Goal: Information Seeking & Learning: Learn about a topic

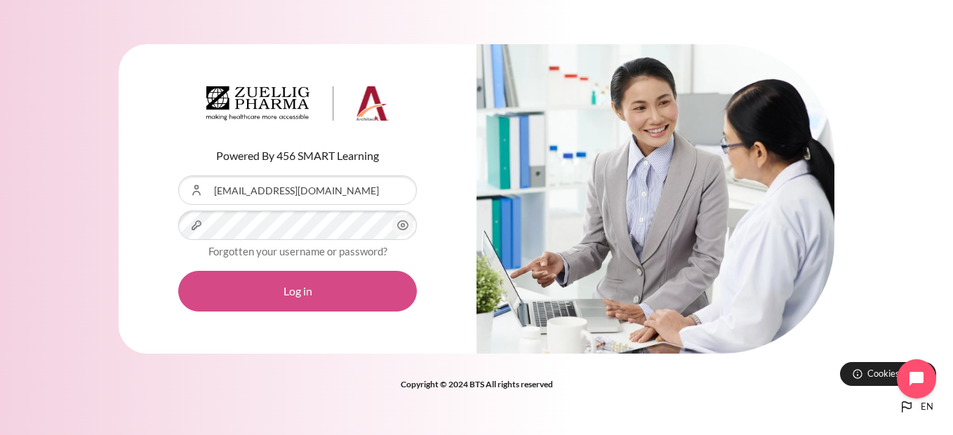
click at [310, 288] on button "Log in" at bounding box center [297, 291] width 239 height 41
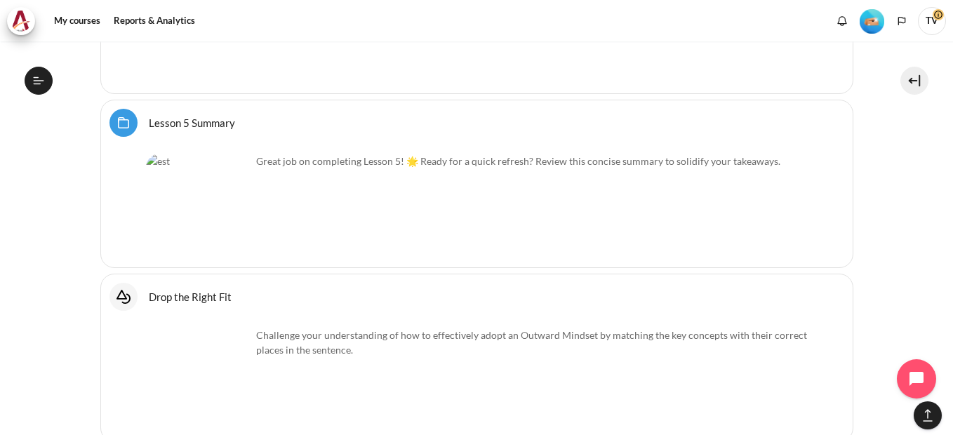
scroll to position [6114, 0]
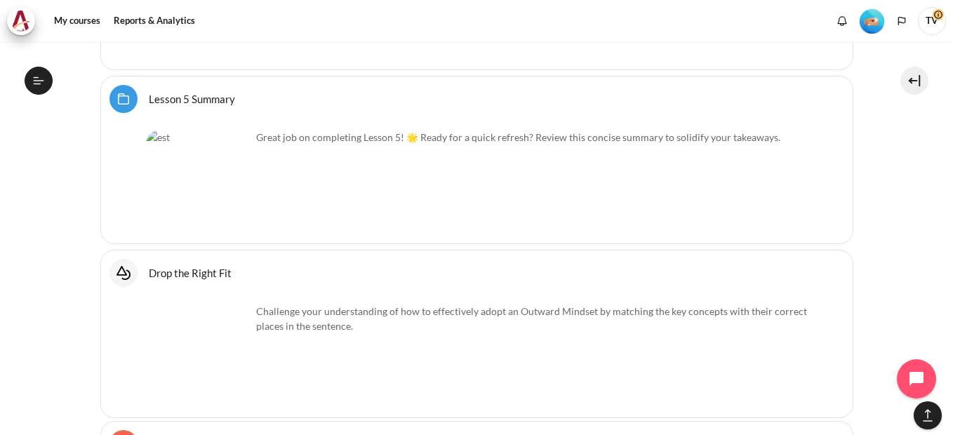
click at [686, 175] on div "Great job on completing Lesson 5! 🌟 Ready for a quick refresh? Review this conc…" at bounding box center [477, 179] width 662 height 111
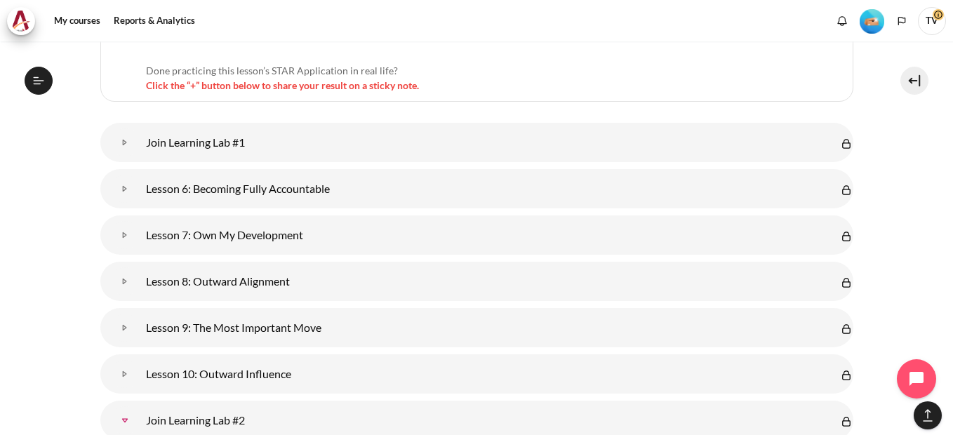
scroll to position [6816, 0]
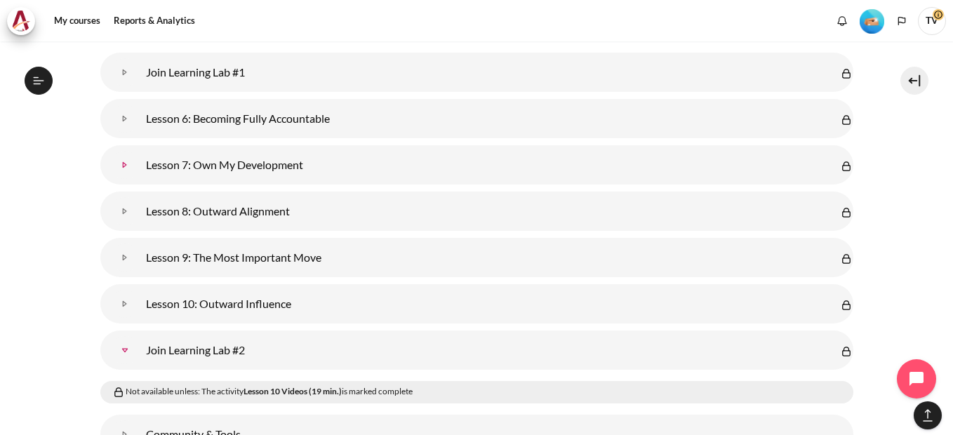
click at [127, 159] on link "Lesson 7: Own My Development" at bounding box center [125, 165] width 28 height 28
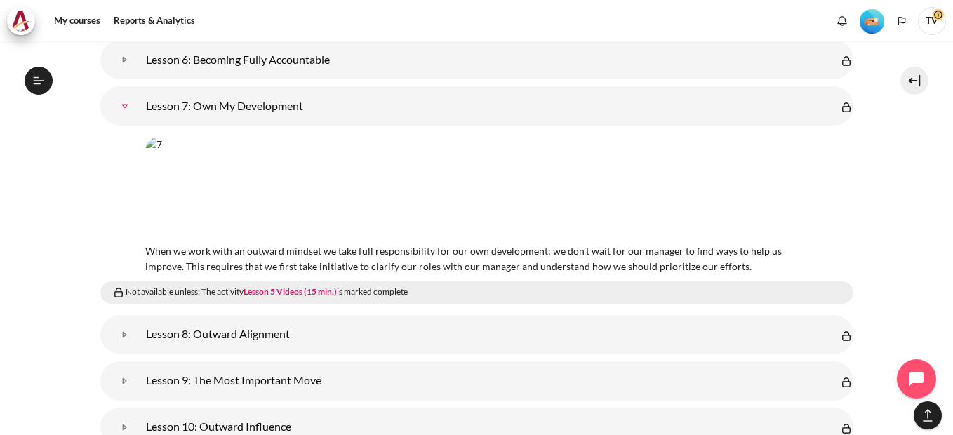
scroll to position [614, 0]
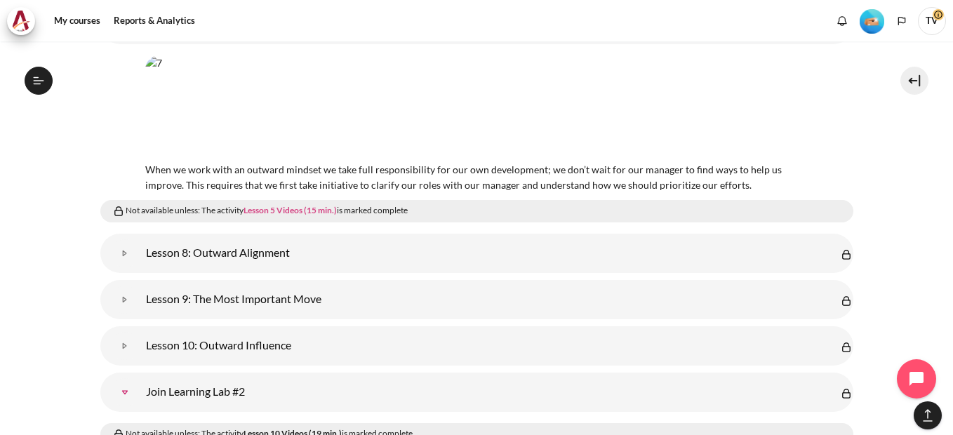
click at [290, 205] on link "Lesson 5 Videos (15 min.)" at bounding box center [290, 210] width 93 height 11
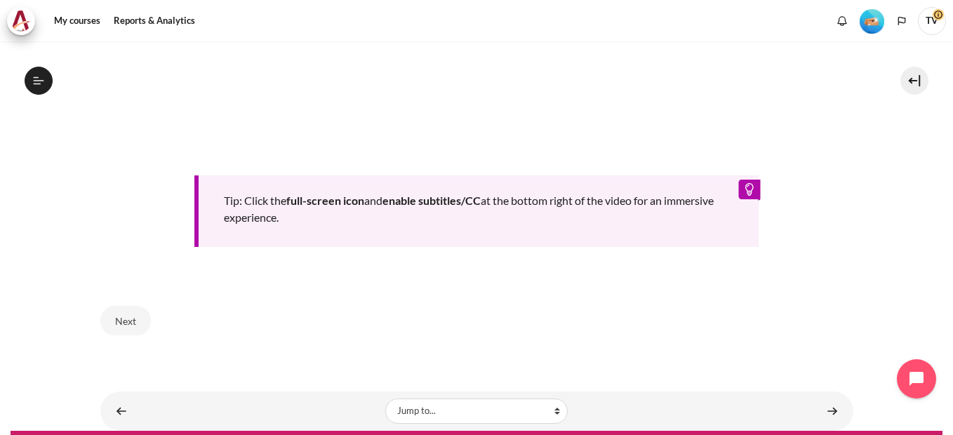
scroll to position [692, 0]
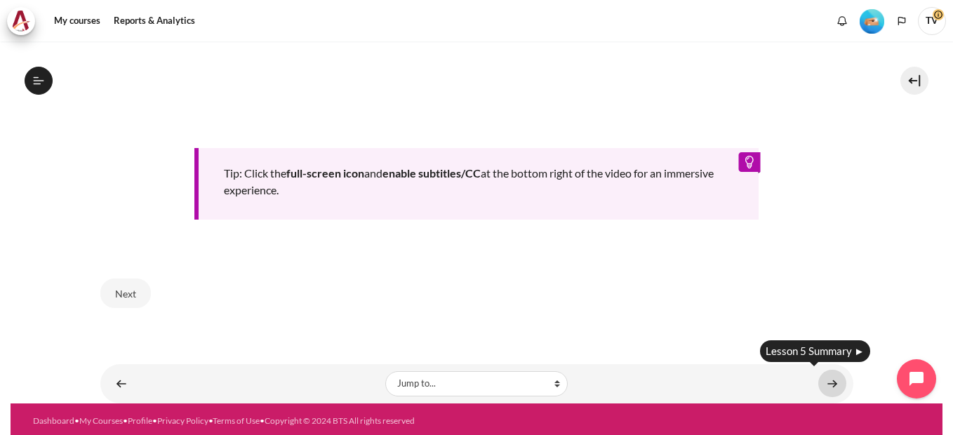
click at [823, 379] on link "Content" at bounding box center [833, 383] width 28 height 27
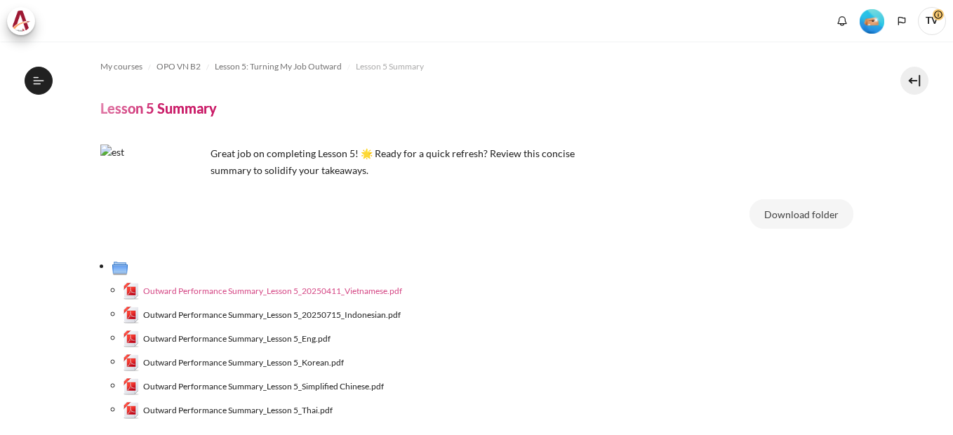
click at [300, 289] on span "Outward Performance Summary_Lesson 5_20250411_Vietnamese.pdf" at bounding box center [272, 291] width 259 height 13
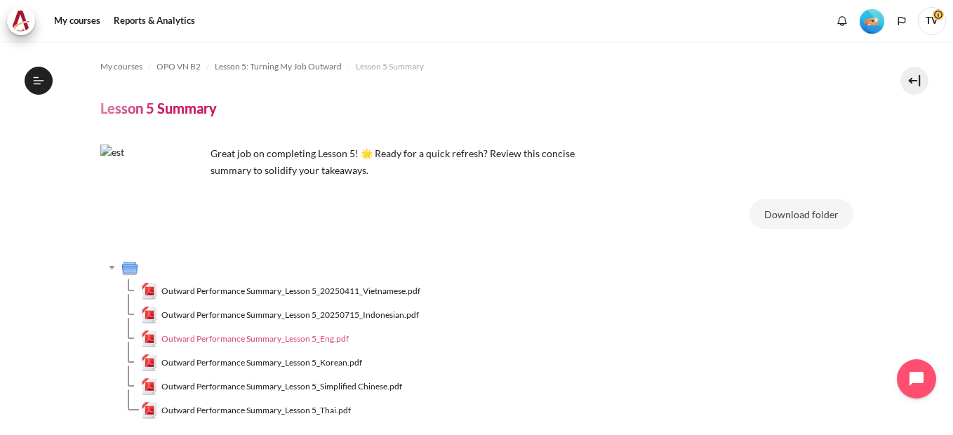
click at [328, 338] on span "Outward Performance Summary_Lesson 5_Eng.pdf" at bounding box center [254, 339] width 187 height 13
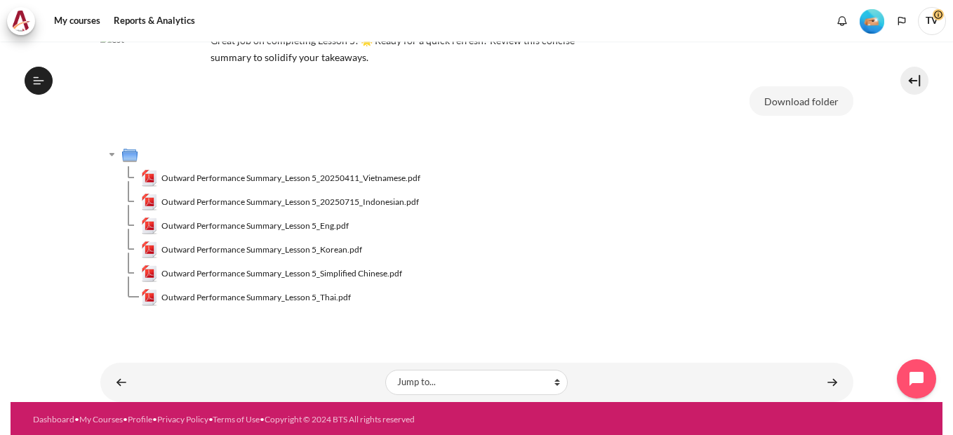
scroll to position [115, 0]
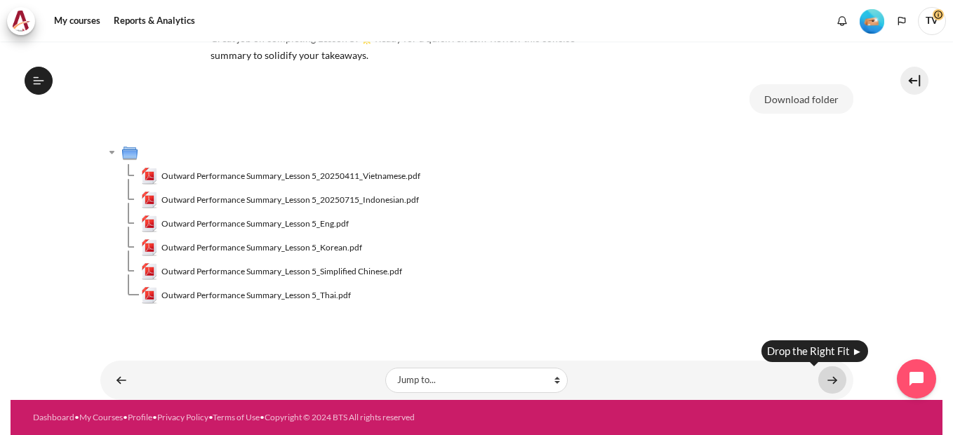
click at [826, 379] on link "Content" at bounding box center [833, 380] width 28 height 27
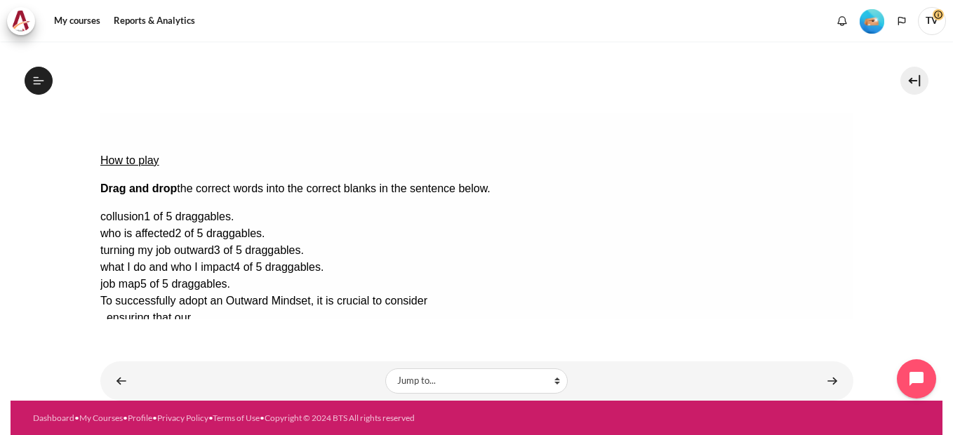
scroll to position [138, 0]
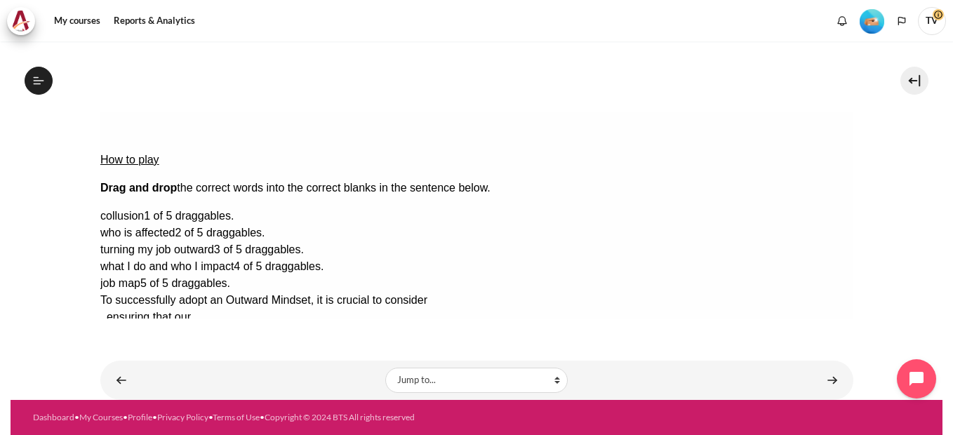
click at [136, 378] on button "Check Check the answers. The responses will be marked as correct, incorrect, or…" at bounding box center [119, 385] width 38 height 15
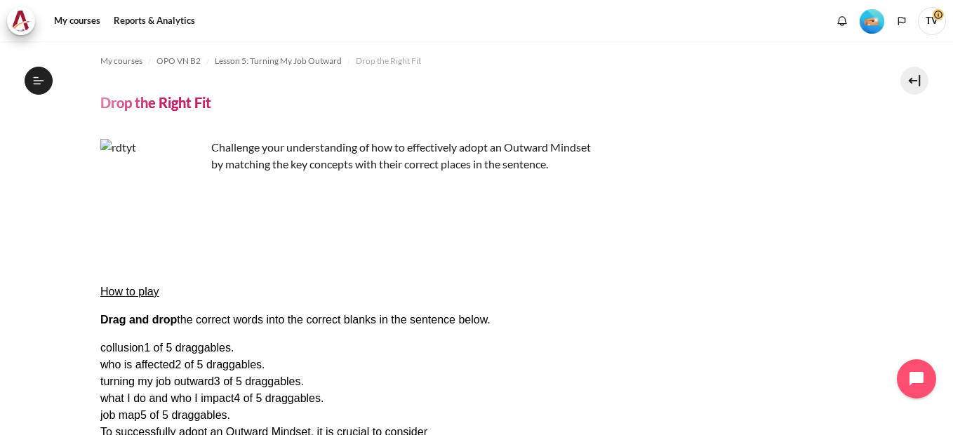
scroll to position [0, 0]
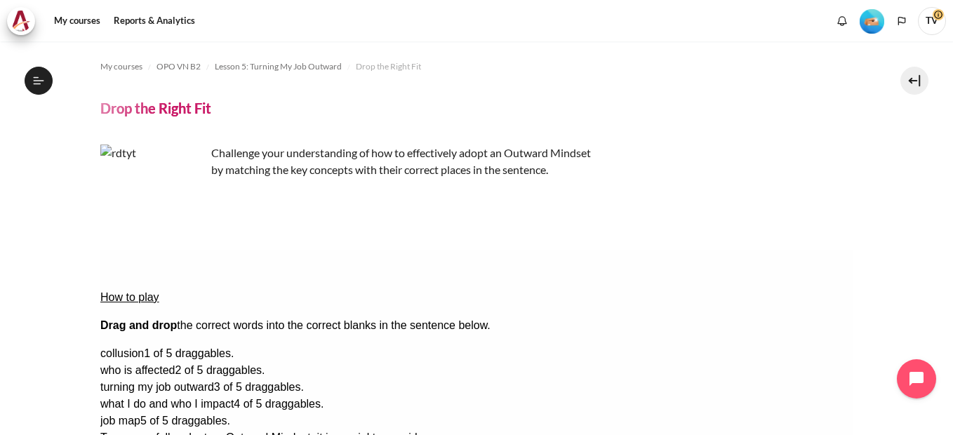
drag, startPoint x: 383, startPoint y: 70, endPoint x: 522, endPoint y: 91, distance: 140.5
click at [383, 70] on span "Drop the Right Fit" at bounding box center [388, 66] width 65 height 13
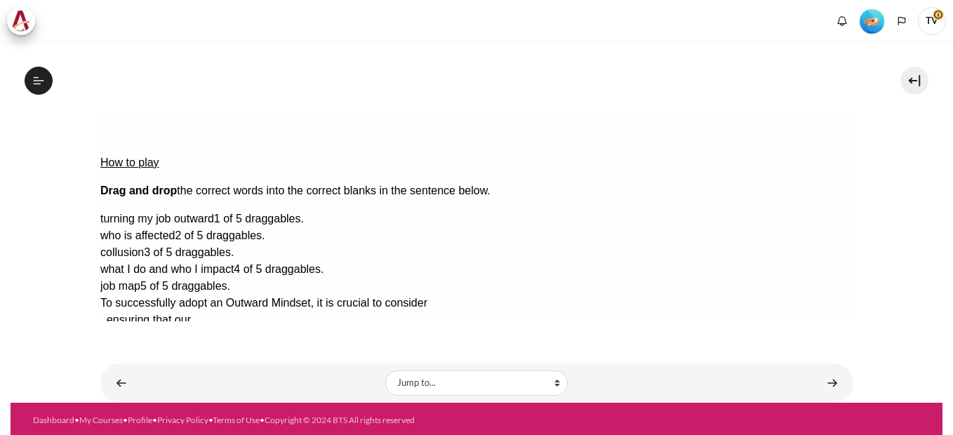
scroll to position [138, 0]
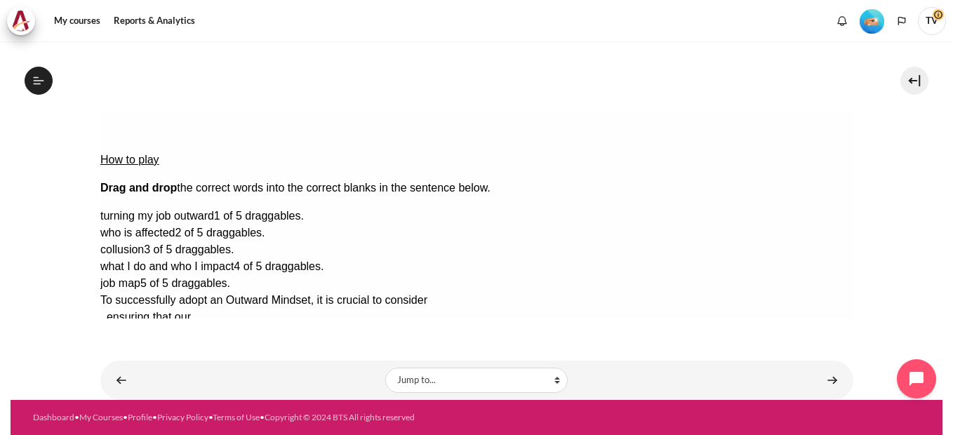
click at [213, 210] on span "turning my job outward" at bounding box center [157, 216] width 114 height 12
click at [174, 227] on span "who is affected" at bounding box center [137, 233] width 74 height 12
click at [143, 244] on span "collusion" at bounding box center [122, 250] width 44 height 12
click at [233, 260] on span "what I do and who I impact" at bounding box center [166, 266] width 133 height 12
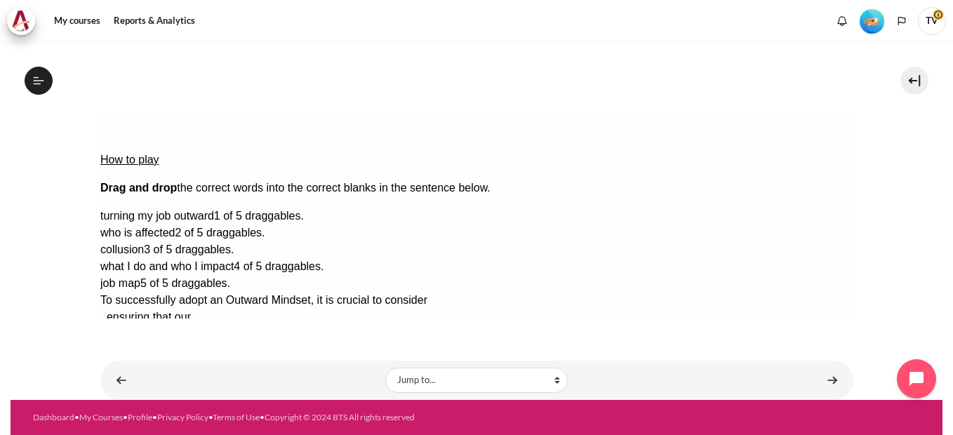
click at [140, 277] on span "job map" at bounding box center [120, 283] width 40 height 12
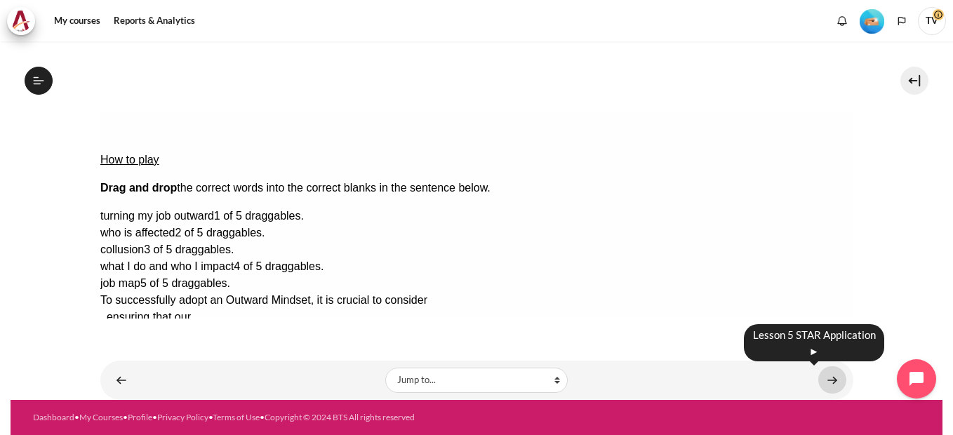
click at [827, 383] on link "Content" at bounding box center [833, 380] width 28 height 27
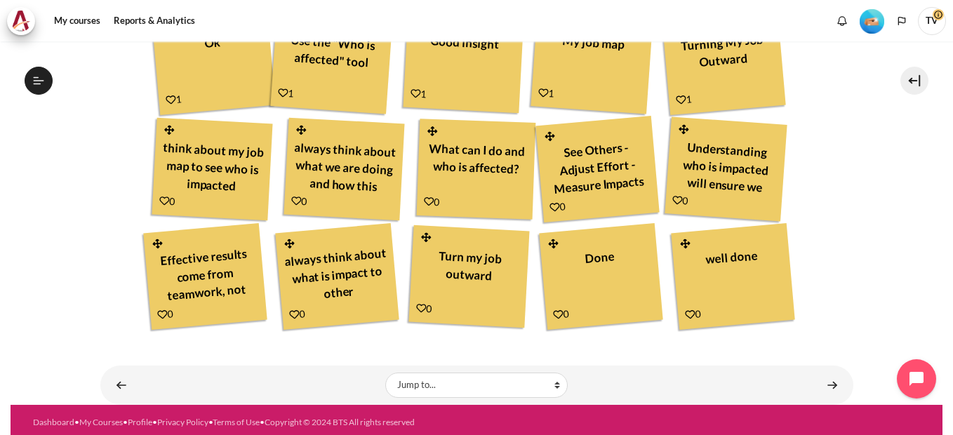
scroll to position [650, 0]
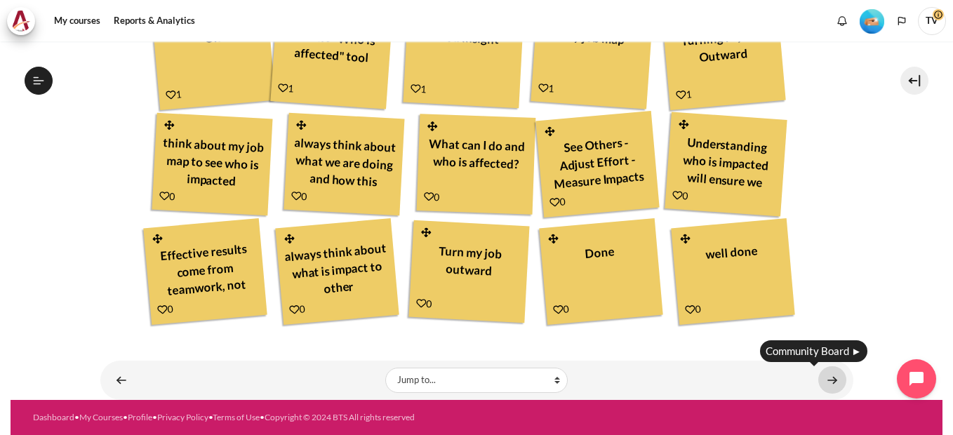
click at [826, 384] on link "Content" at bounding box center [833, 380] width 28 height 27
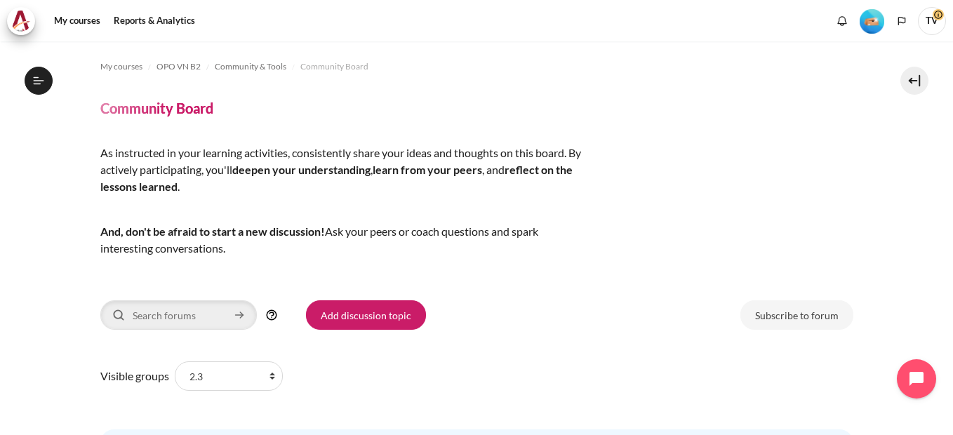
scroll to position [138, 0]
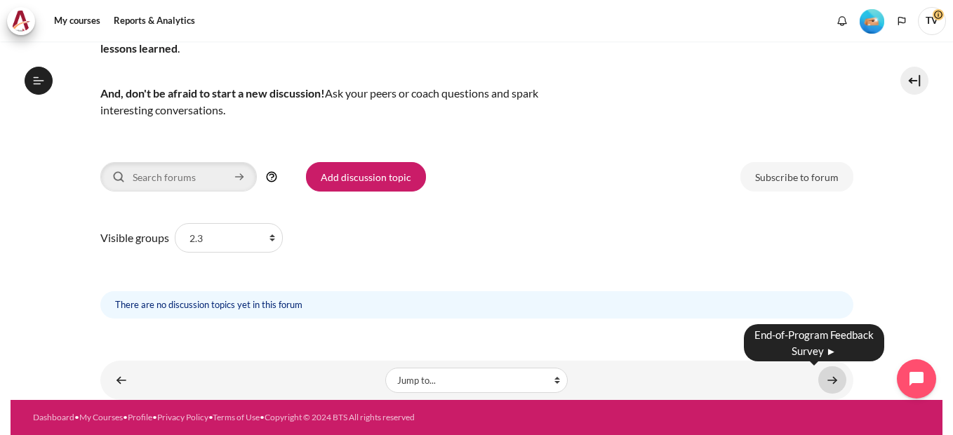
click at [819, 378] on link "Content" at bounding box center [833, 380] width 28 height 27
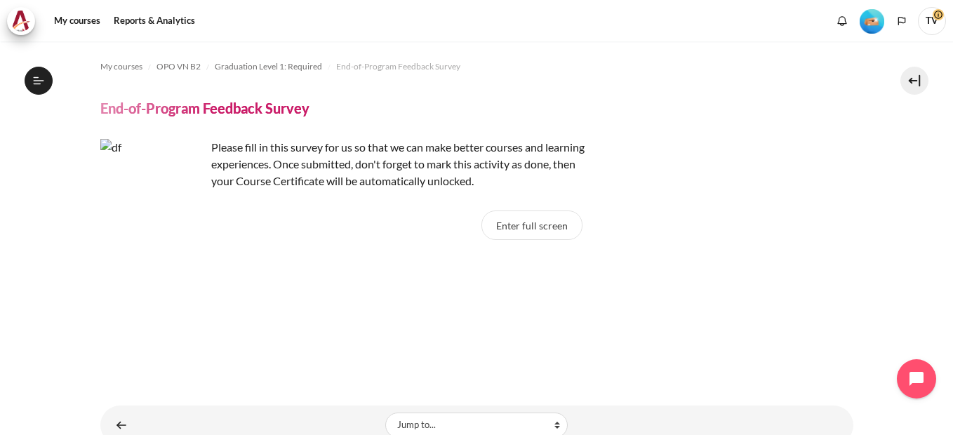
scroll to position [946, 0]
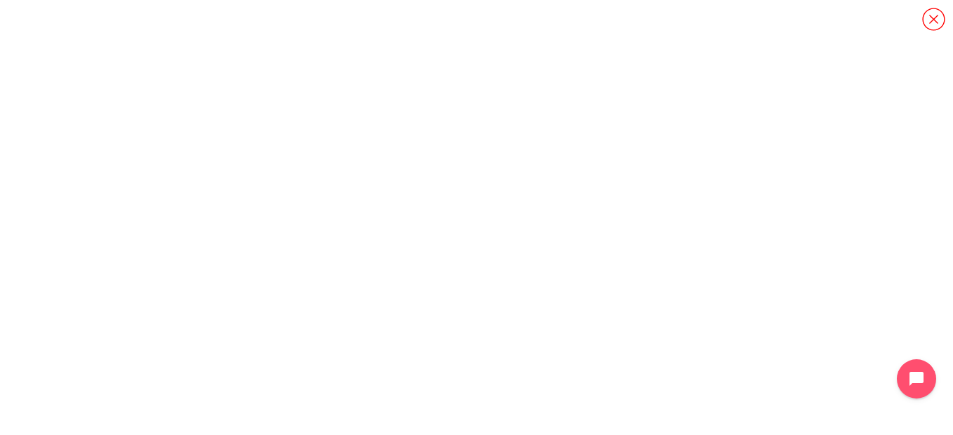
click at [930, 18] on icon "Content" at bounding box center [934, 19] width 25 height 25
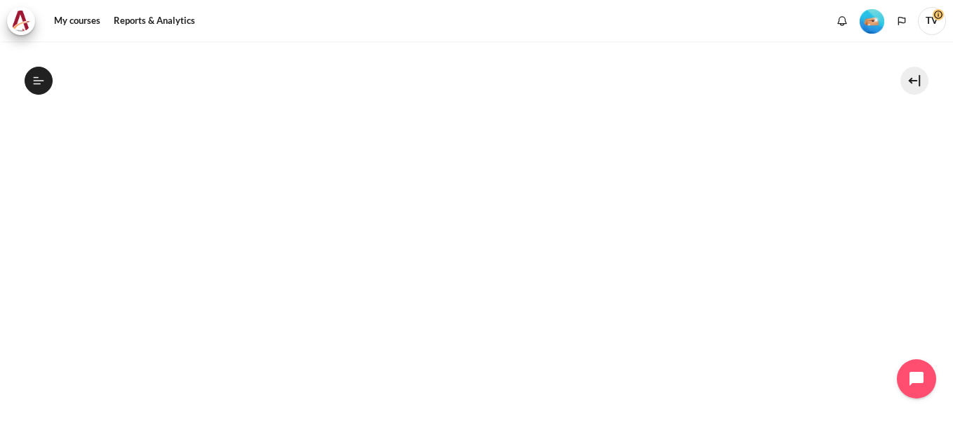
scroll to position [211, 0]
click at [38, 81] on icon at bounding box center [38, 80] width 13 height 13
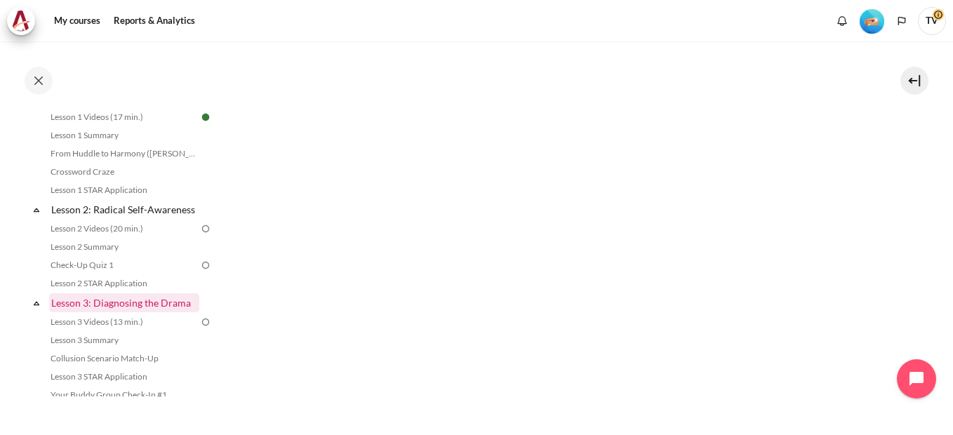
scroll to position [281, 0]
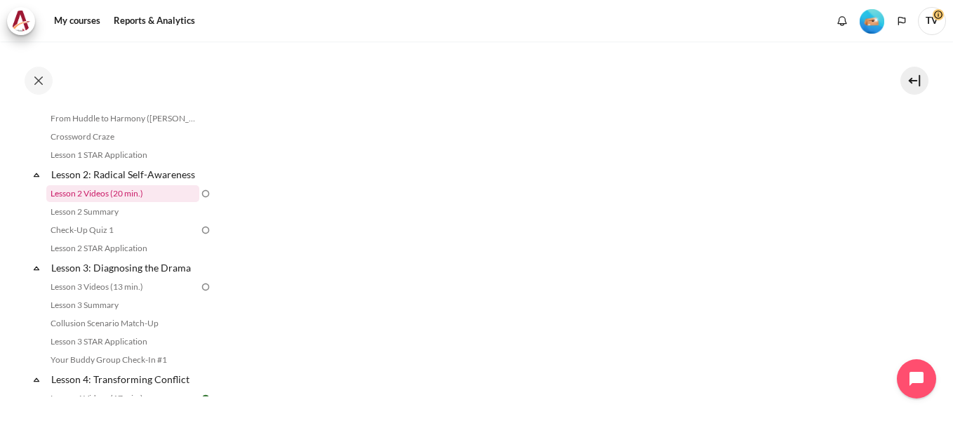
click at [118, 202] on link "Lesson 2 Videos (20 min.)" at bounding box center [122, 193] width 153 height 17
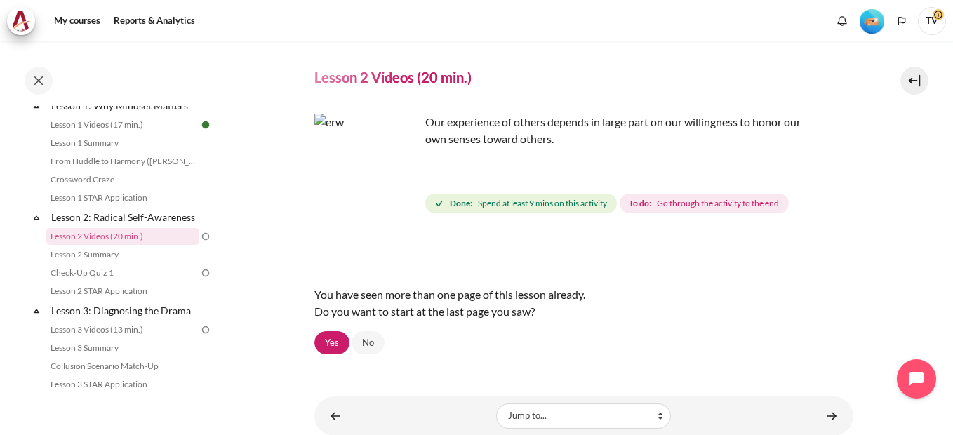
scroll to position [9, 0]
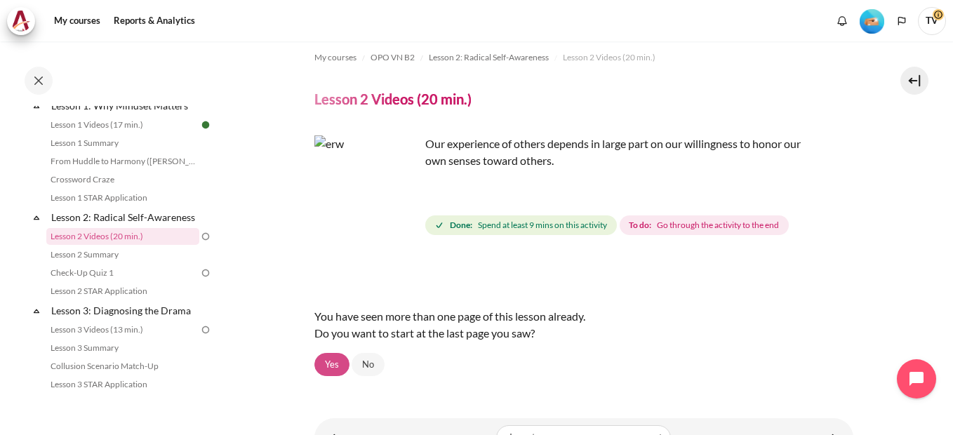
click at [334, 364] on link "Yes" at bounding box center [332, 365] width 35 height 24
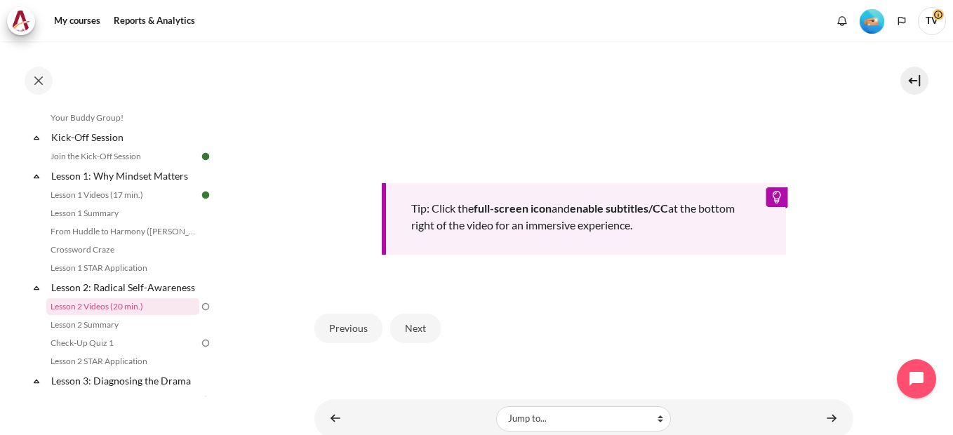
scroll to position [609, 0]
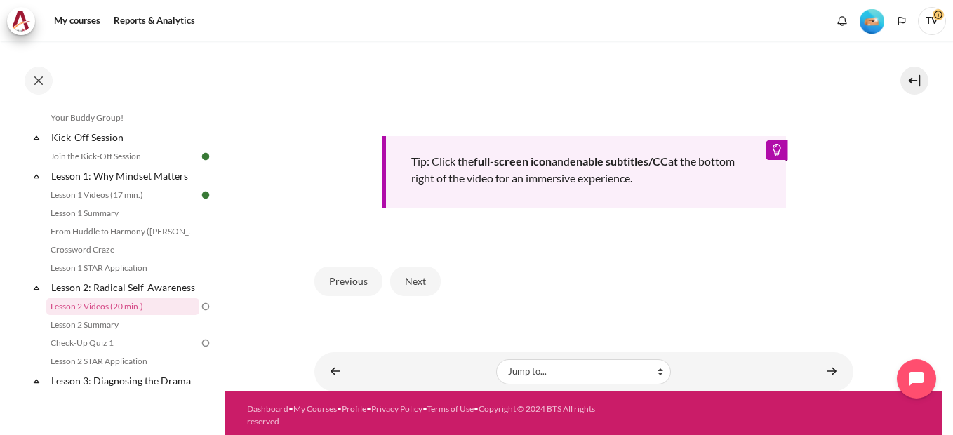
drag, startPoint x: 406, startPoint y: 277, endPoint x: 757, endPoint y: 275, distance: 351.1
click at [409, 276] on button "Next" at bounding box center [415, 281] width 51 height 29
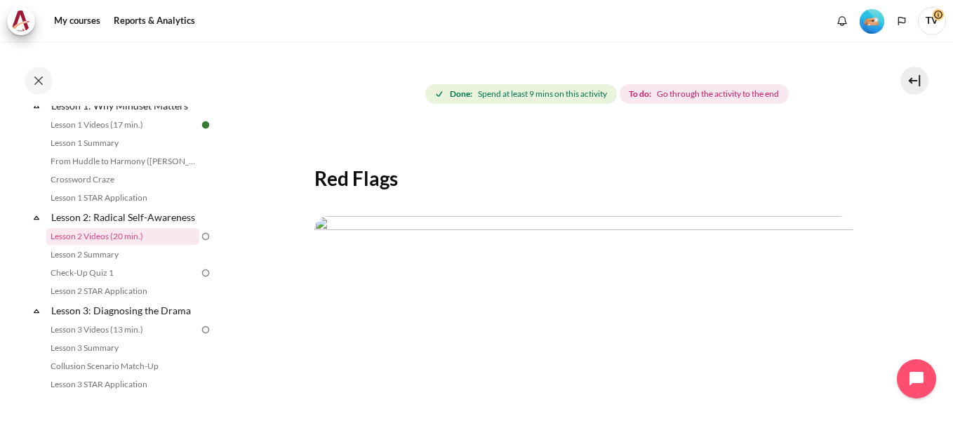
scroll to position [351, 0]
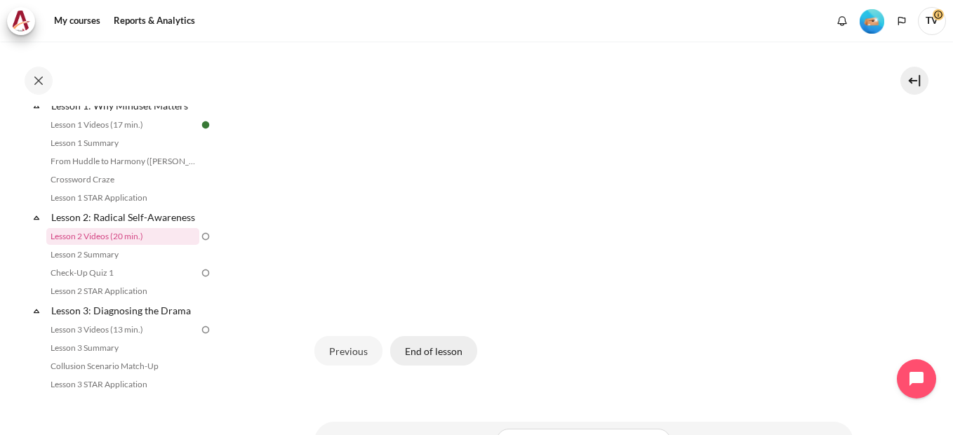
drag, startPoint x: 435, startPoint y: 343, endPoint x: 500, endPoint y: 310, distance: 73.2
click at [435, 341] on button "End of lesson" at bounding box center [433, 350] width 87 height 29
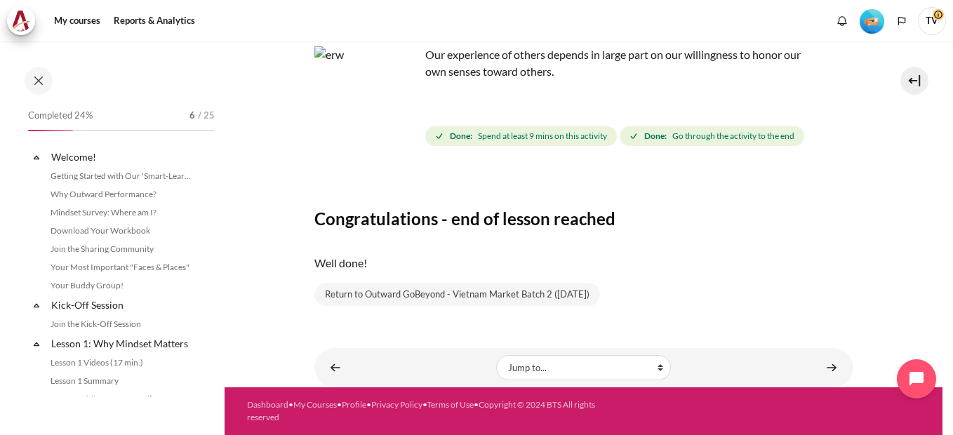
scroll to position [238, 0]
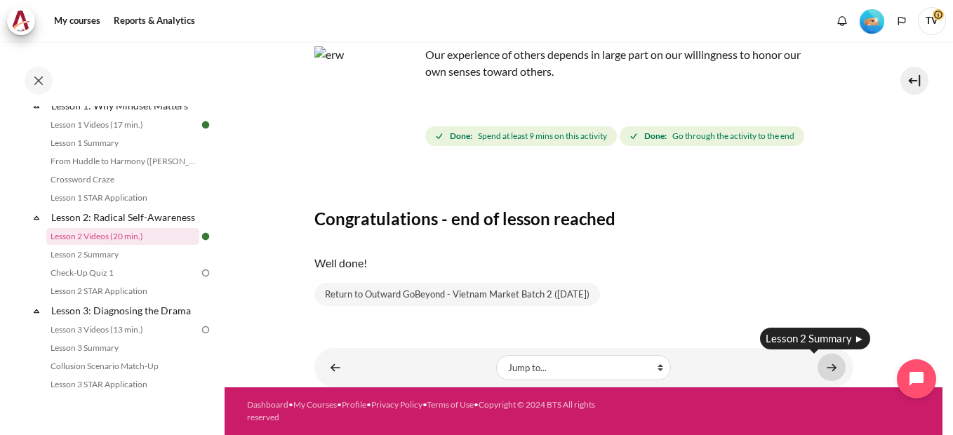
click at [822, 368] on link "Content" at bounding box center [832, 367] width 28 height 27
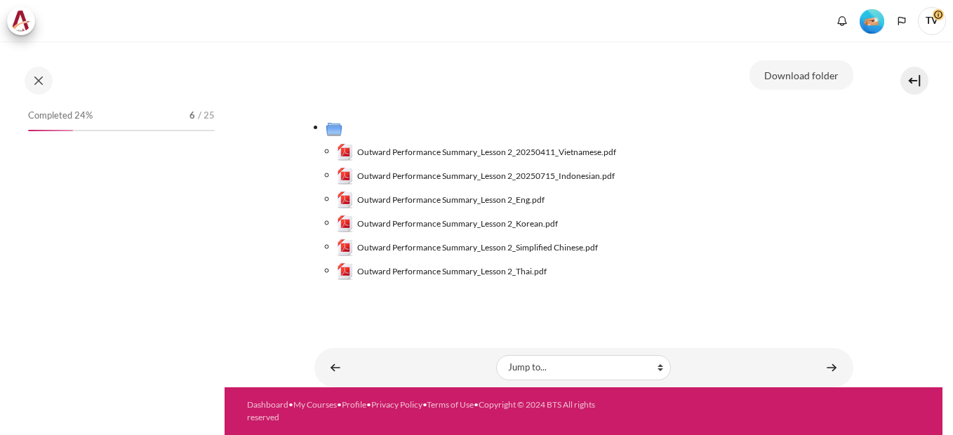
scroll to position [122, 0]
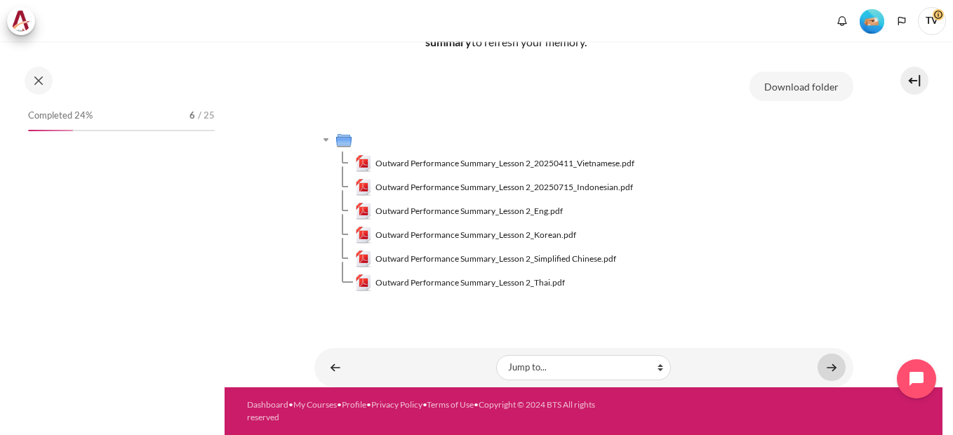
click at [822, 366] on link "Content" at bounding box center [832, 367] width 28 height 27
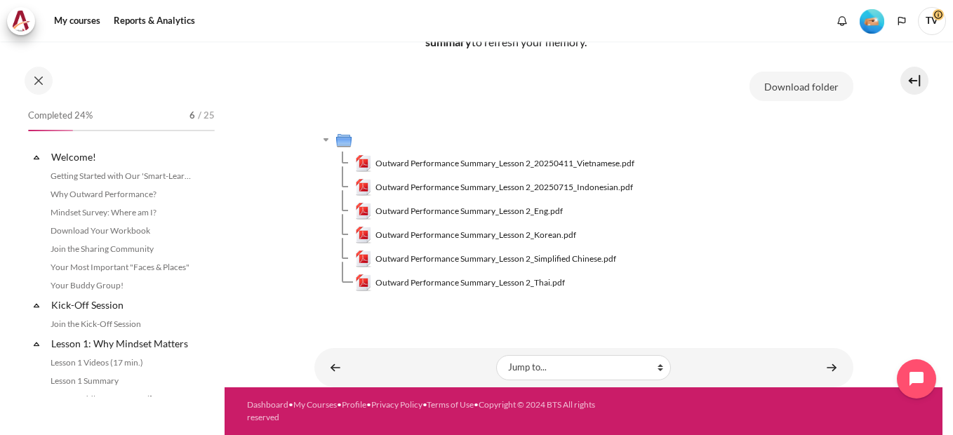
scroll to position [256, 0]
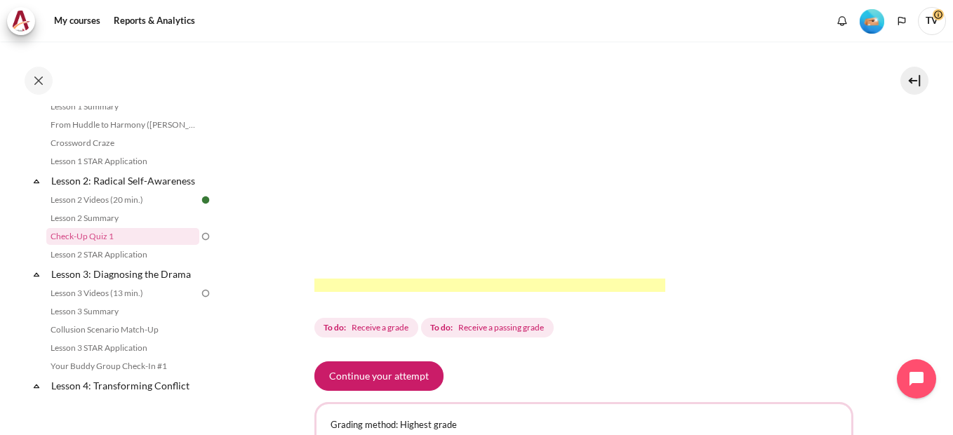
scroll to position [351, 0]
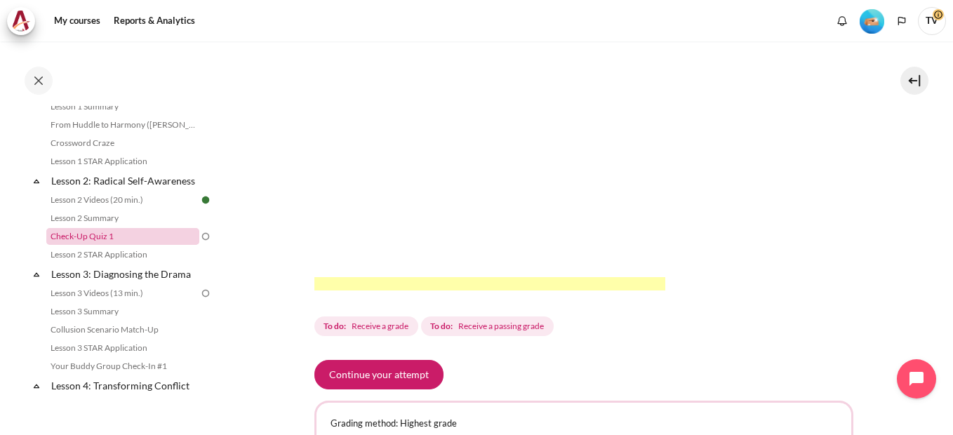
click at [92, 245] on link "Check-Up Quiz 1" at bounding box center [122, 236] width 153 height 17
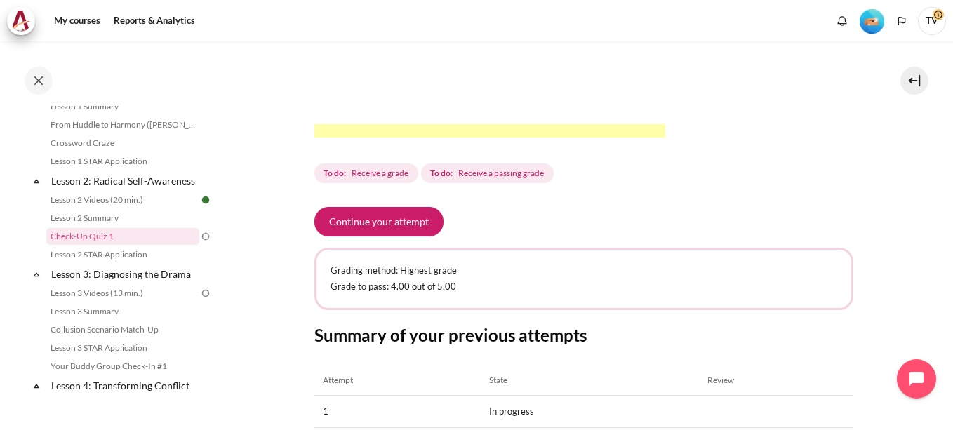
scroll to position [626, 0]
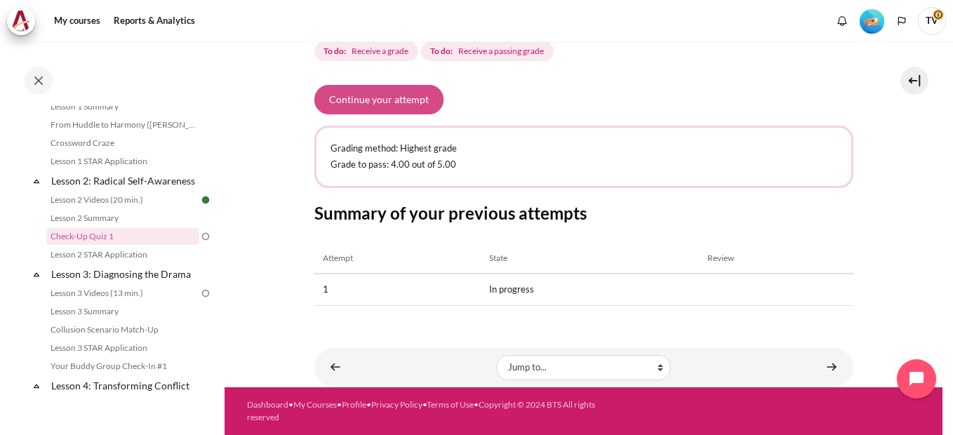
click at [376, 103] on button "Continue your attempt" at bounding box center [379, 99] width 129 height 29
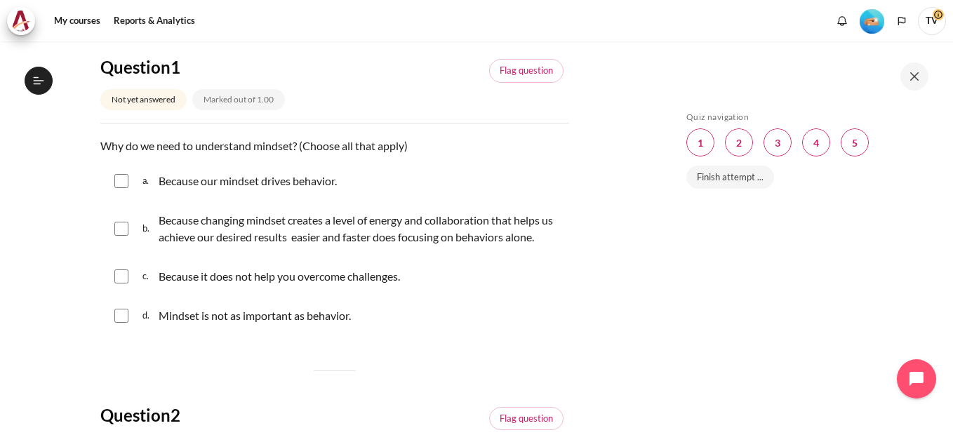
scroll to position [275, 0]
click at [119, 180] on input "Content" at bounding box center [121, 181] width 14 height 14
checkbox input "true"
click at [119, 226] on input "Content" at bounding box center [121, 229] width 14 height 14
checkbox input "true"
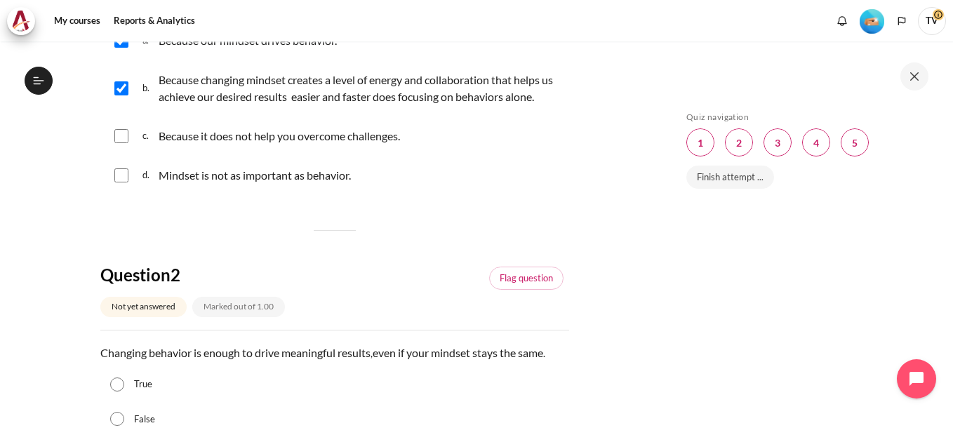
scroll to position [421, 0]
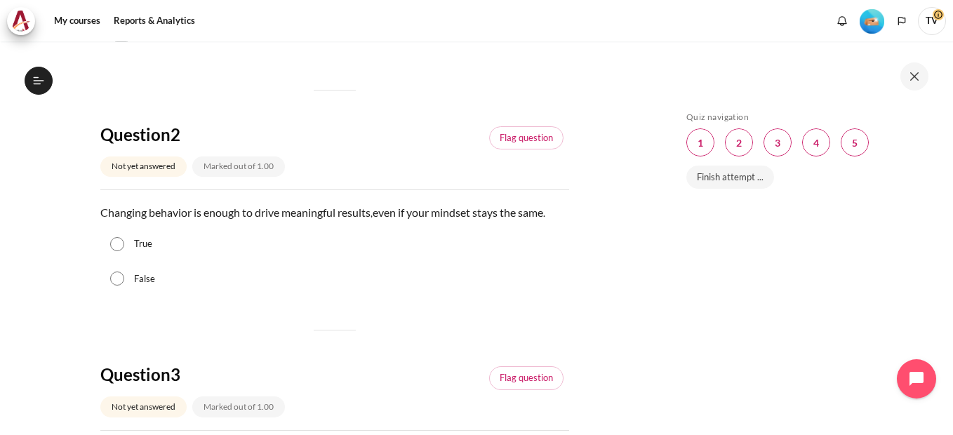
drag, startPoint x: 117, startPoint y: 281, endPoint x: 282, endPoint y: 279, distance: 165.7
click at [118, 281] on input "False" at bounding box center [117, 279] width 14 height 14
radio input "true"
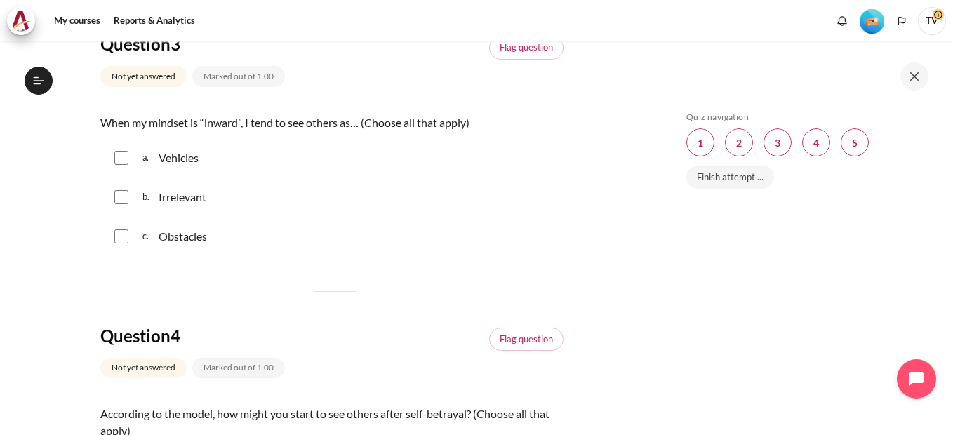
scroll to position [772, 0]
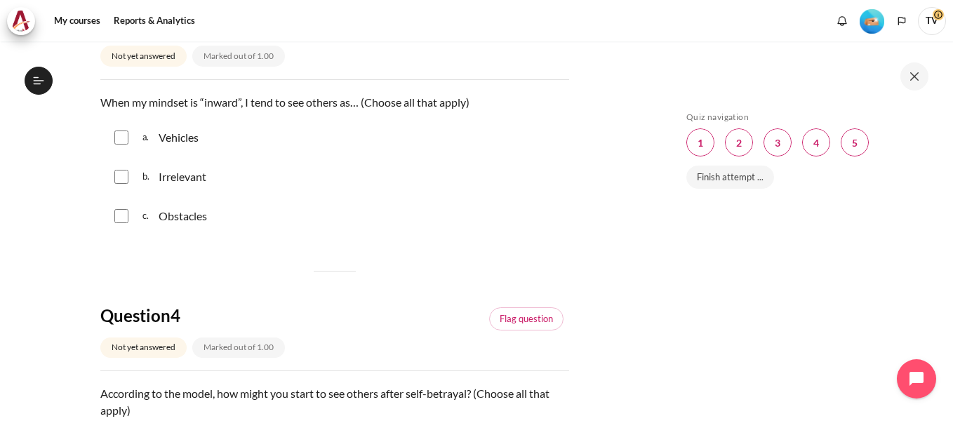
click at [122, 179] on input "Content" at bounding box center [121, 177] width 14 height 14
checkbox input "true"
click at [122, 136] on input "Content" at bounding box center [121, 138] width 14 height 14
checkbox input "true"
click at [128, 213] on div "c. Obstacles" at bounding box center [334, 216] width 469 height 37
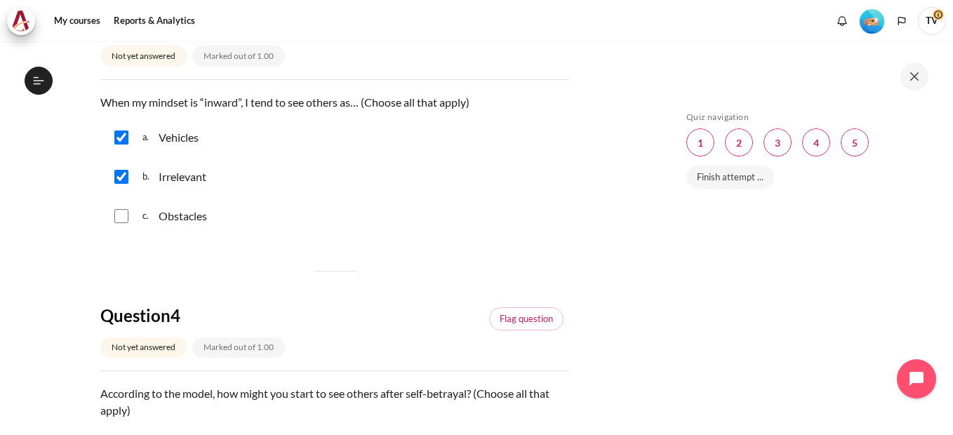
click at [123, 216] on input "Content" at bounding box center [121, 216] width 14 height 14
checkbox input "true"
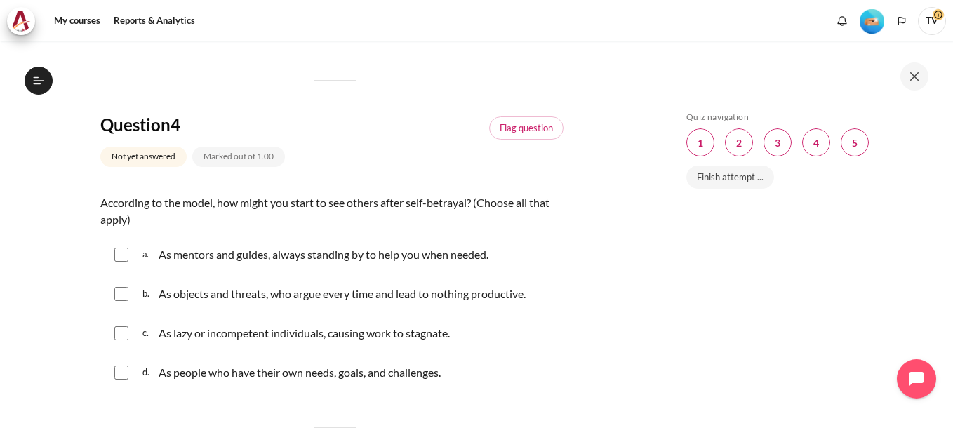
scroll to position [1053, 0]
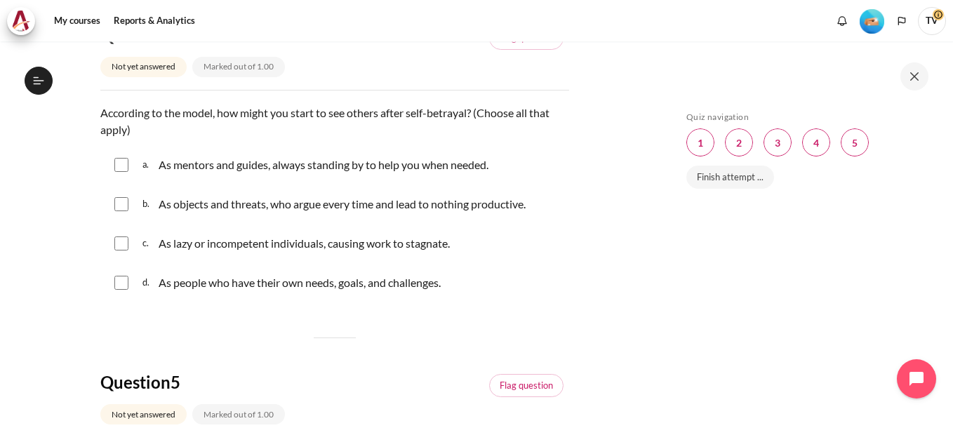
click at [120, 244] on input "Content" at bounding box center [121, 244] width 14 height 14
checkbox input "true"
click at [119, 283] on input "Content" at bounding box center [121, 283] width 14 height 14
checkbox input "true"
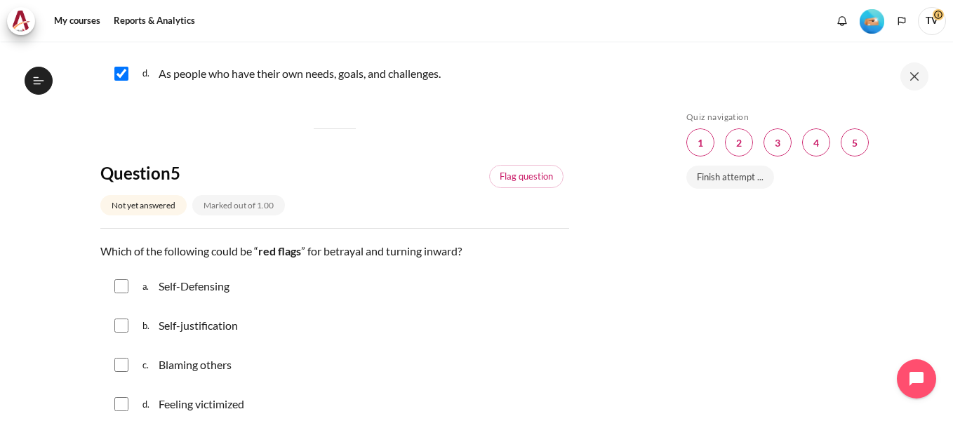
scroll to position [1264, 0]
click at [130, 286] on div "a. Self-Defensing" at bounding box center [334, 285] width 469 height 37
click at [121, 283] on input "Content" at bounding box center [121, 285] width 14 height 14
checkbox input "true"
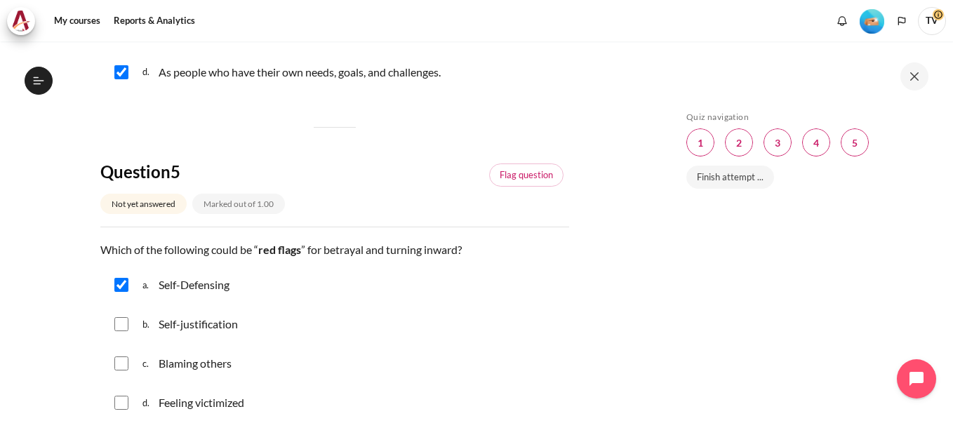
click at [120, 320] on input "Content" at bounding box center [121, 324] width 14 height 14
checkbox input "true"
click at [121, 358] on input "Content" at bounding box center [121, 364] width 14 height 14
checkbox input "true"
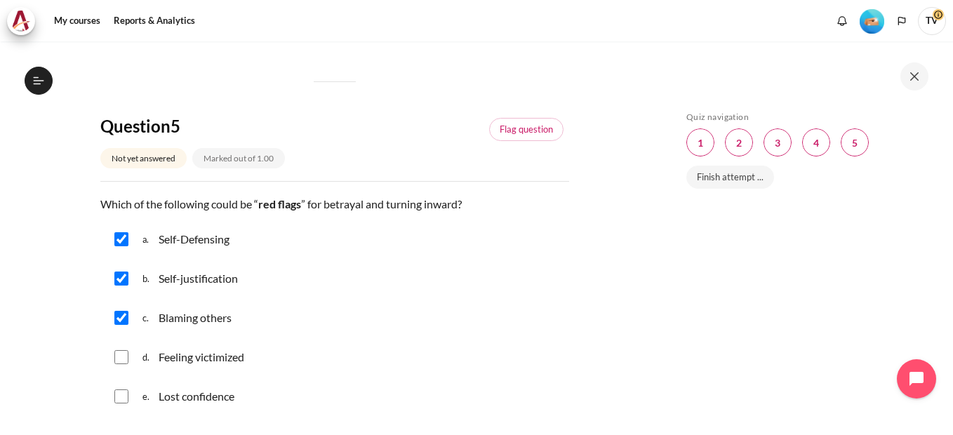
scroll to position [1334, 0]
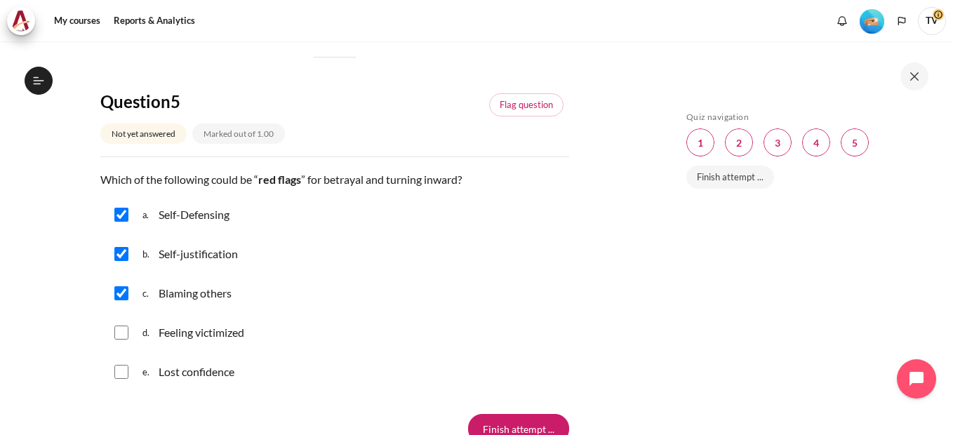
click at [120, 342] on div "d. Feeling victimized" at bounding box center [334, 333] width 469 height 37
click at [123, 329] on input "Content" at bounding box center [121, 333] width 14 height 14
checkbox input "true"
click at [126, 370] on input "Content" at bounding box center [121, 372] width 14 height 14
checkbox input "true"
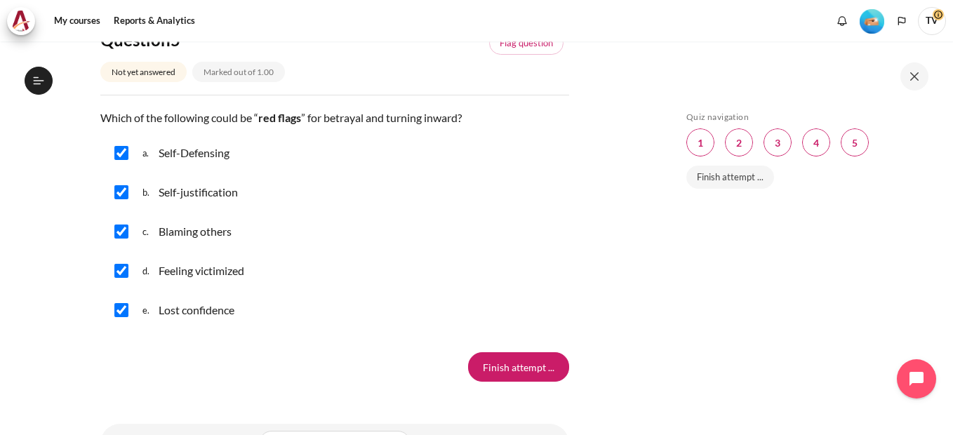
scroll to position [1472, 0]
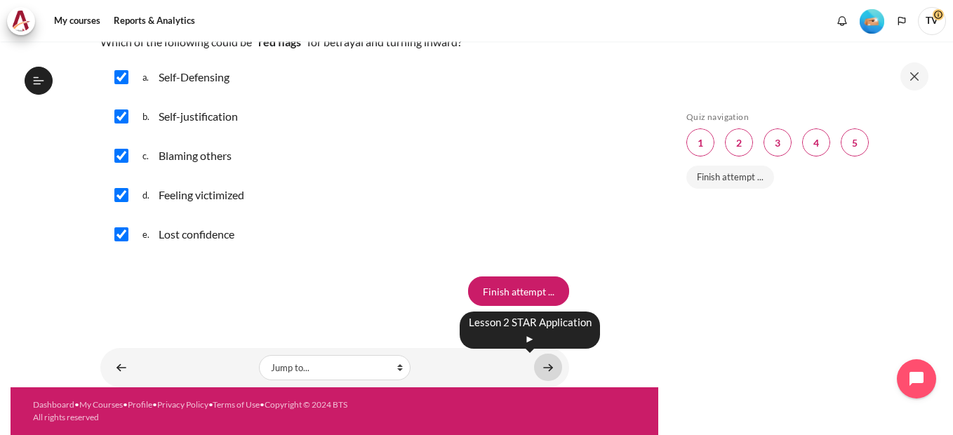
click at [543, 364] on link "Content" at bounding box center [548, 367] width 28 height 27
drag, startPoint x: 532, startPoint y: 293, endPoint x: 543, endPoint y: 279, distance: 17.0
click at [533, 293] on input "Finish attempt ..." at bounding box center [518, 291] width 101 height 29
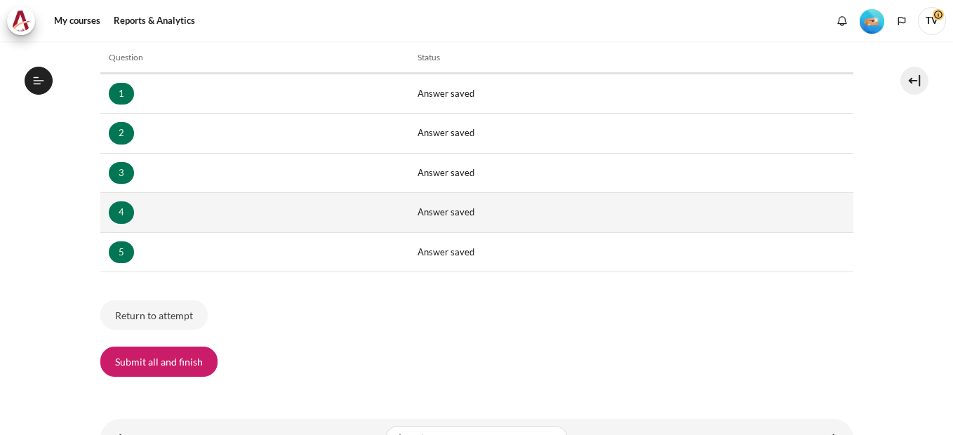
scroll to position [288, 0]
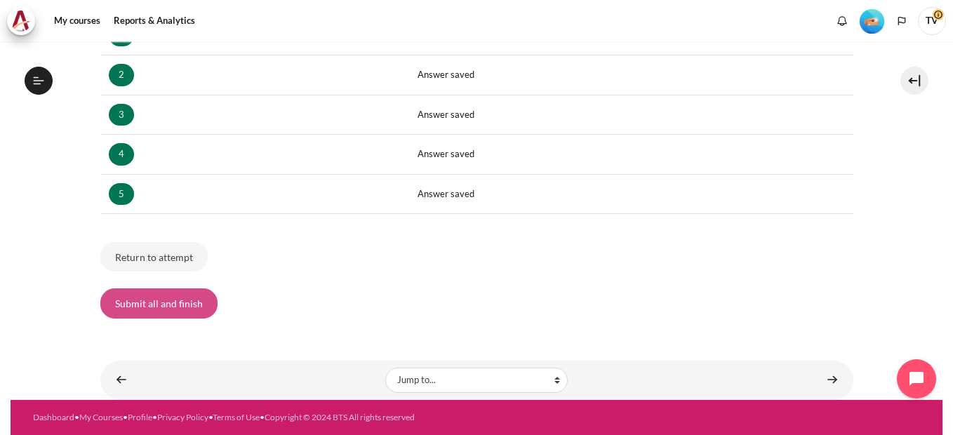
click at [185, 306] on button "Submit all and finish" at bounding box center [158, 303] width 117 height 29
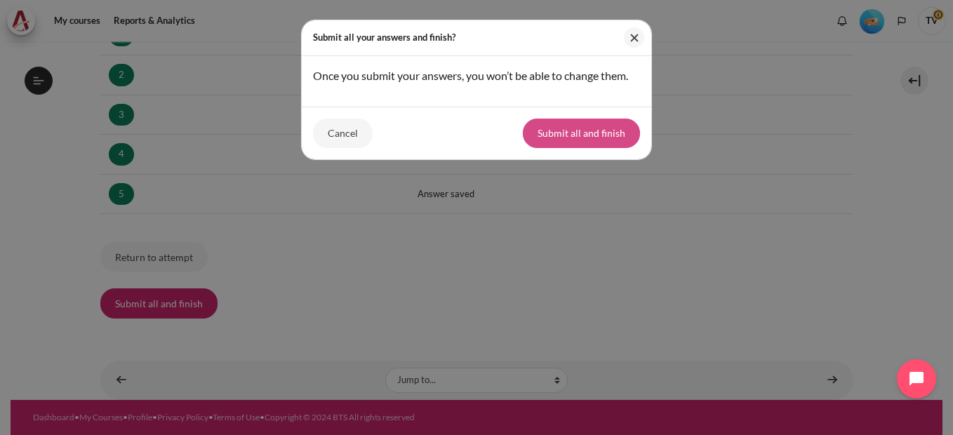
click at [587, 138] on button "Submit all and finish" at bounding box center [581, 133] width 117 height 29
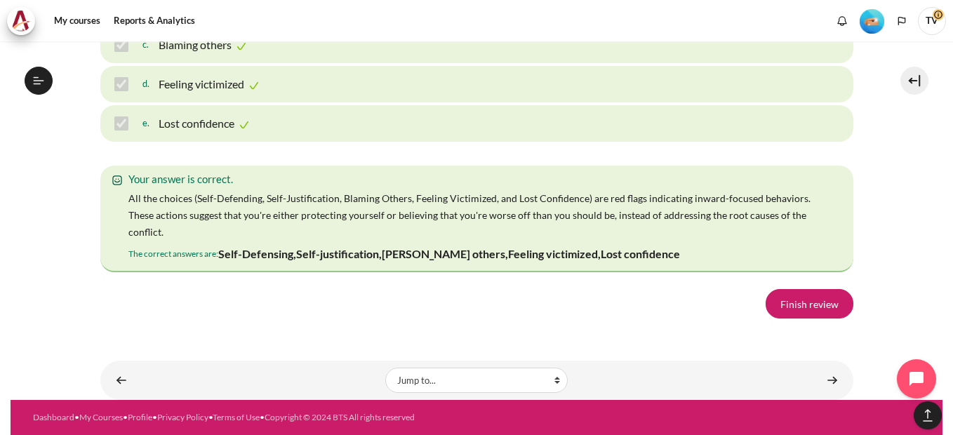
scroll to position [2445, 0]
click at [777, 305] on link "Finish review" at bounding box center [810, 303] width 88 height 29
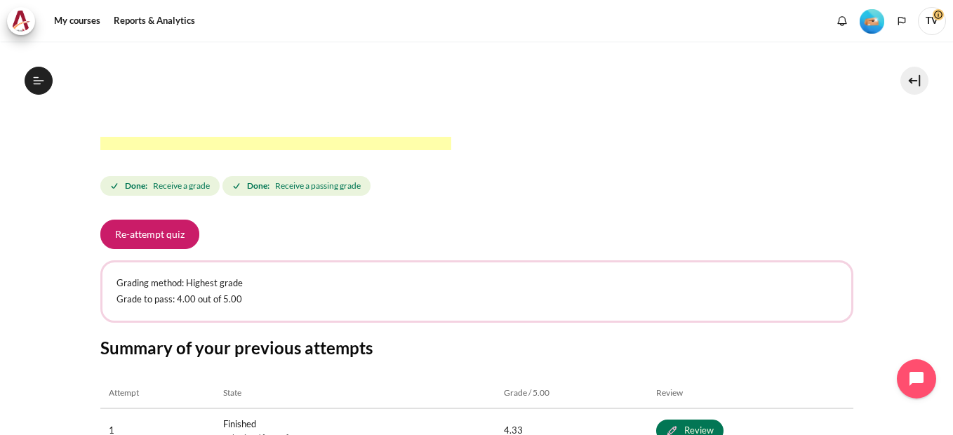
scroll to position [664, 0]
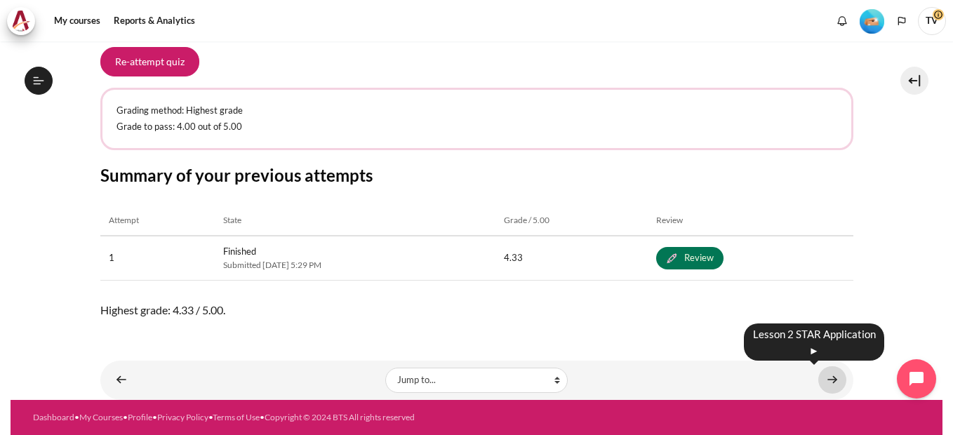
click at [827, 379] on link "Content" at bounding box center [833, 380] width 28 height 27
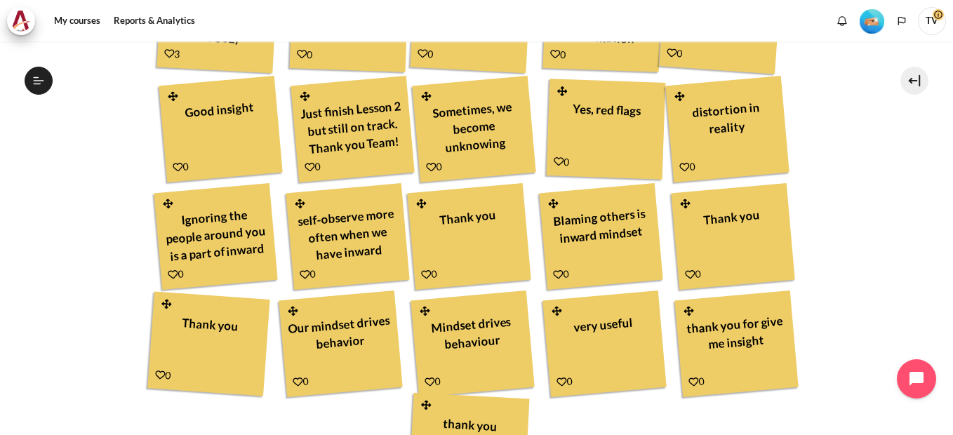
scroll to position [875, 0]
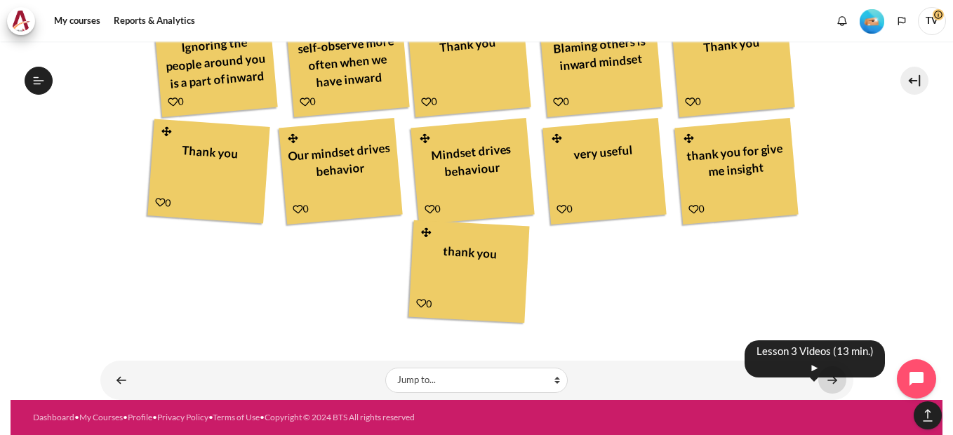
click at [825, 377] on link "Content" at bounding box center [833, 380] width 28 height 27
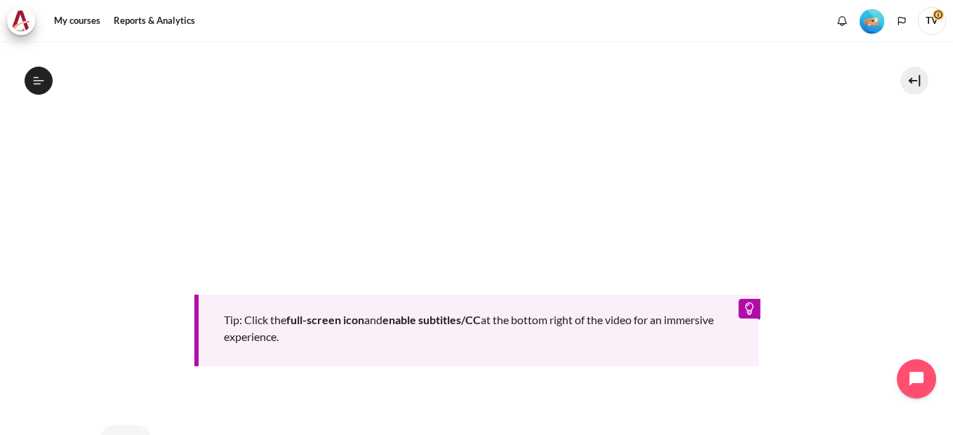
scroll to position [734, 0]
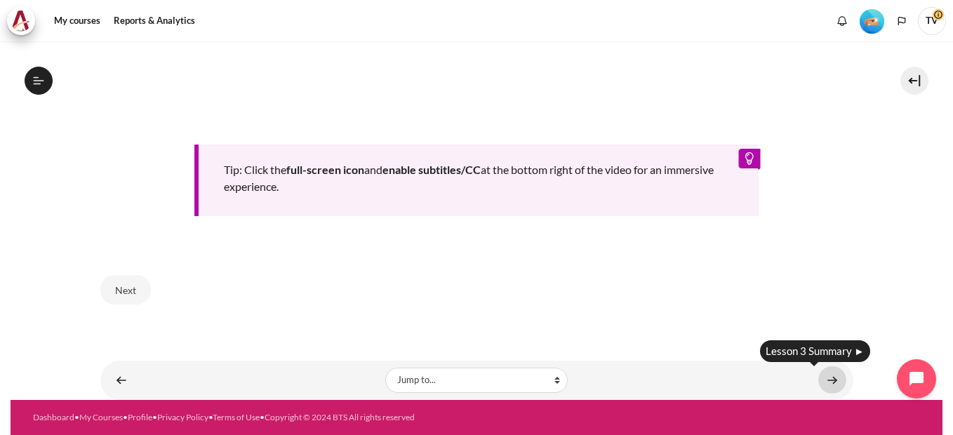
click at [822, 374] on link "Content" at bounding box center [833, 380] width 28 height 27
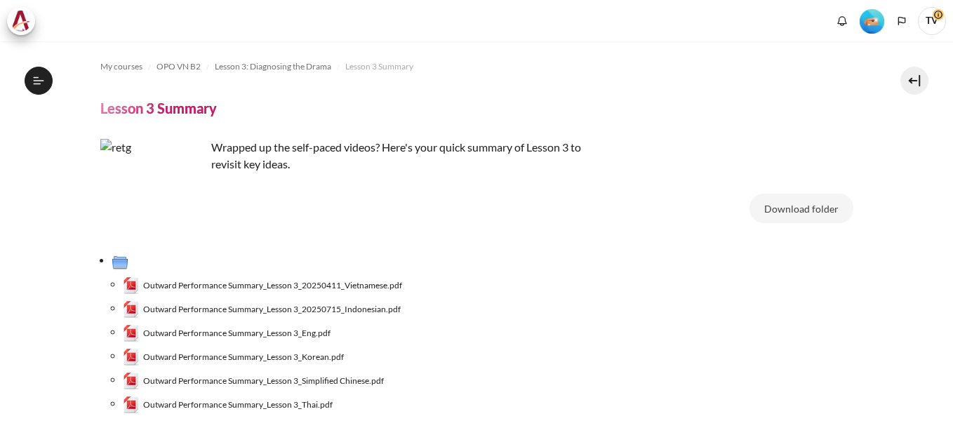
scroll to position [350, 0]
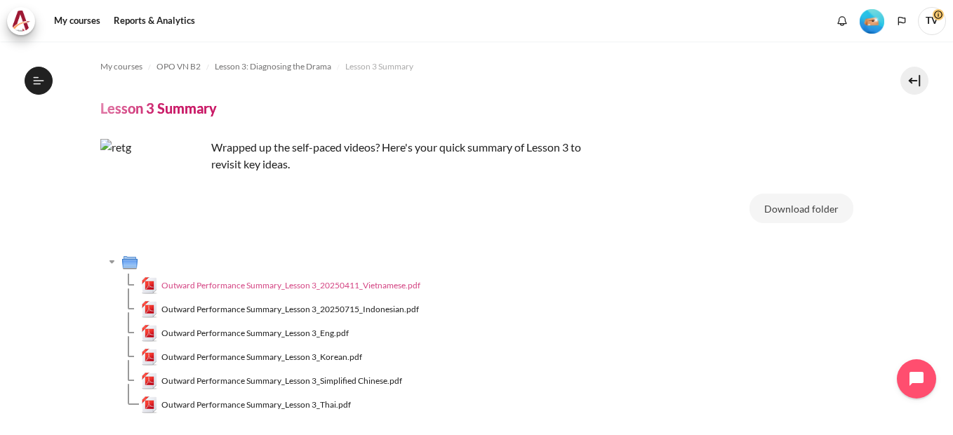
click at [399, 291] on span "Outward Performance Summary_Lesson 3_20250411_Vietnamese.pdf" at bounding box center [290, 285] width 259 height 13
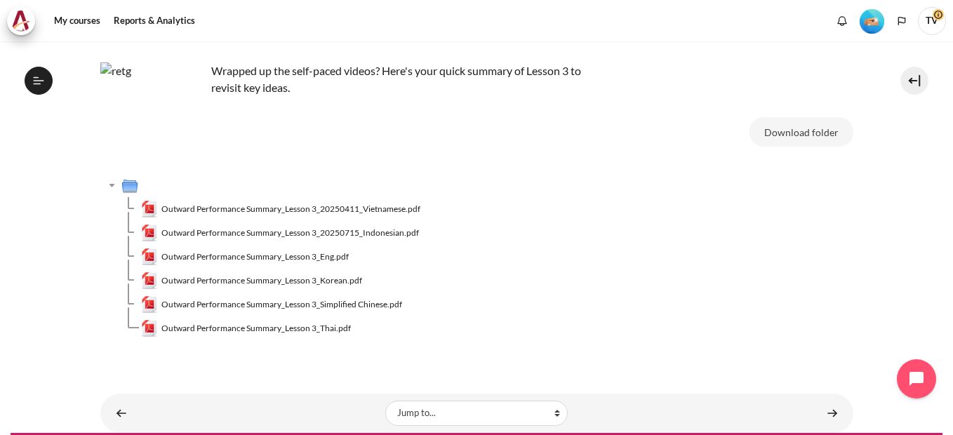
scroll to position [110, 0]
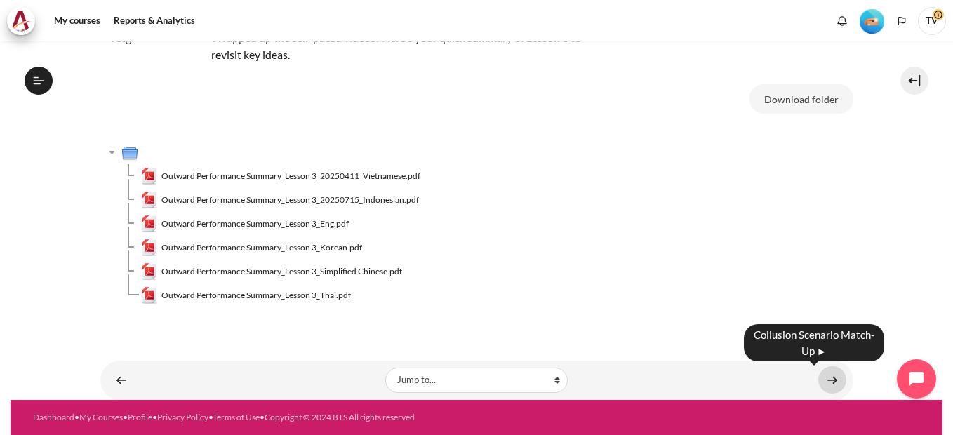
click at [825, 378] on link "Content" at bounding box center [833, 380] width 28 height 27
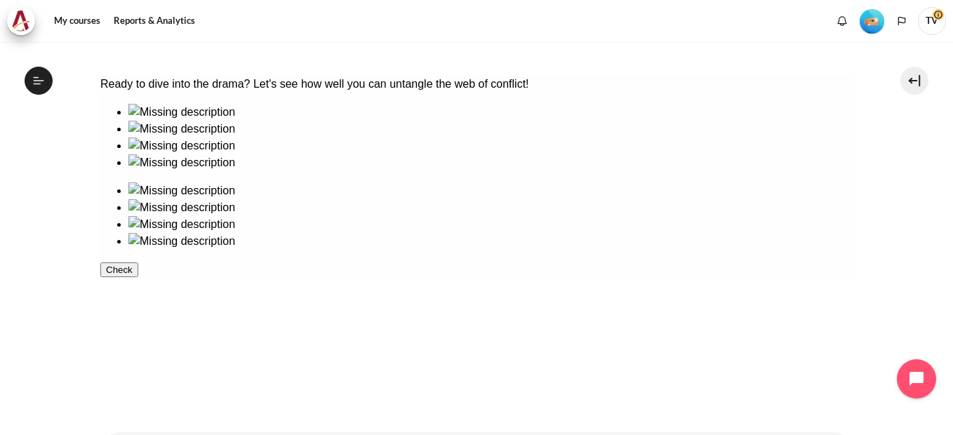
scroll to position [336, 0]
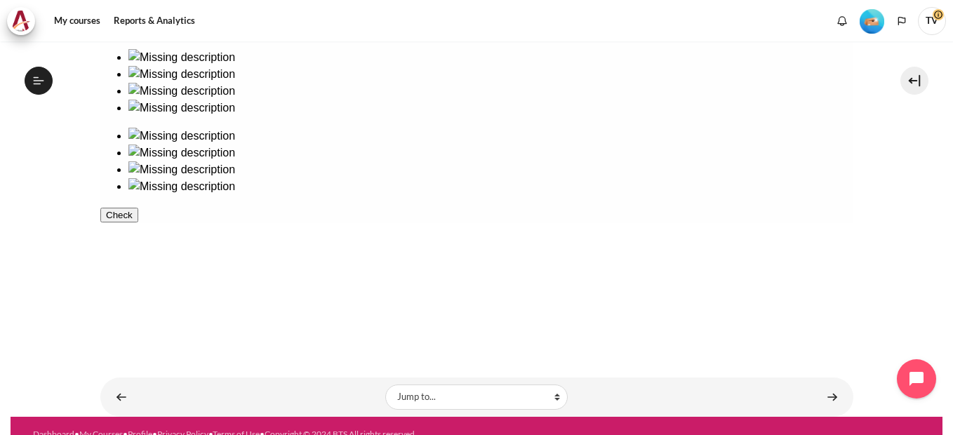
click at [138, 223] on button "Check" at bounding box center [119, 215] width 38 height 15
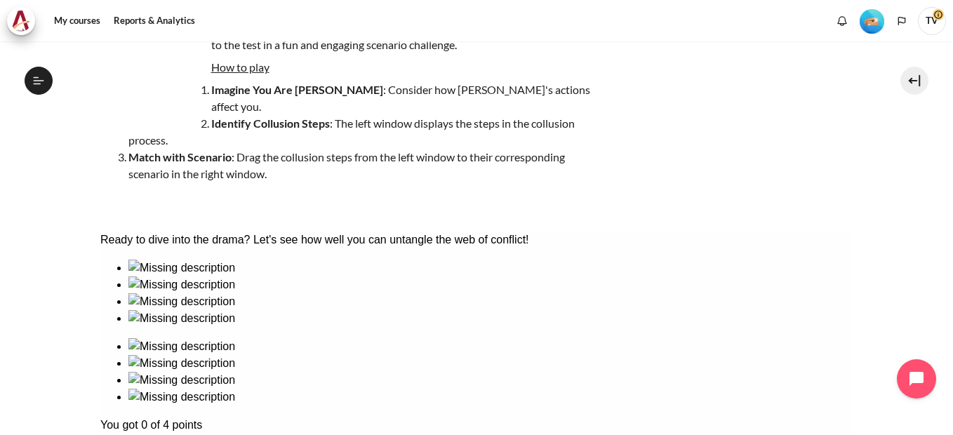
scroll to position [195, 0]
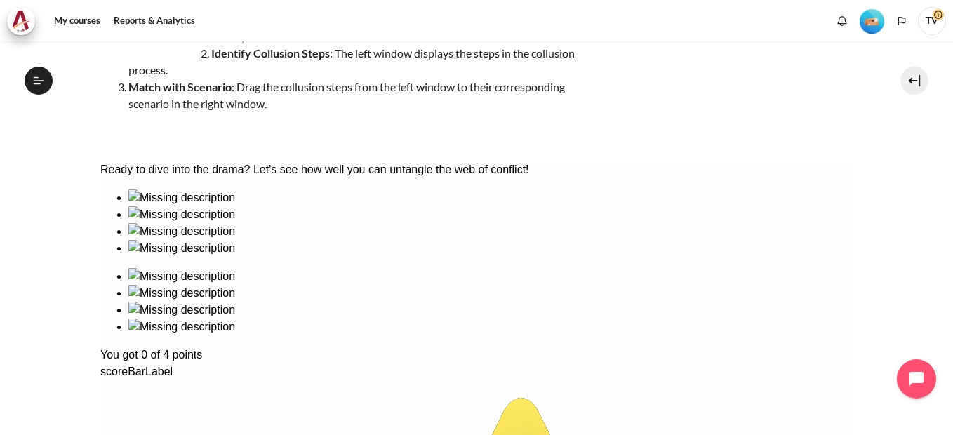
drag, startPoint x: 265, startPoint y: 271, endPoint x: 300, endPoint y: 298, distance: 44.1
drag, startPoint x: 522, startPoint y: 263, endPoint x: 326, endPoint y: 279, distance: 195.9
drag, startPoint x: 253, startPoint y: 254, endPoint x: 249, endPoint y: 319, distance: 65.4
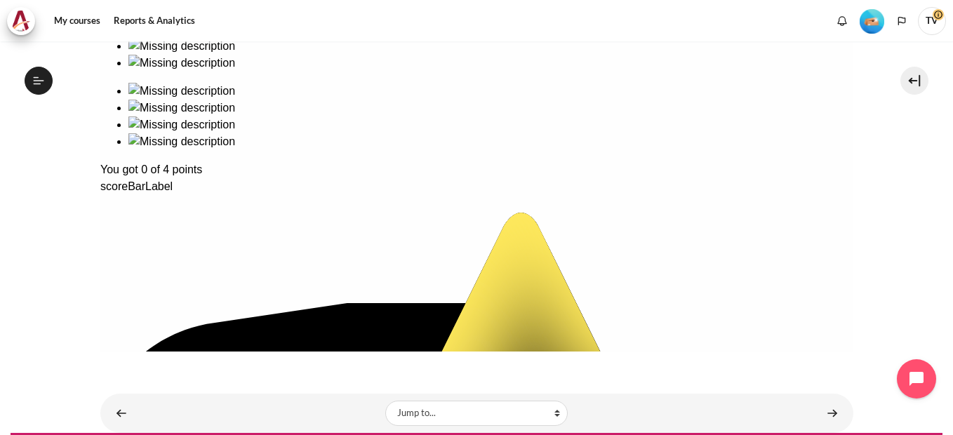
scroll to position [397, 0]
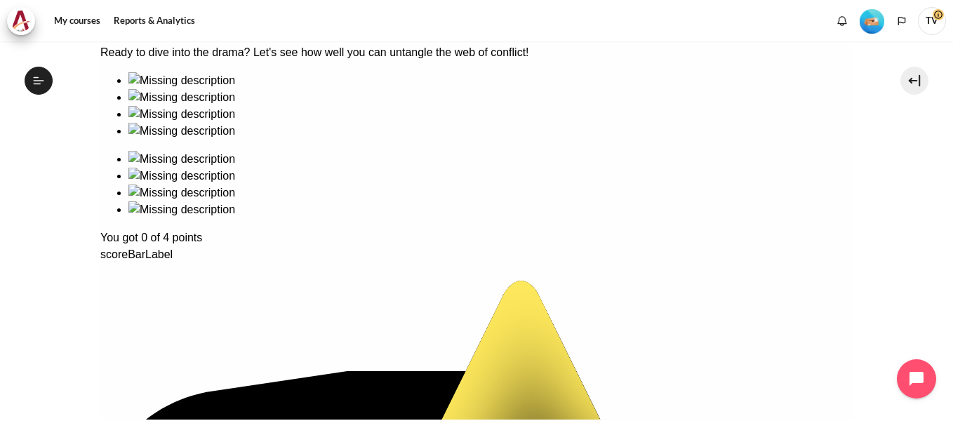
scroll to position [326, 0]
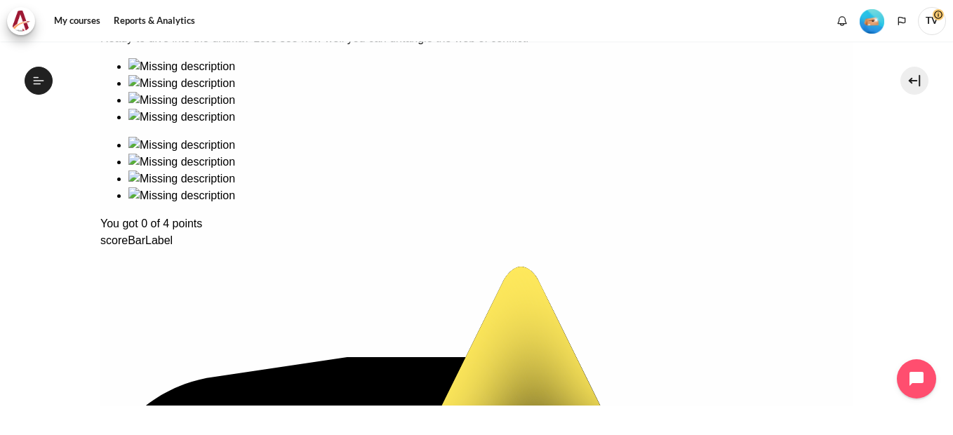
drag, startPoint x: 257, startPoint y: 117, endPoint x: 494, endPoint y: 136, distance: 237.4
drag, startPoint x: 507, startPoint y: 135, endPoint x: 318, endPoint y: 149, distance: 189.4
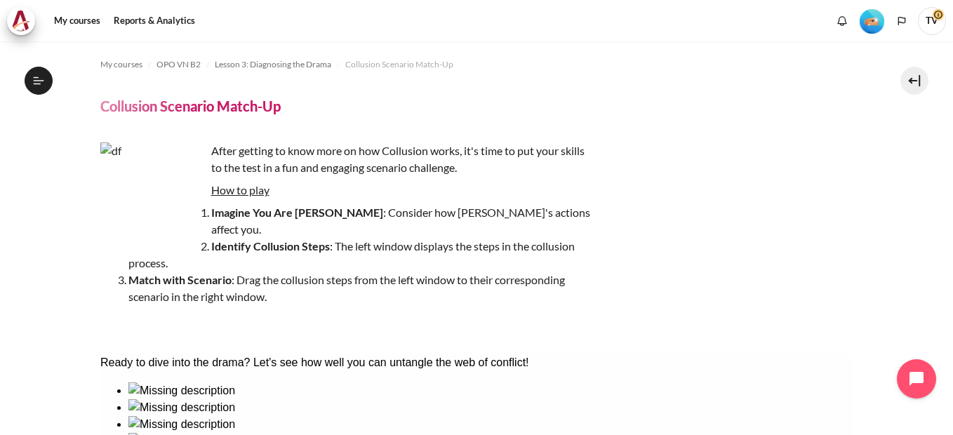
scroll to position [0, 0]
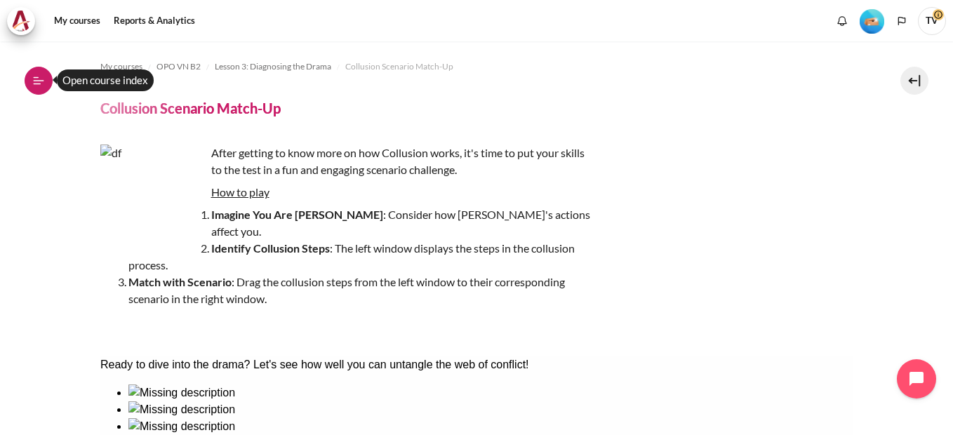
click at [44, 80] on button "Open course index" at bounding box center [39, 81] width 28 height 28
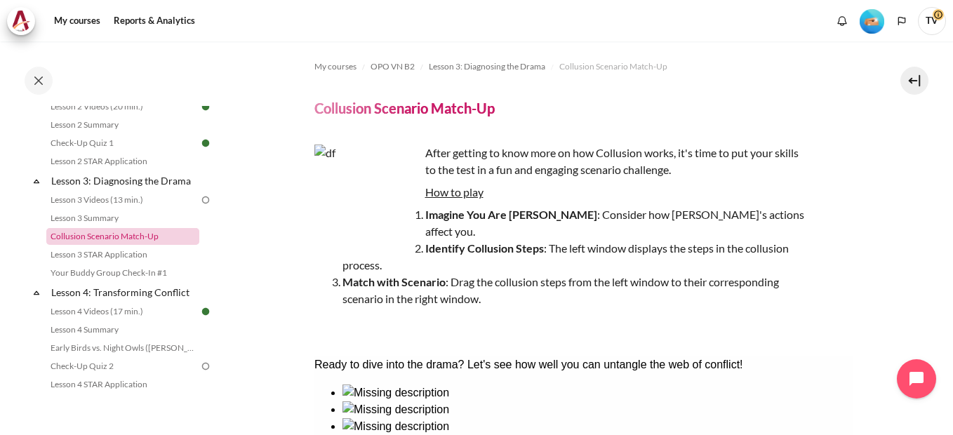
click at [112, 245] on link "Collusion Scenario Match-Up" at bounding box center [122, 236] width 153 height 17
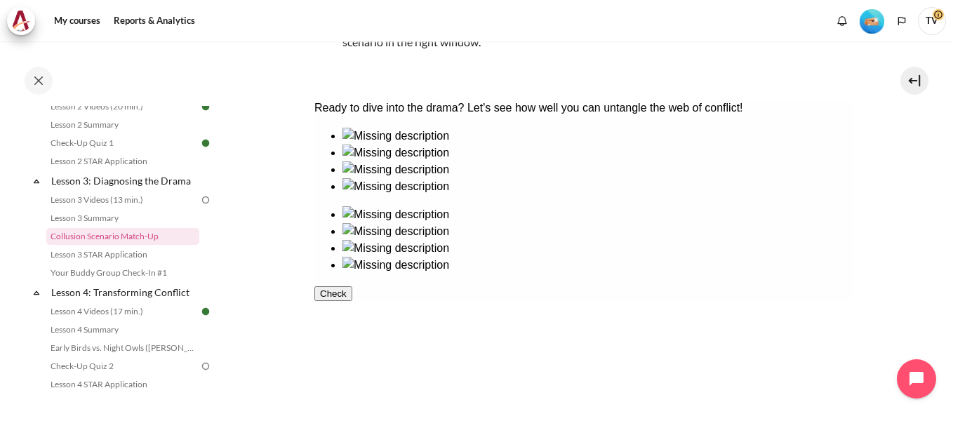
scroll to position [281, 0]
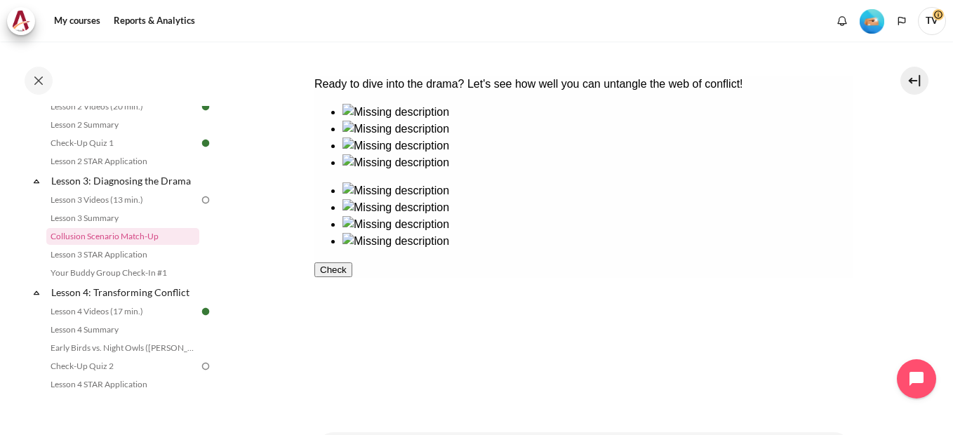
click at [480, 138] on div at bounding box center [597, 138] width 511 height 0
drag, startPoint x: 389, startPoint y: 172, endPoint x: 659, endPoint y: 171, distance: 269.6
drag, startPoint x: 477, startPoint y: 183, endPoint x: 761, endPoint y: 285, distance: 302.3
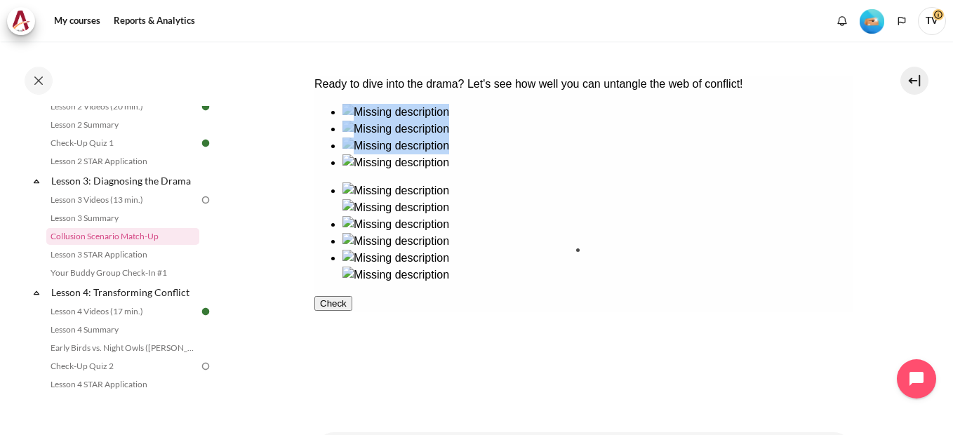
drag, startPoint x: 469, startPoint y: 272, endPoint x: 637, endPoint y: 293, distance: 169.0
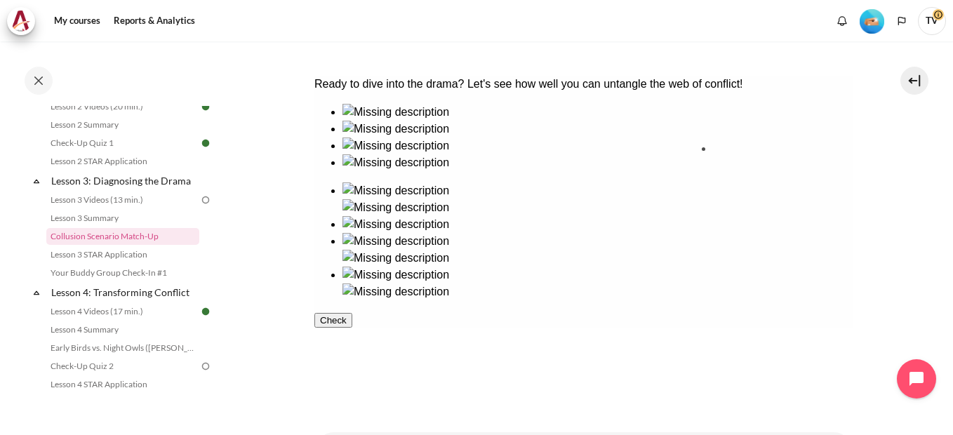
drag, startPoint x: 359, startPoint y: 267, endPoint x: 746, endPoint y: 183, distance: 395.2
click at [352, 345] on button "Check" at bounding box center [333, 337] width 38 height 15
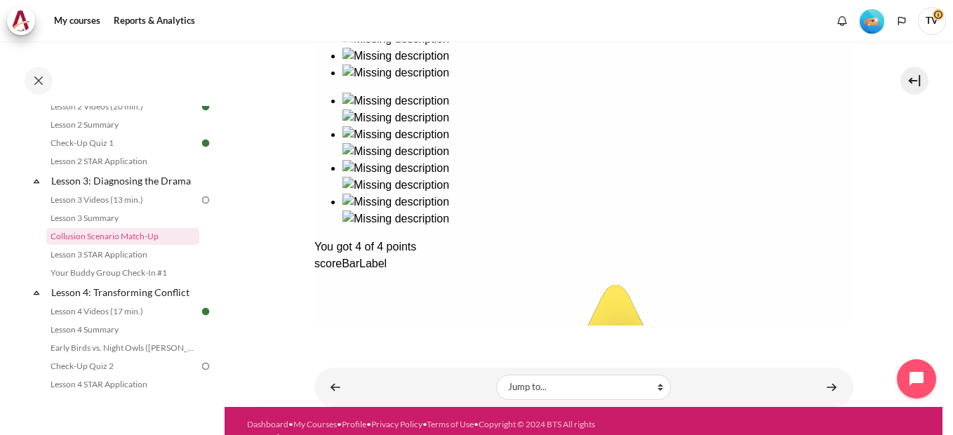
scroll to position [374, 0]
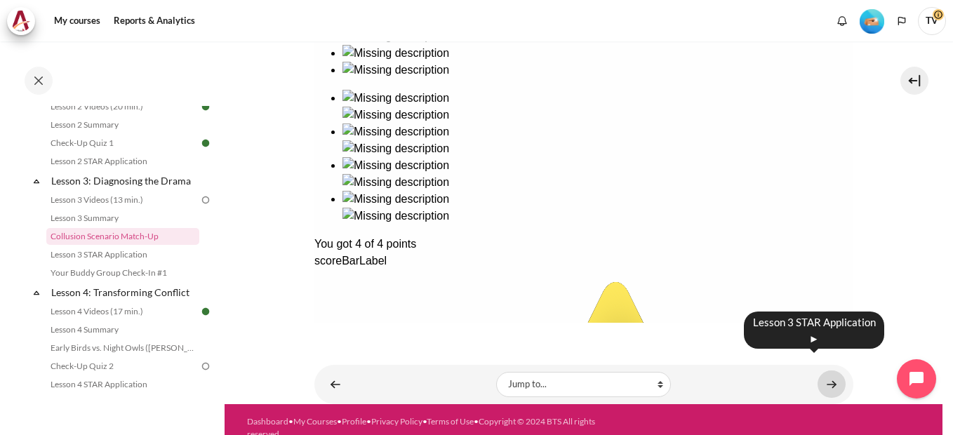
click at [825, 371] on link "Content" at bounding box center [832, 384] width 28 height 27
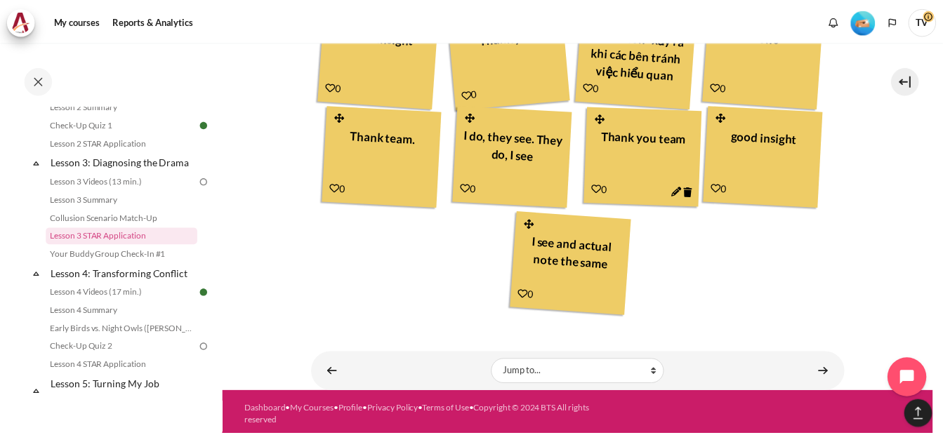
scroll to position [878, 0]
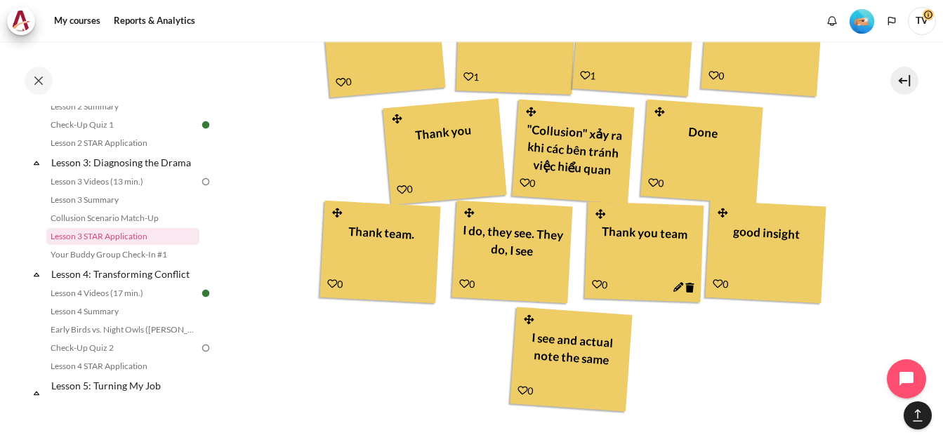
click at [826, 368] on div "Your Result Thanks for my team! 1 All From me 2" at bounding box center [579, 11] width 529 height 808
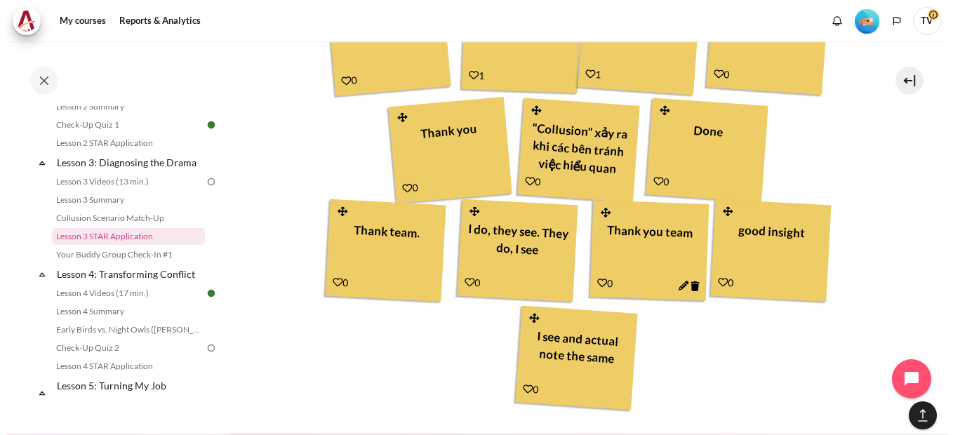
scroll to position [0, 0]
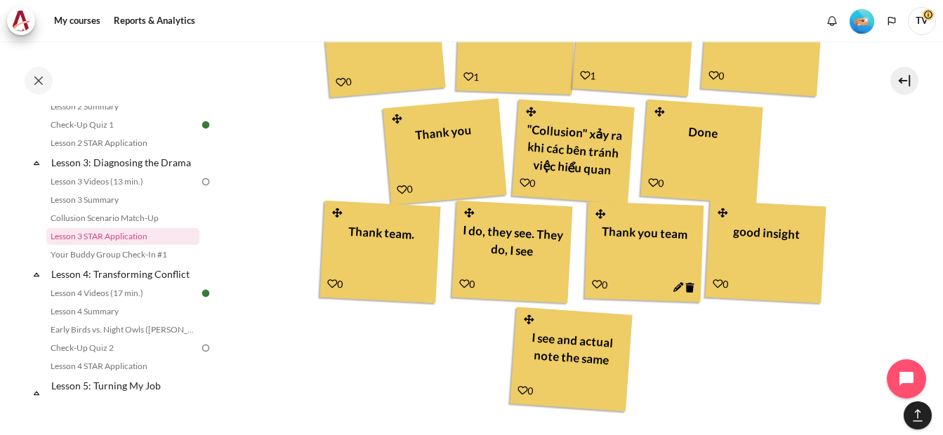
click at [820, 373] on div "Your Result Thanks for my team! 1 All From me 2" at bounding box center [574, 11] width 518 height 808
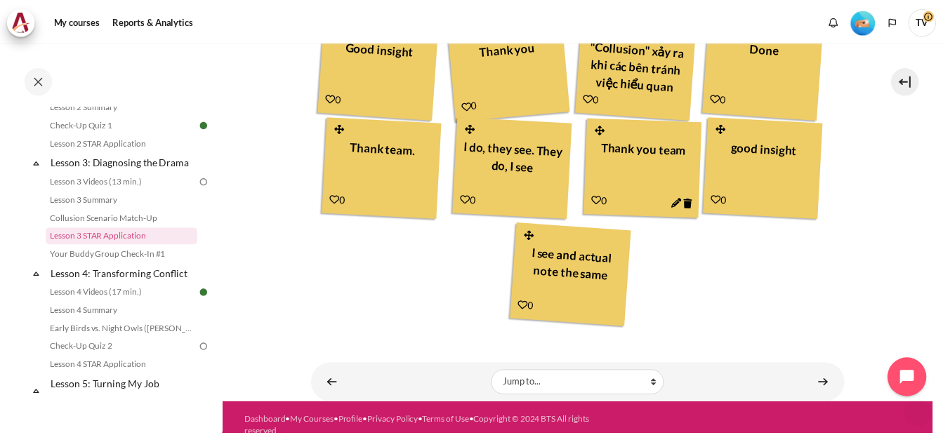
scroll to position [878, 0]
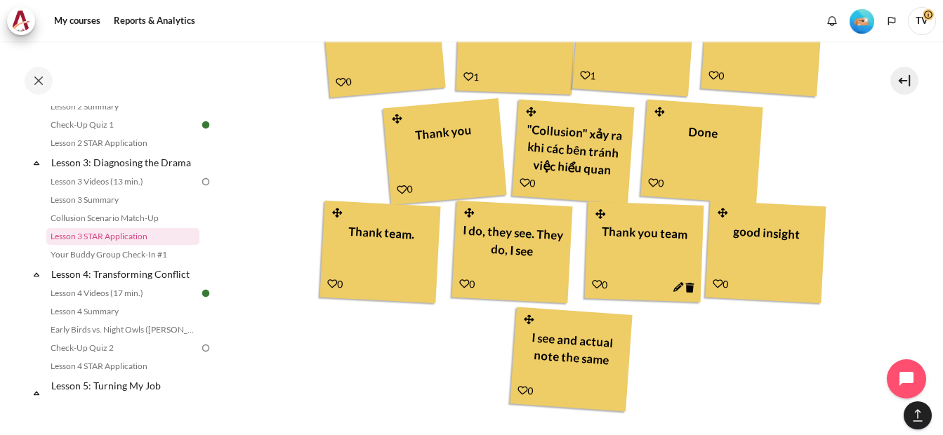
click at [826, 372] on div "Your Result Thanks for my team! 1 All From me 2" at bounding box center [579, 11] width 529 height 808
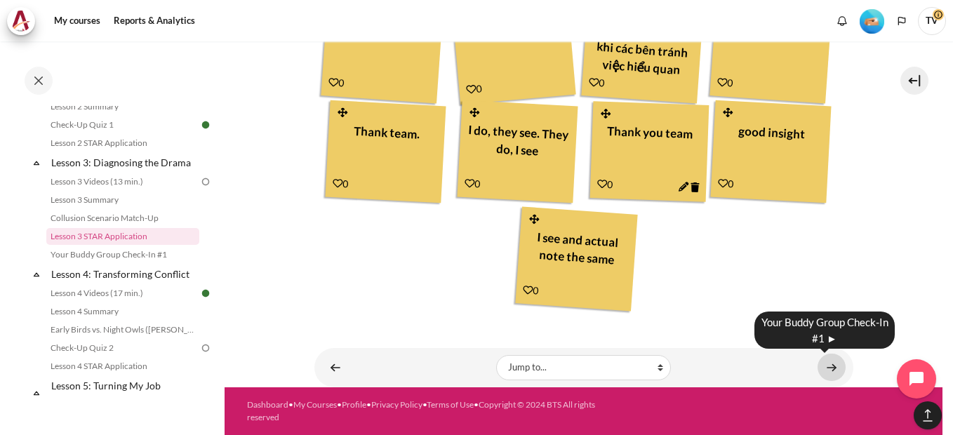
click at [829, 363] on link "Content" at bounding box center [832, 367] width 28 height 27
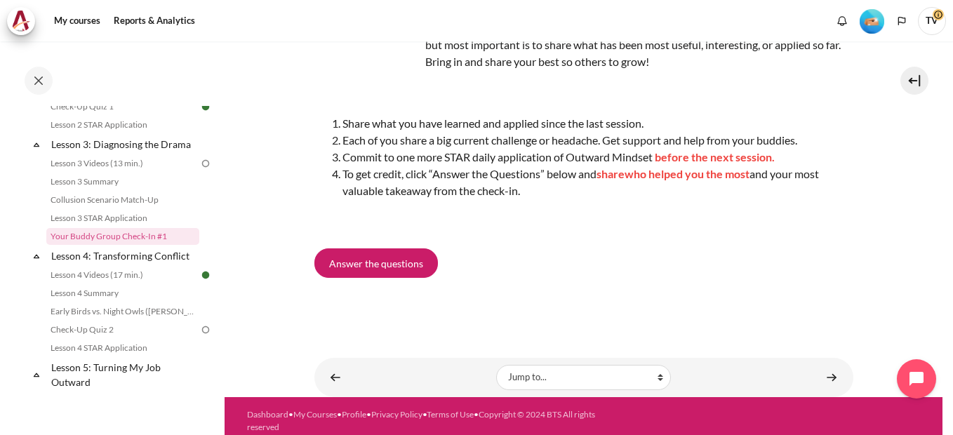
scroll to position [169, 0]
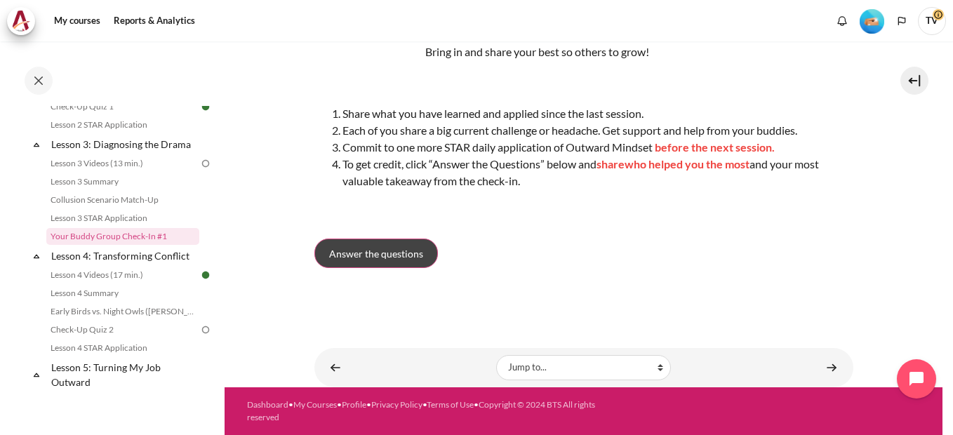
drag, startPoint x: 396, startPoint y: 263, endPoint x: 668, endPoint y: 219, distance: 275.2
click at [397, 263] on link "Answer the questions" at bounding box center [377, 253] width 124 height 29
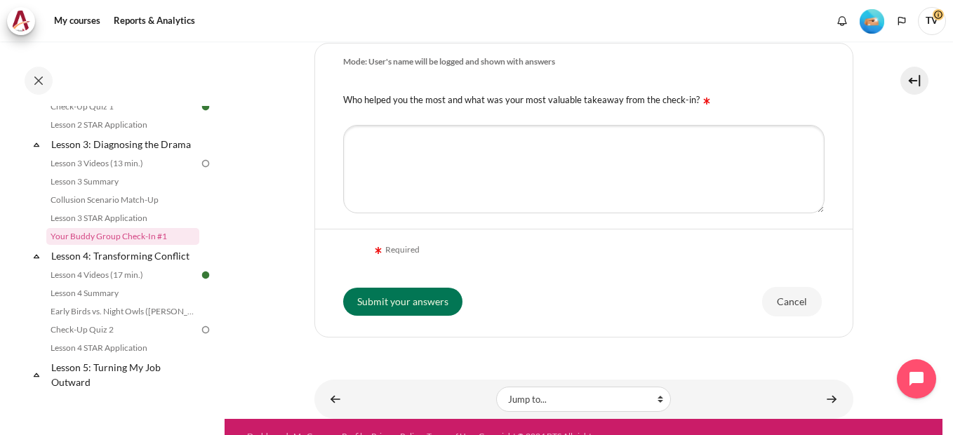
scroll to position [331, 0]
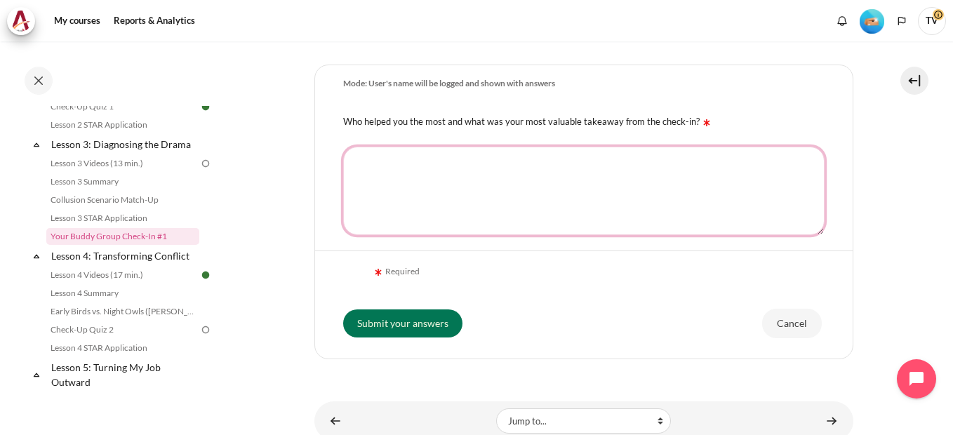
click at [480, 193] on textarea "Who helped you the most and what was your most valuable takeaway from the check…" at bounding box center [584, 191] width 482 height 88
click at [591, 195] on textarea "Who helped you the most and what was your most valuable takeaway from the check…" at bounding box center [584, 191] width 482 height 88
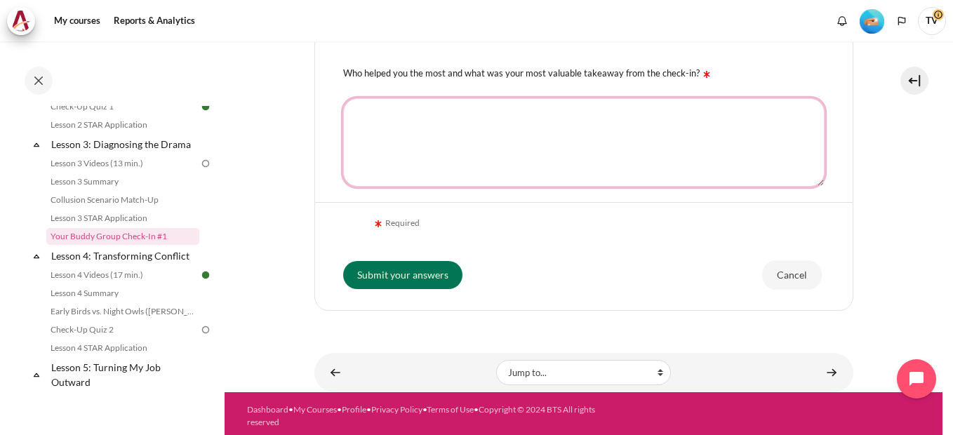
scroll to position [402, 0]
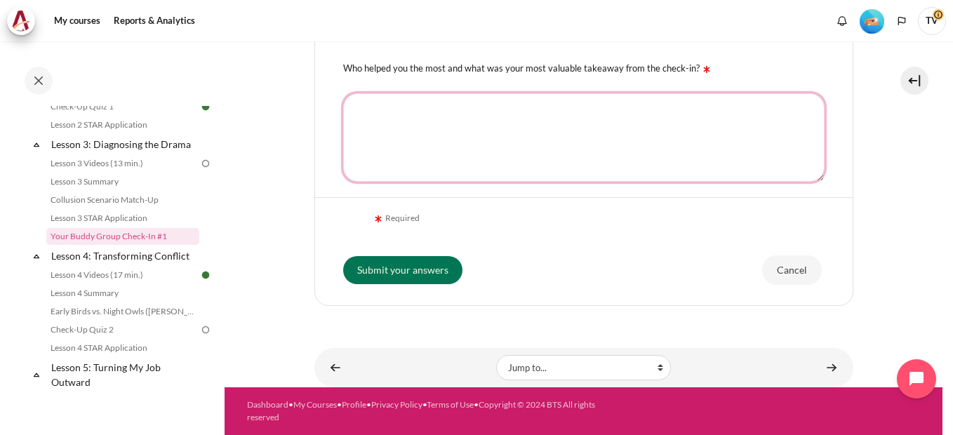
click at [699, 121] on textarea "Who helped you the most and what was your most valuable takeaway from the check…" at bounding box center [584, 137] width 482 height 88
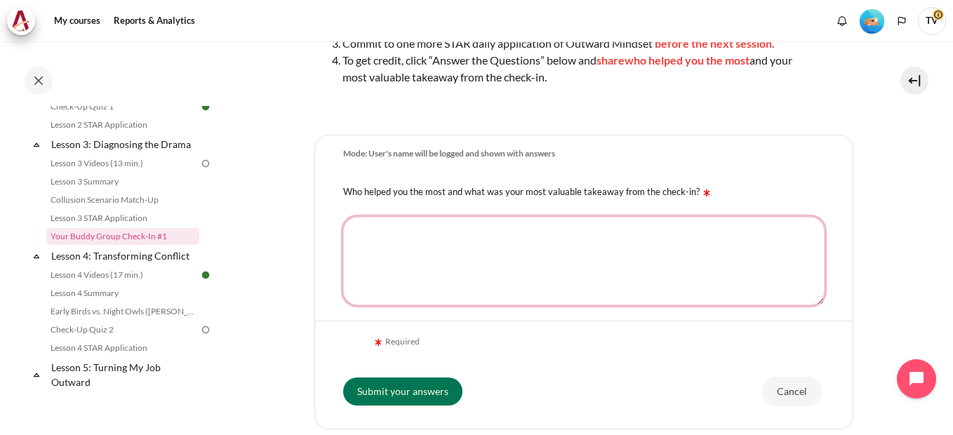
scroll to position [191, 0]
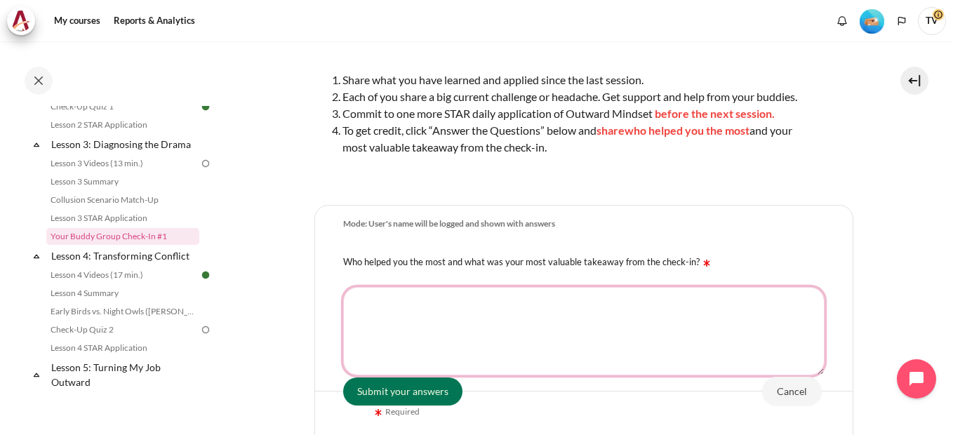
click at [672, 319] on textarea "Who helped you the most and what was your most valuable takeaway from the check…" at bounding box center [584, 331] width 482 height 88
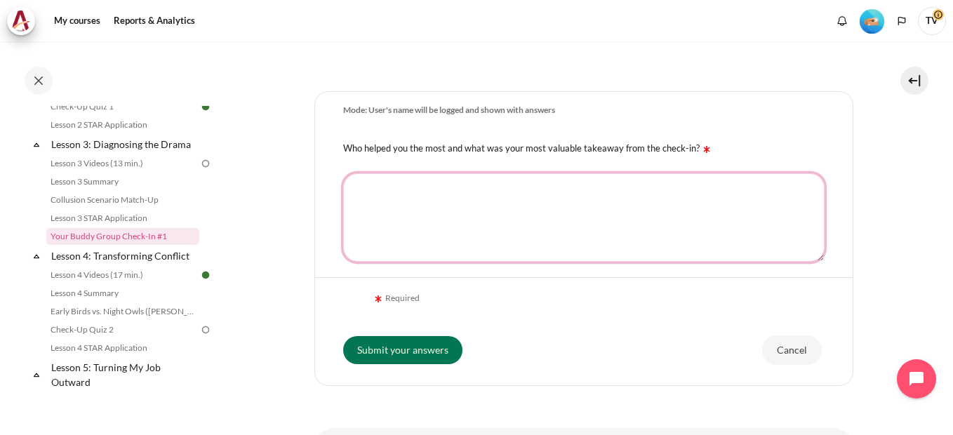
scroll to position [402, 0]
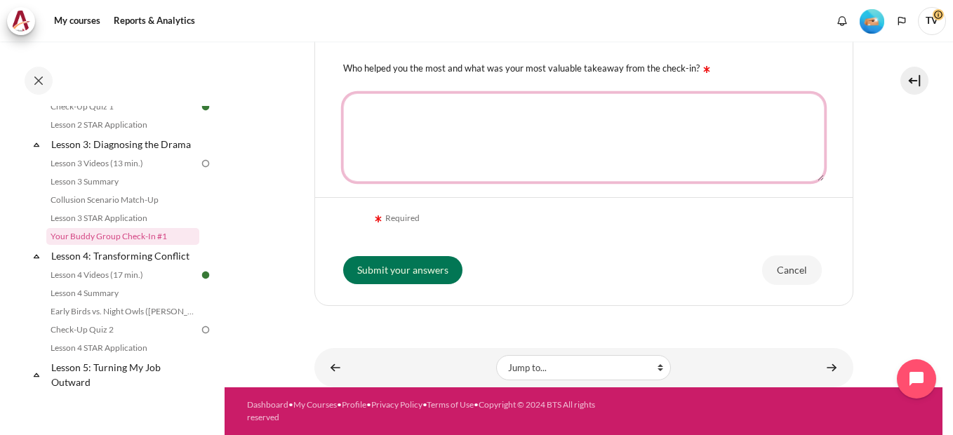
click at [422, 123] on textarea "Who helped you the most and what was your most valuable takeaway from the check…" at bounding box center [584, 137] width 482 height 88
type textarea "Teammates"
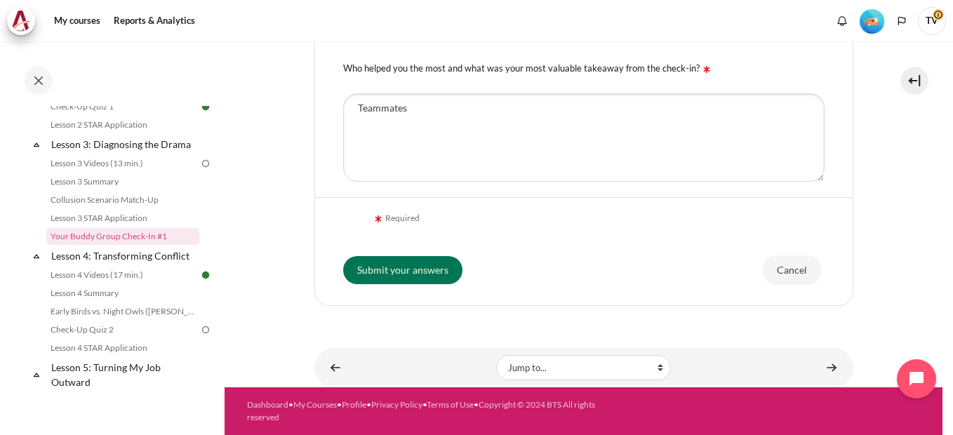
click at [607, 267] on div "Submit your answers Cancel" at bounding box center [584, 270] width 482 height 32
drag, startPoint x: 438, startPoint y: 269, endPoint x: 455, endPoint y: 258, distance: 20.3
click at [438, 268] on input "Submit your answers" at bounding box center [402, 270] width 119 height 28
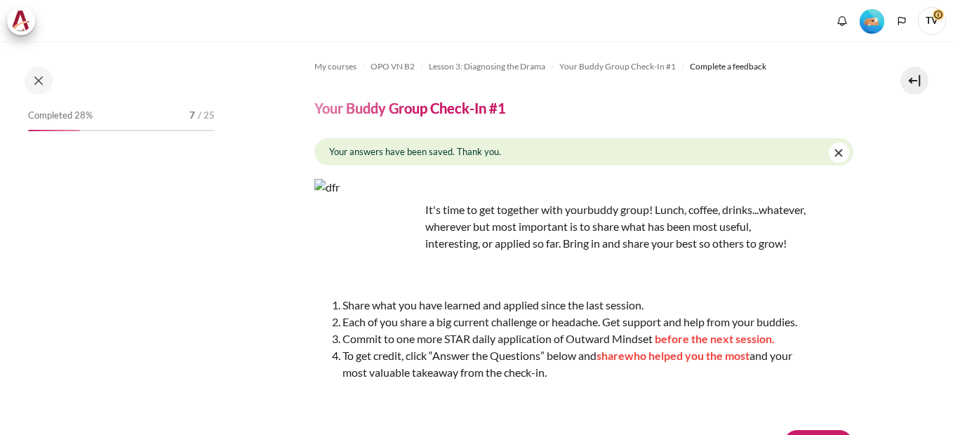
scroll to position [171, 0]
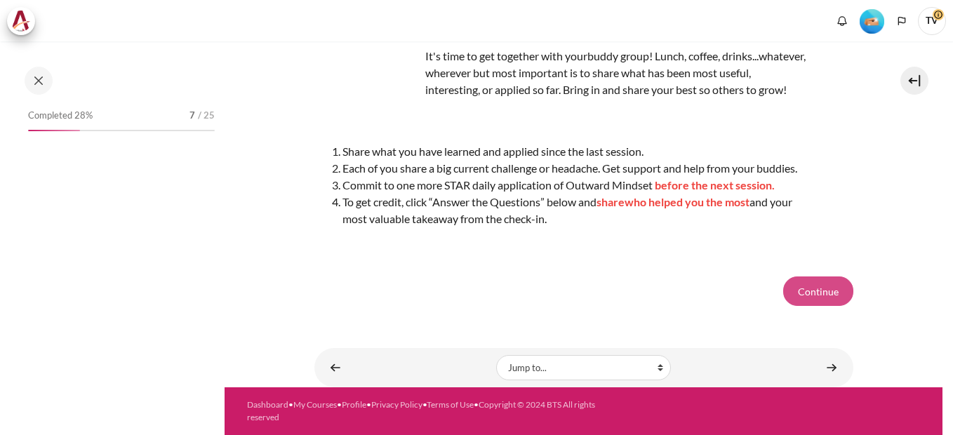
click at [802, 294] on button "Continue" at bounding box center [819, 291] width 70 height 29
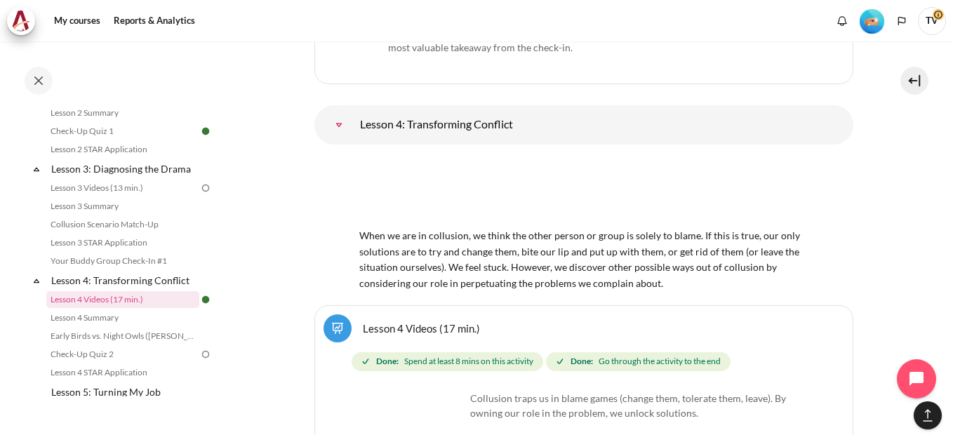
scroll to position [4743, 0]
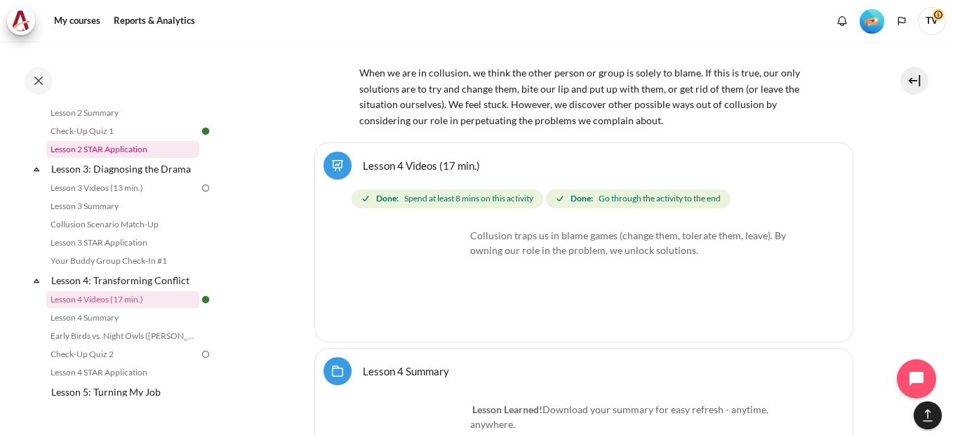
click at [121, 158] on link "Lesson 2 STAR Application" at bounding box center [122, 149] width 153 height 17
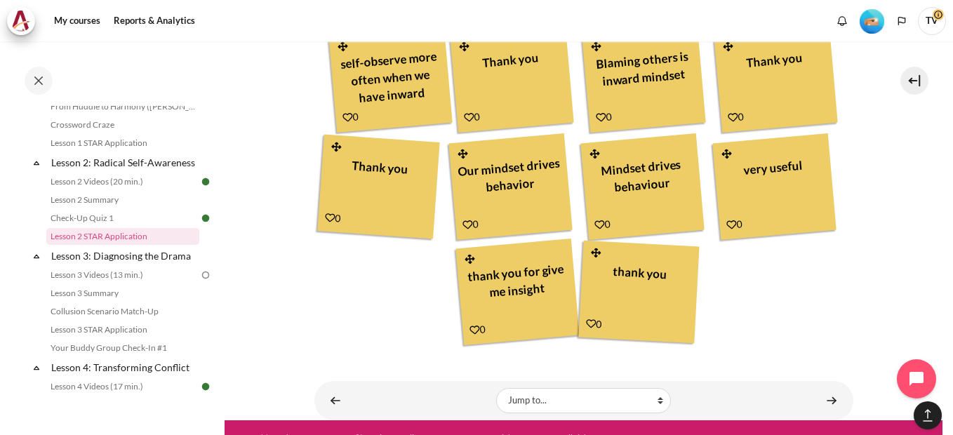
scroll to position [1002, 0]
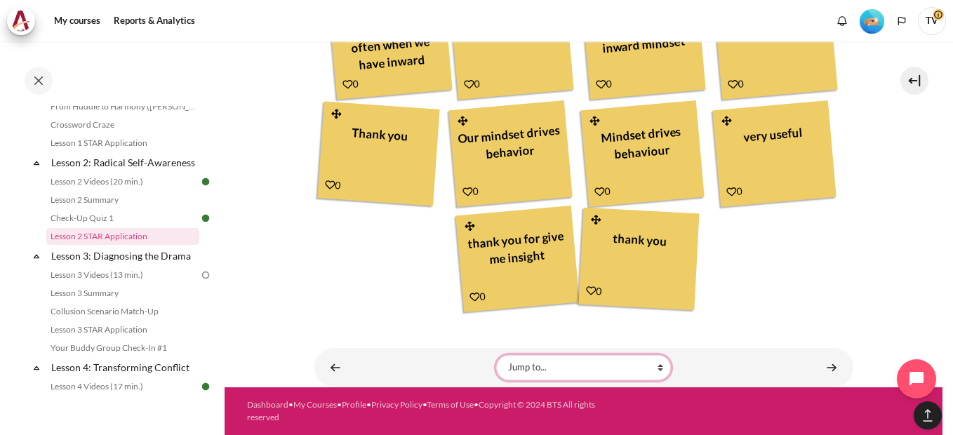
click at [584, 364] on select "Jump to... Getting Started with Our 'Smart-Learning' Platform Why Outward Perfo…" at bounding box center [583, 367] width 175 height 25
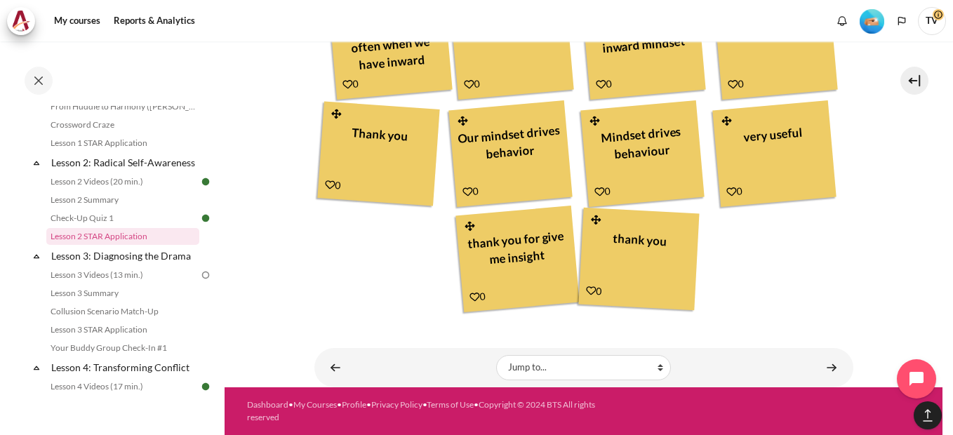
click at [927, 414] on button "[[backtotopbutton]]" at bounding box center [928, 416] width 28 height 28
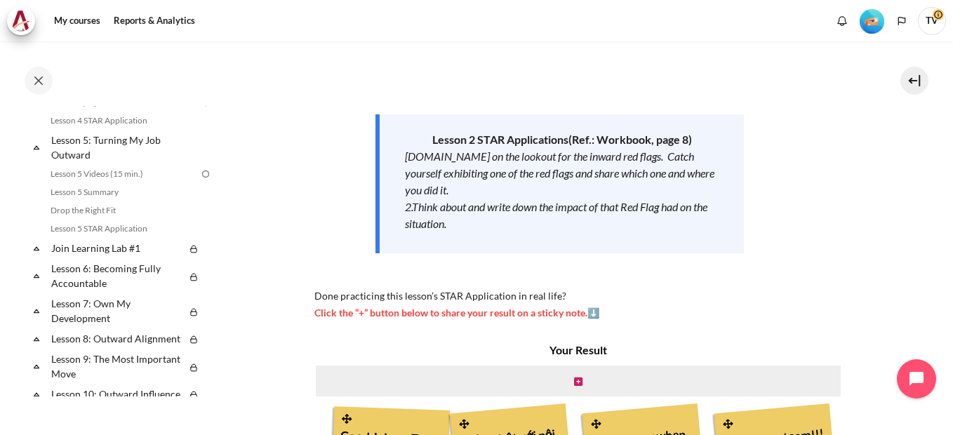
scroll to position [300, 0]
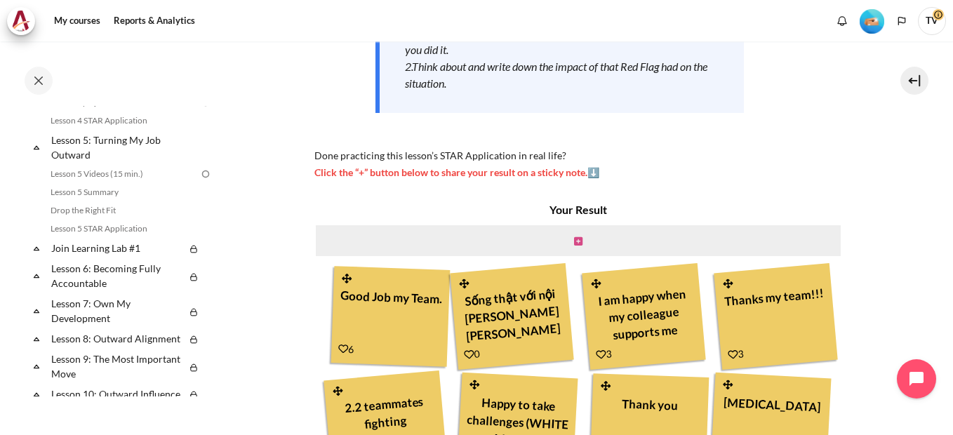
click at [574, 242] on icon "Content" at bounding box center [578, 242] width 8 height 10
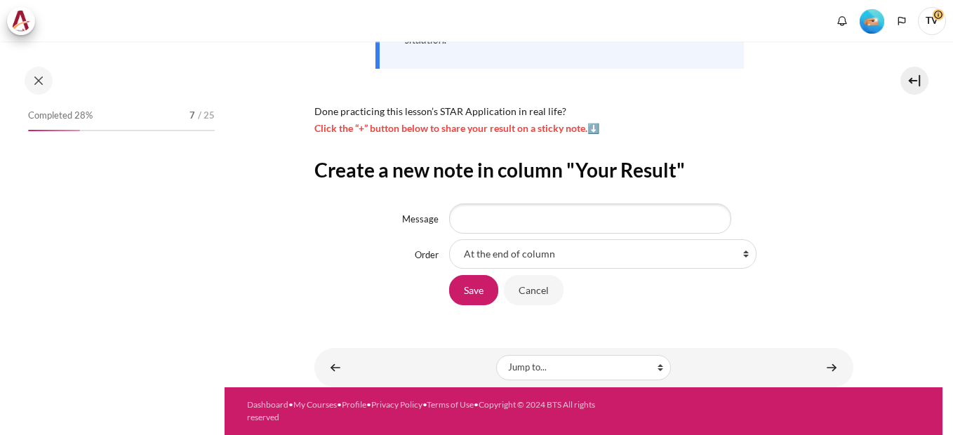
scroll to position [293, 0]
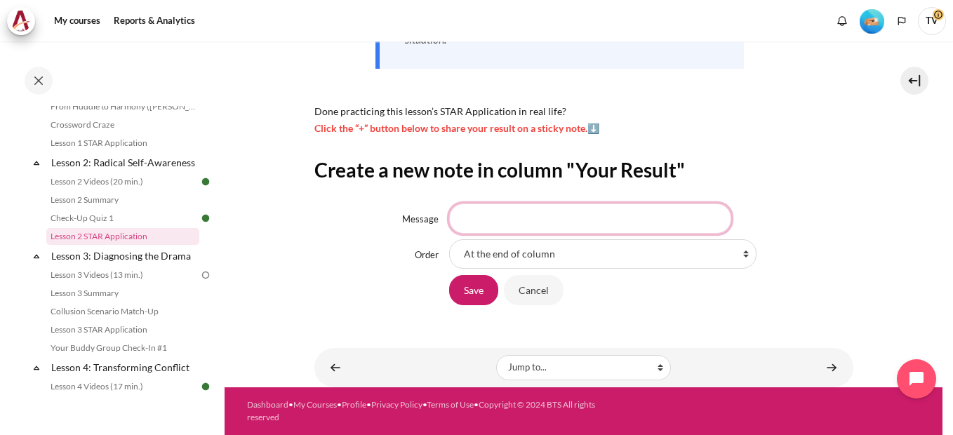
click at [573, 225] on input "Message" at bounding box center [590, 218] width 282 height 29
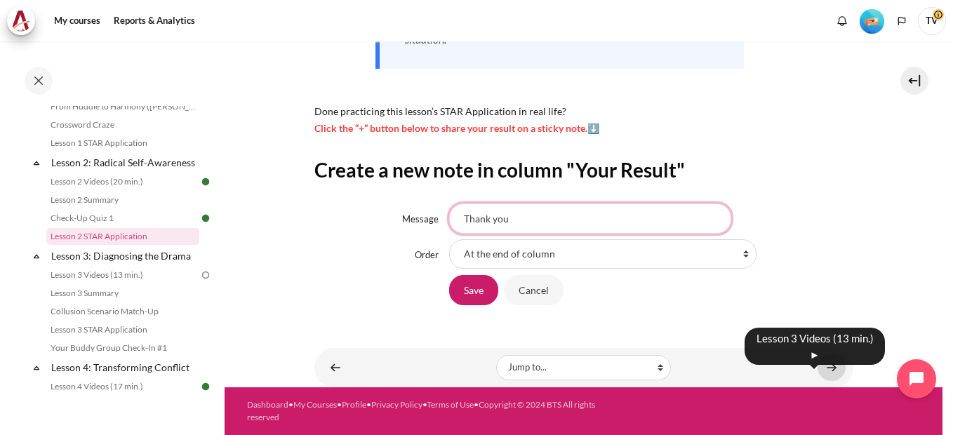
type input "Thank you"
click at [824, 367] on link "Content" at bounding box center [832, 367] width 28 height 27
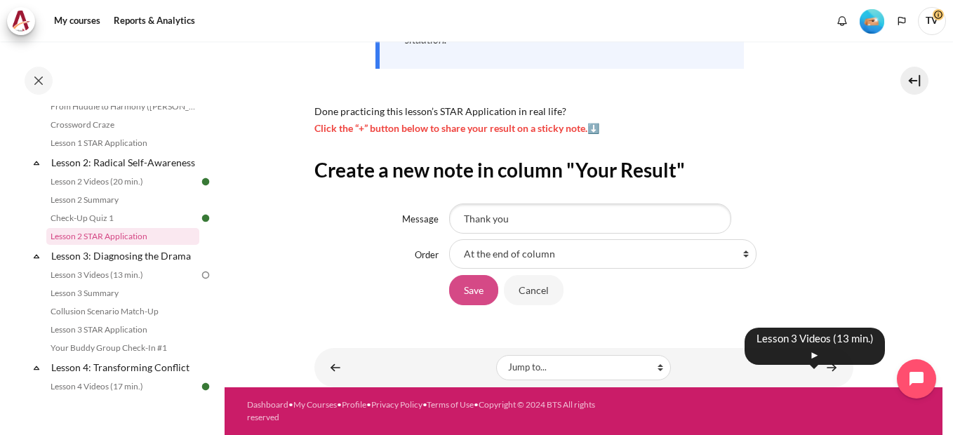
click at [472, 292] on input "Save" at bounding box center [473, 289] width 49 height 29
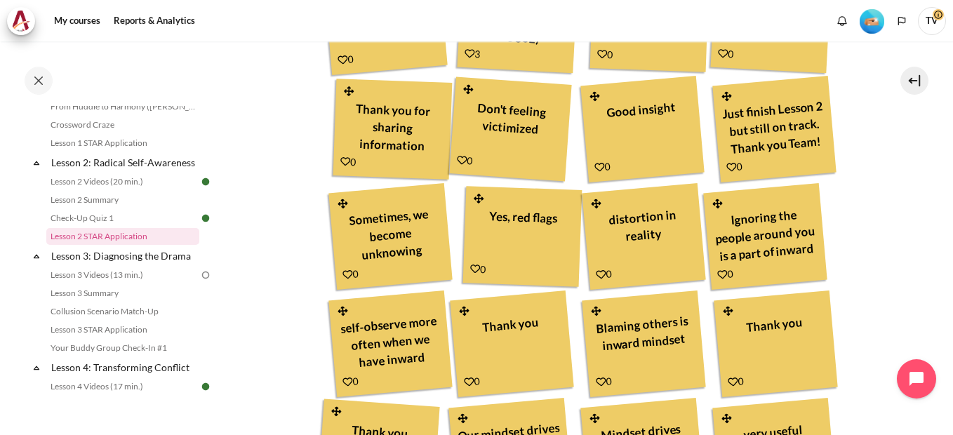
scroll to position [1002, 0]
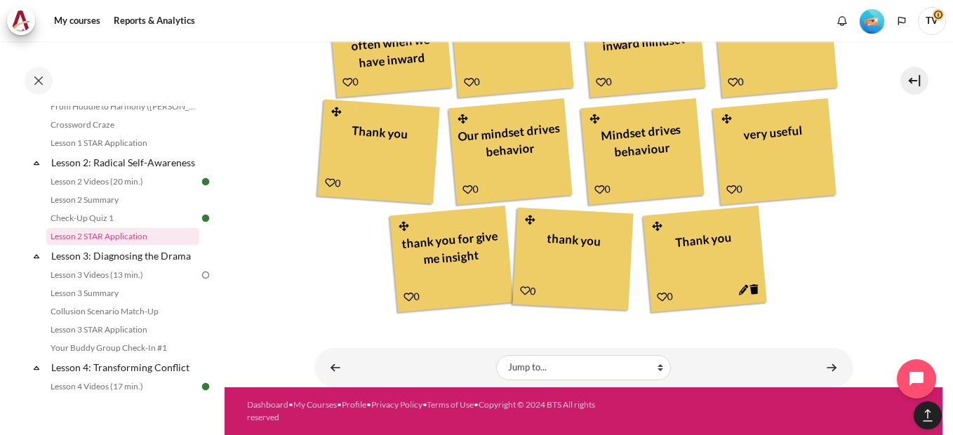
click at [812, 359] on div "Jump to... Jump to... Getting Started with Our 'Smart-Learning' Platform Why Ou…" at bounding box center [584, 367] width 525 height 25
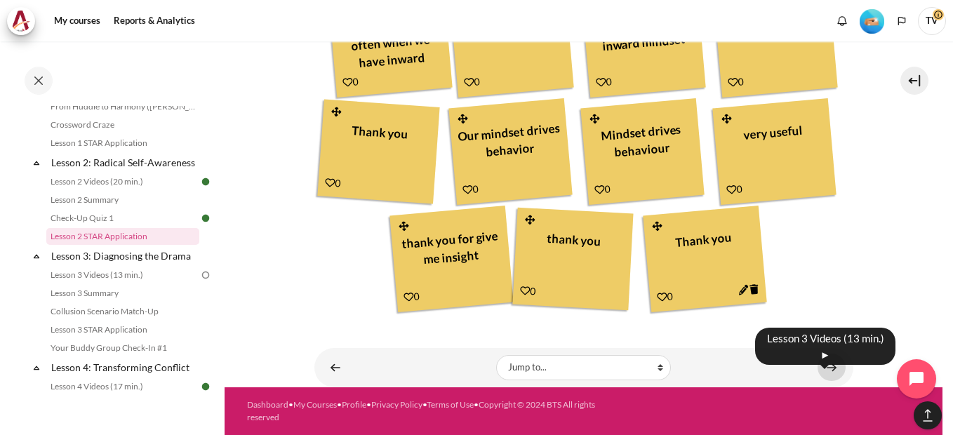
click at [824, 369] on link "Content" at bounding box center [832, 367] width 28 height 27
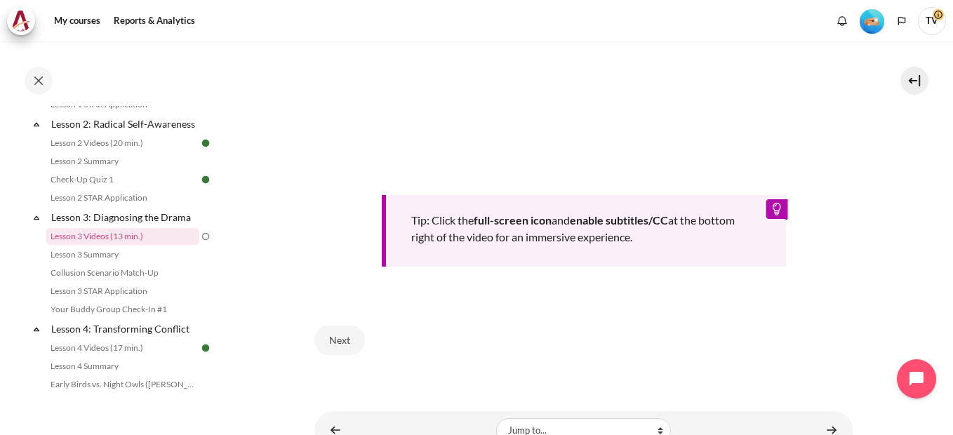
scroll to position [626, 0]
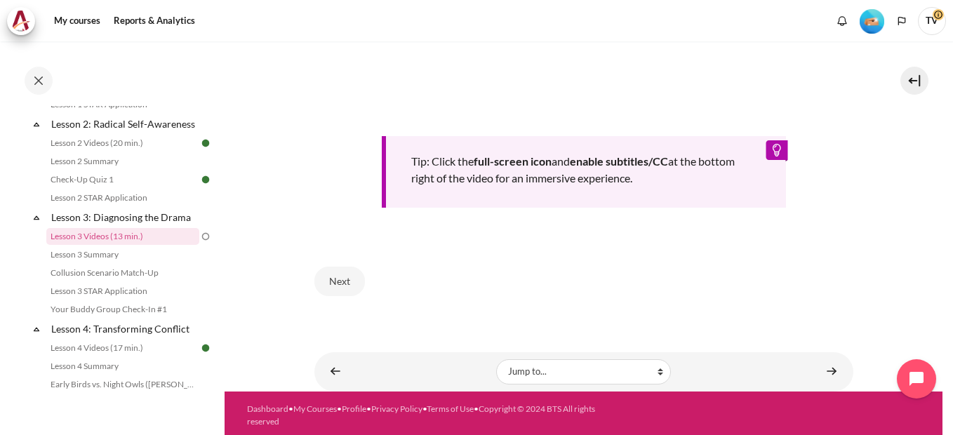
click at [199, 243] on img at bounding box center [205, 236] width 13 height 13
click at [829, 370] on link "Content" at bounding box center [832, 371] width 28 height 27
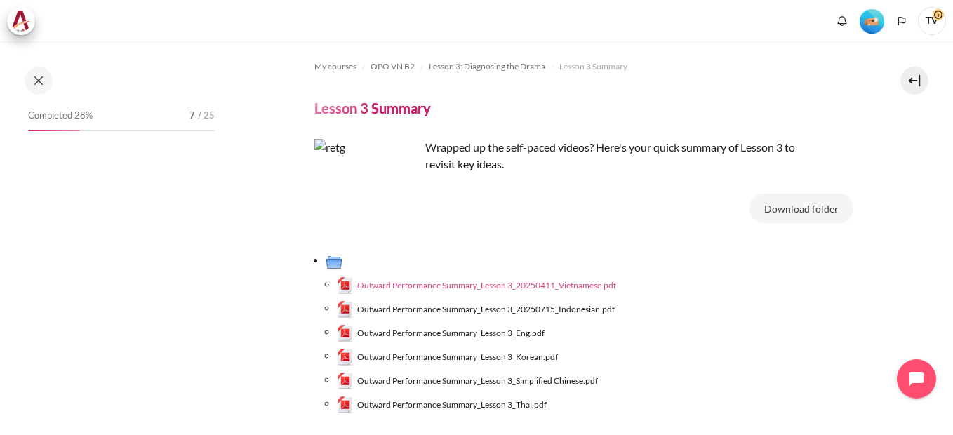
click at [583, 287] on span "Outward Performance Summary_Lesson 3_20250411_Vietnamese.pdf" at bounding box center [486, 285] width 259 height 13
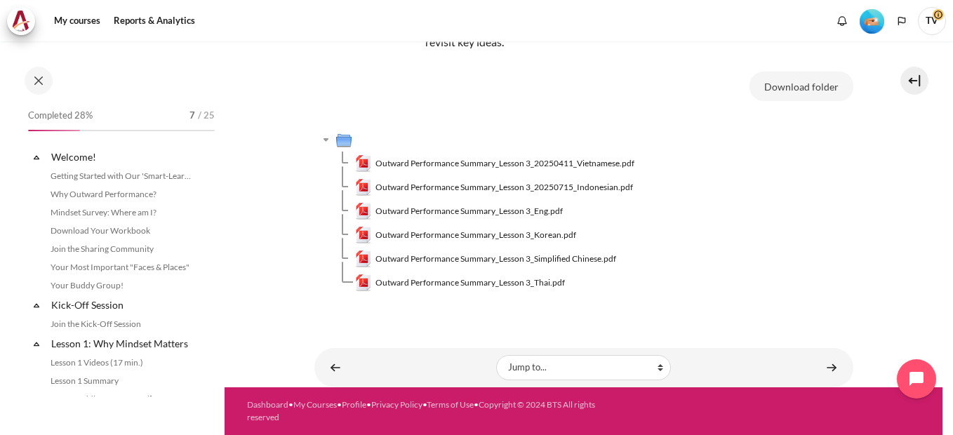
scroll to position [350, 0]
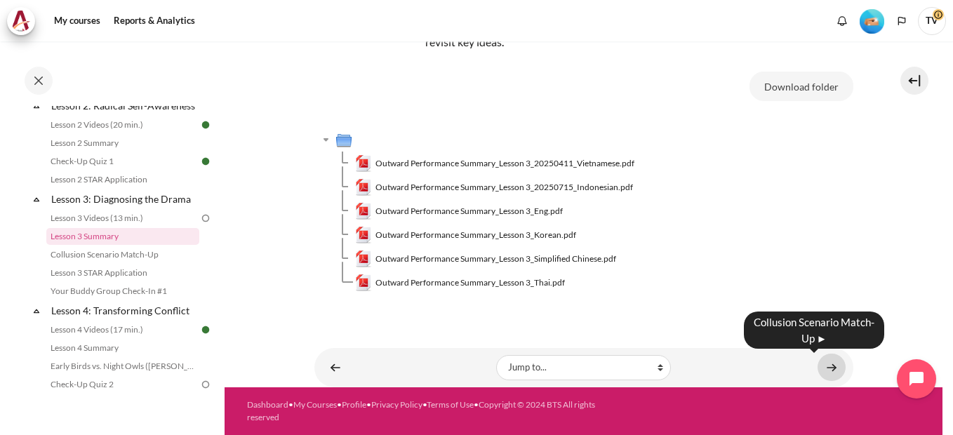
click at [828, 366] on link "Content" at bounding box center [832, 367] width 28 height 27
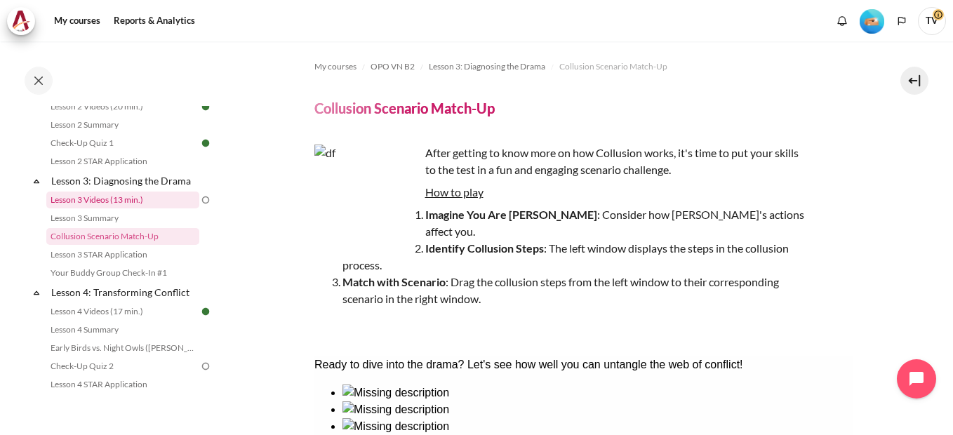
click at [104, 209] on link "Lesson 3 Videos (13 min.)" at bounding box center [122, 200] width 153 height 17
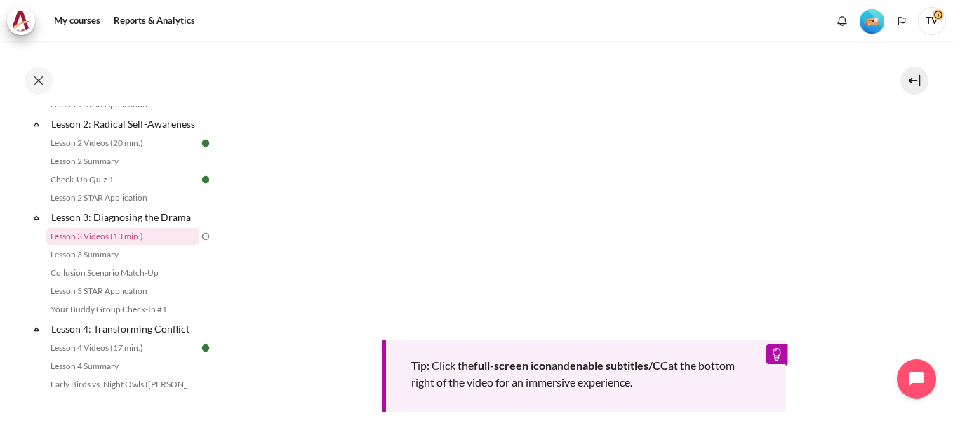
scroll to position [626, 0]
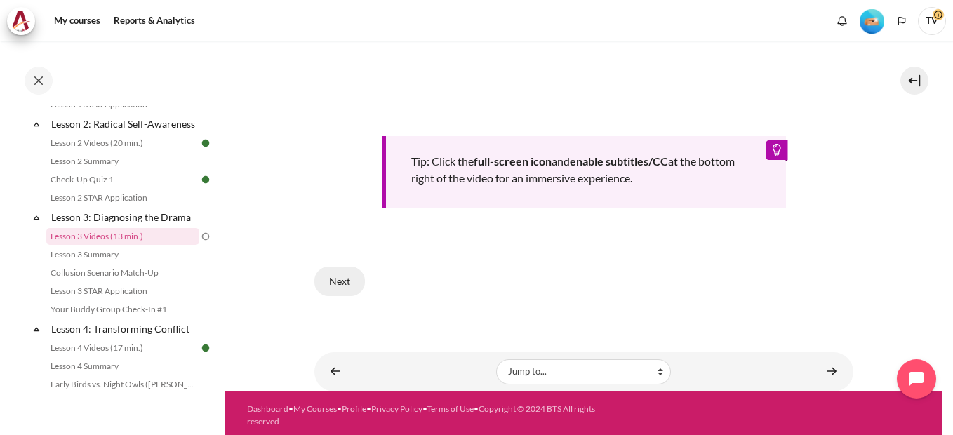
click at [341, 284] on button "Next" at bounding box center [340, 281] width 51 height 29
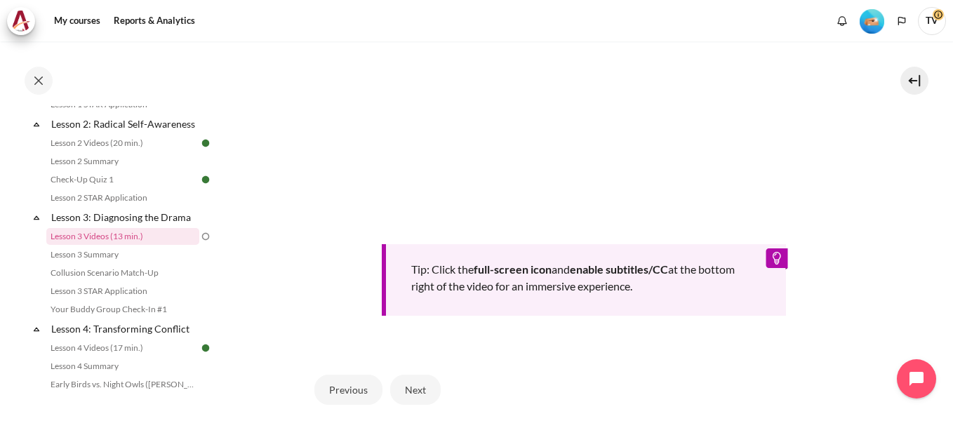
scroll to position [600, 0]
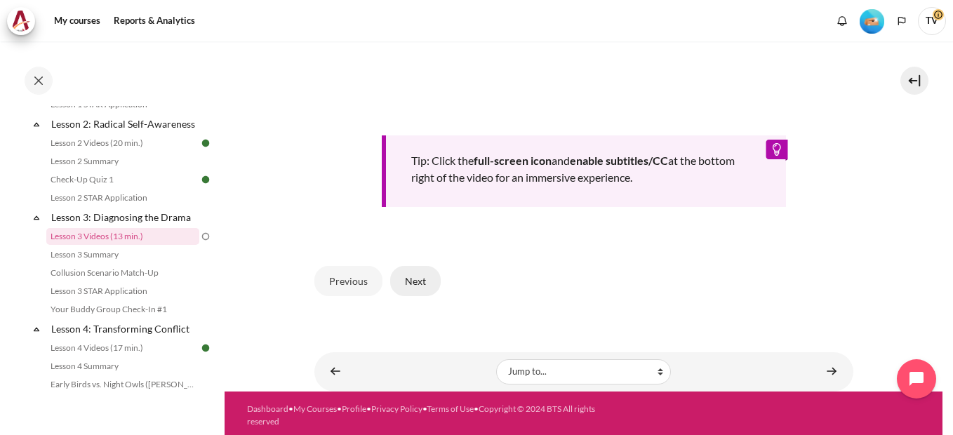
click at [407, 279] on button "Next" at bounding box center [415, 280] width 51 height 29
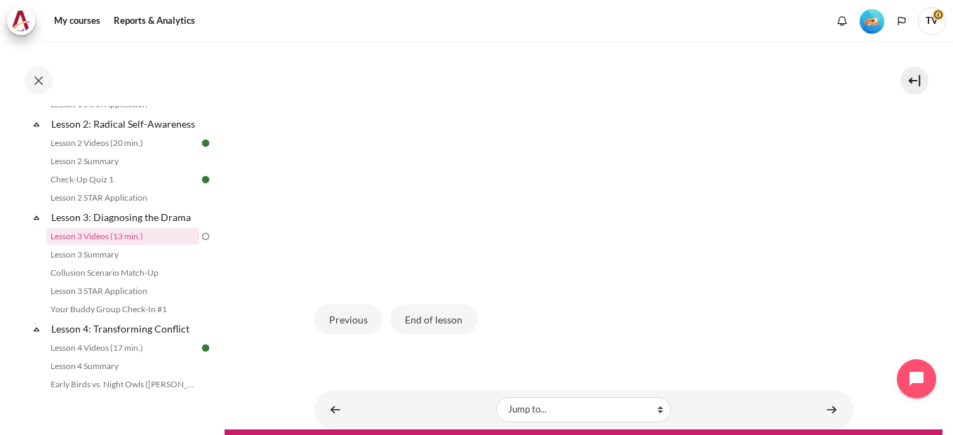
scroll to position [438, 0]
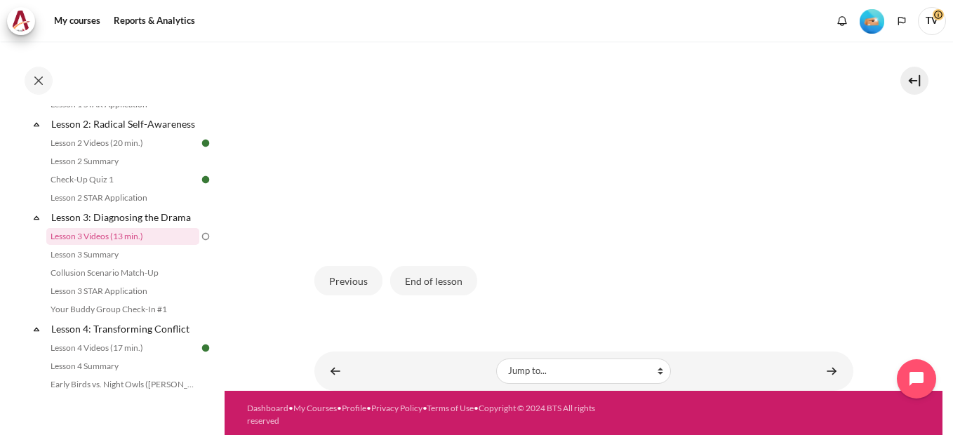
drag, startPoint x: 455, startPoint y: 278, endPoint x: 588, endPoint y: 219, distance: 145.2
click at [455, 277] on button "End of lesson" at bounding box center [433, 280] width 87 height 29
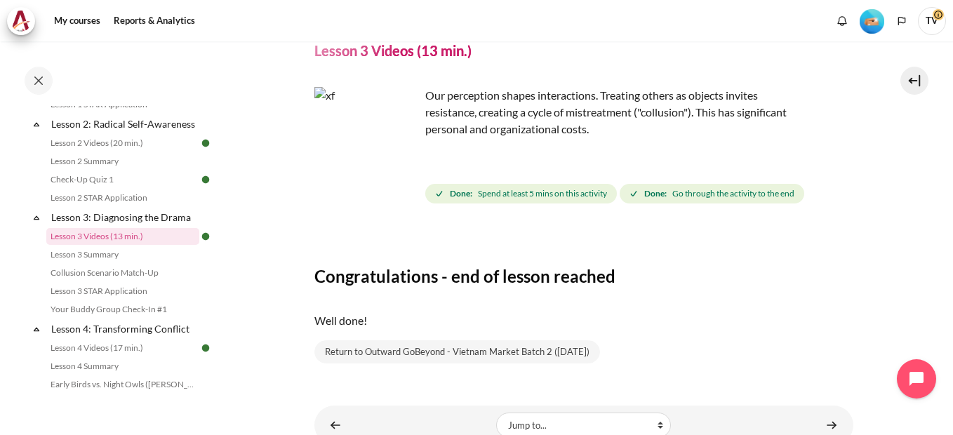
scroll to position [115, 0]
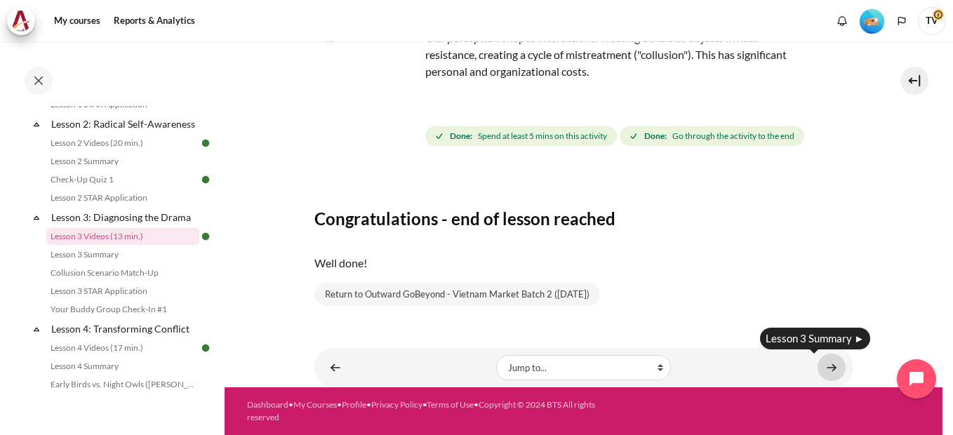
click at [824, 367] on link "Content" at bounding box center [832, 367] width 28 height 27
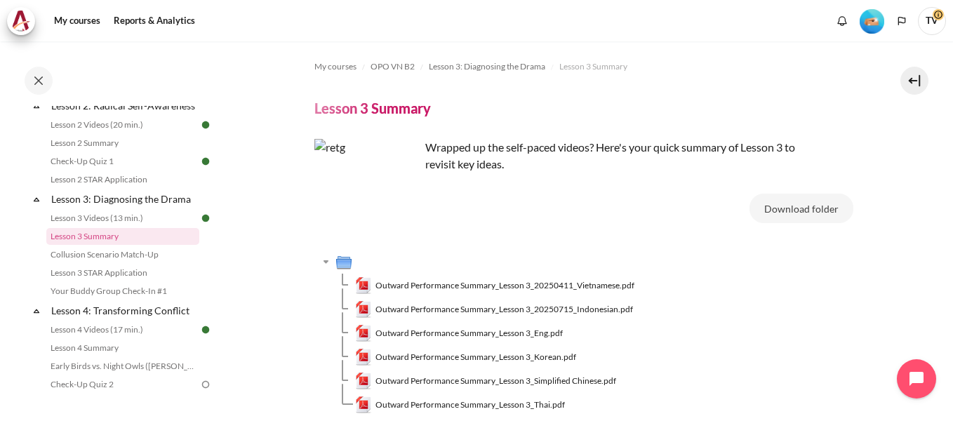
scroll to position [122, 0]
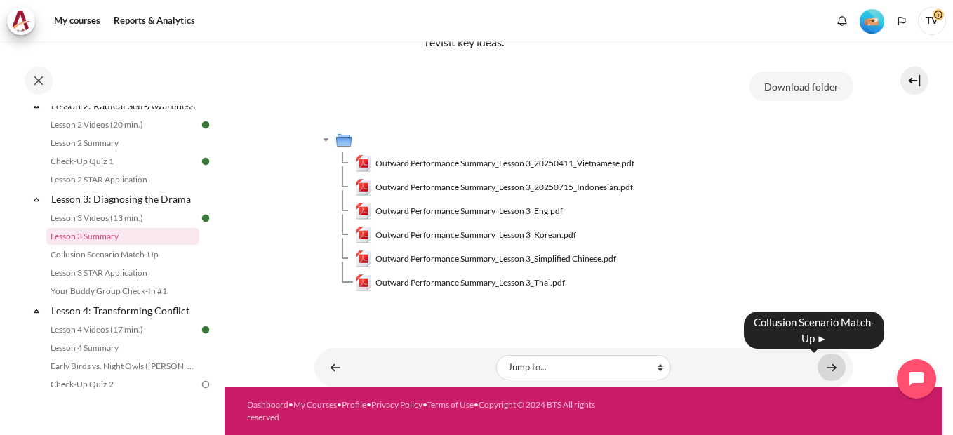
click at [824, 368] on link "Content" at bounding box center [832, 367] width 28 height 27
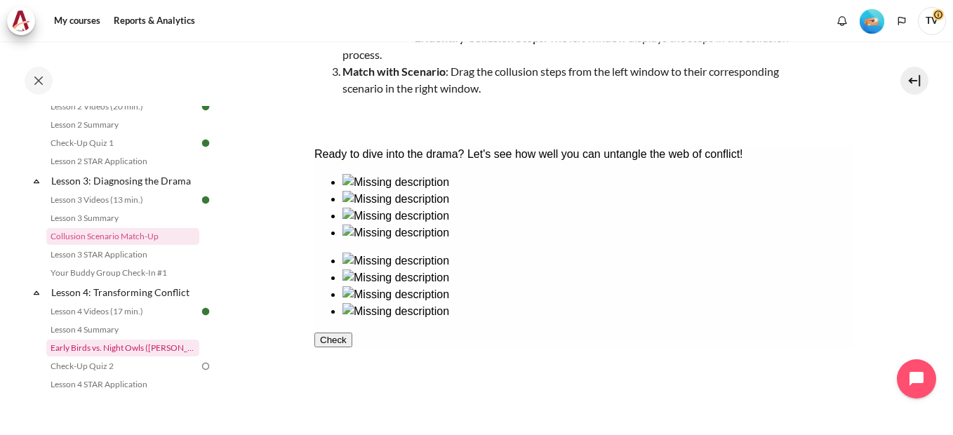
scroll to position [438, 0]
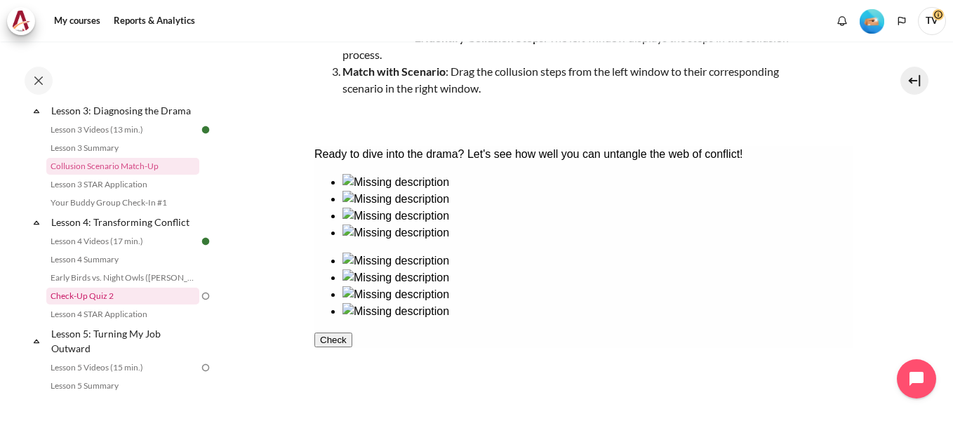
click at [142, 305] on link "Check-Up Quiz 2" at bounding box center [122, 296] width 153 height 17
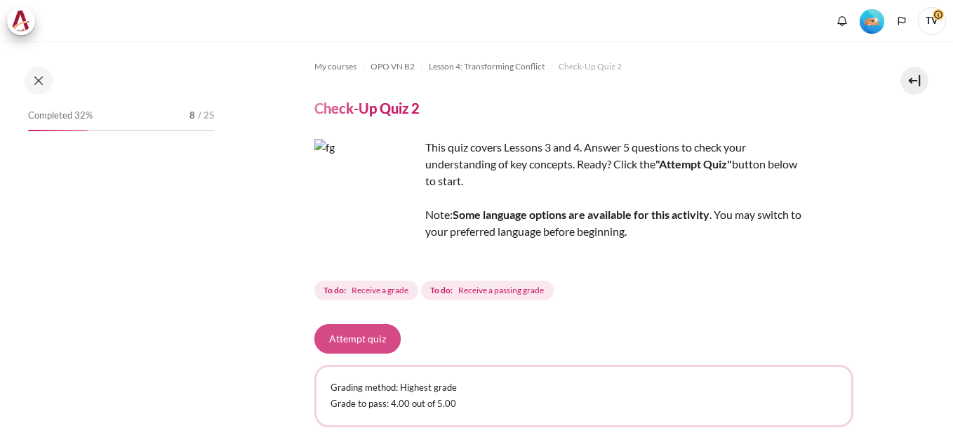
scroll to position [498, 0]
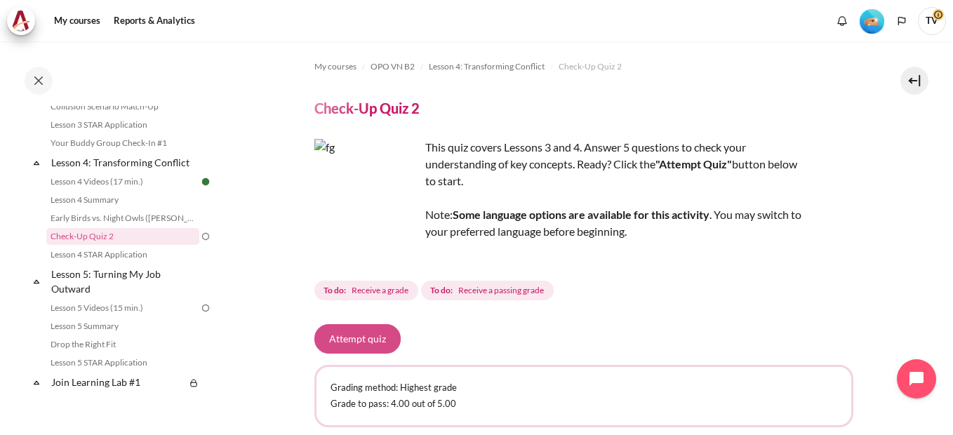
click at [370, 343] on button "Attempt quiz" at bounding box center [358, 338] width 86 height 29
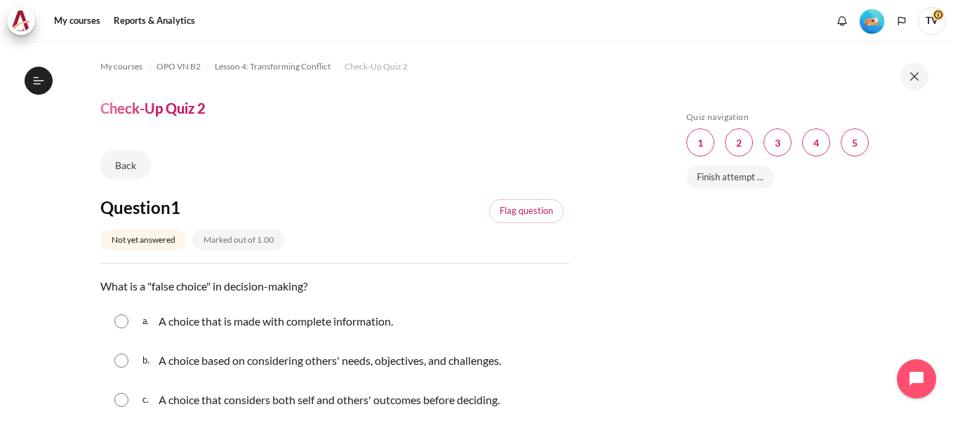
scroll to position [70, 0]
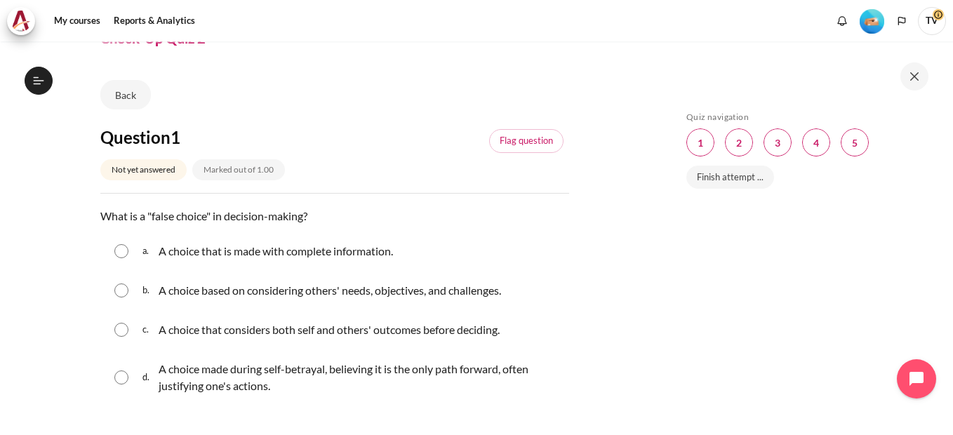
drag, startPoint x: 117, startPoint y: 253, endPoint x: 231, endPoint y: 268, distance: 114.8
click at [118, 253] on input "Content" at bounding box center [121, 251] width 14 height 14
radio input "true"
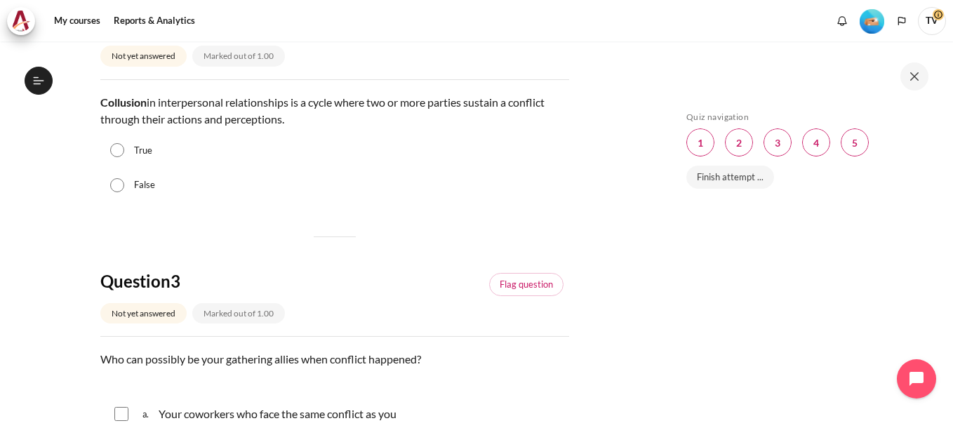
scroll to position [562, 0]
click at [115, 150] on input "True" at bounding box center [117, 149] width 14 height 14
radio input "true"
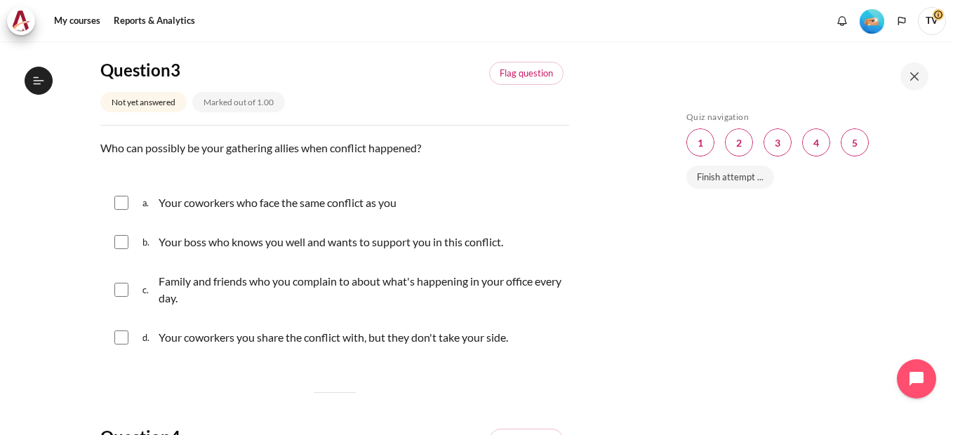
scroll to position [772, 0]
click at [126, 202] on input "Content" at bounding box center [121, 202] width 14 height 14
checkbox input "true"
click at [124, 242] on input "Content" at bounding box center [121, 242] width 14 height 14
checkbox input "true"
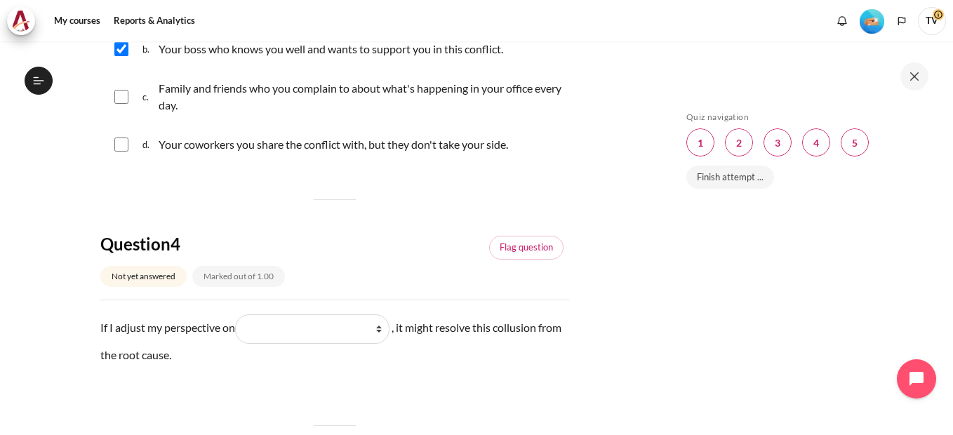
scroll to position [983, 0]
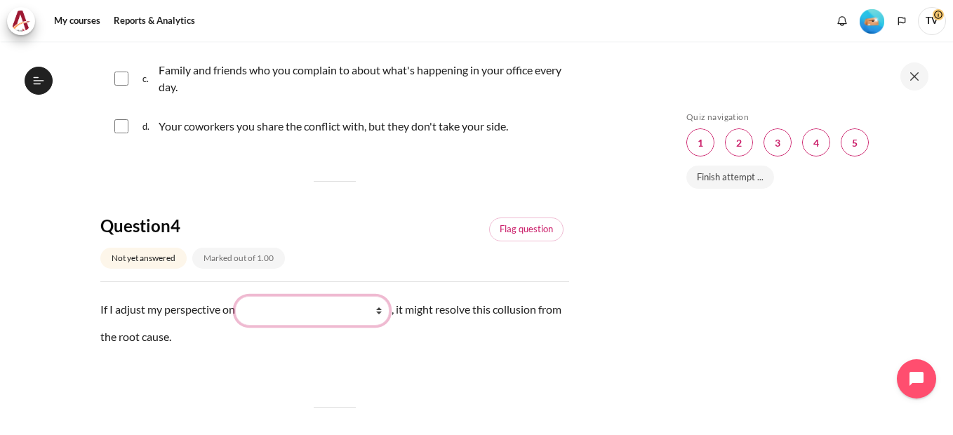
click at [385, 310] on select "What they do What I see and feel about what they do What I do What they see and…" at bounding box center [312, 310] width 154 height 29
select select "2"
click at [240, 296] on select "What they do What I see and feel about what they do What I do What they see and…" at bounding box center [312, 310] width 154 height 29
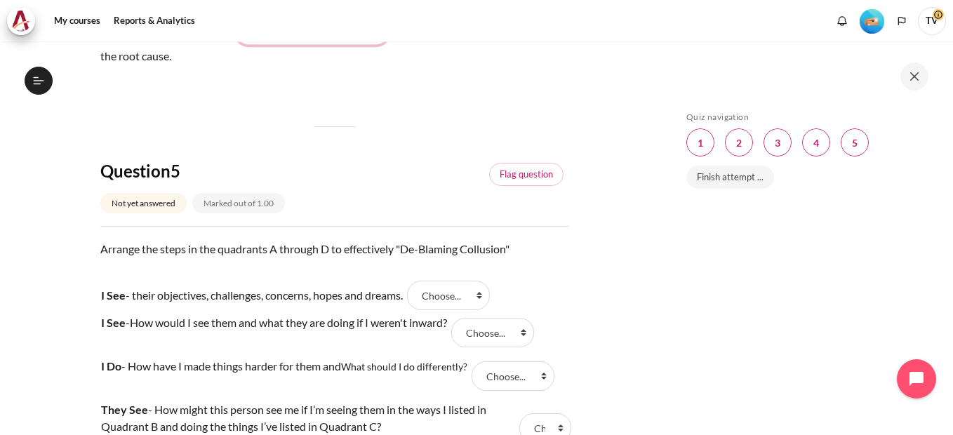
scroll to position [1334, 0]
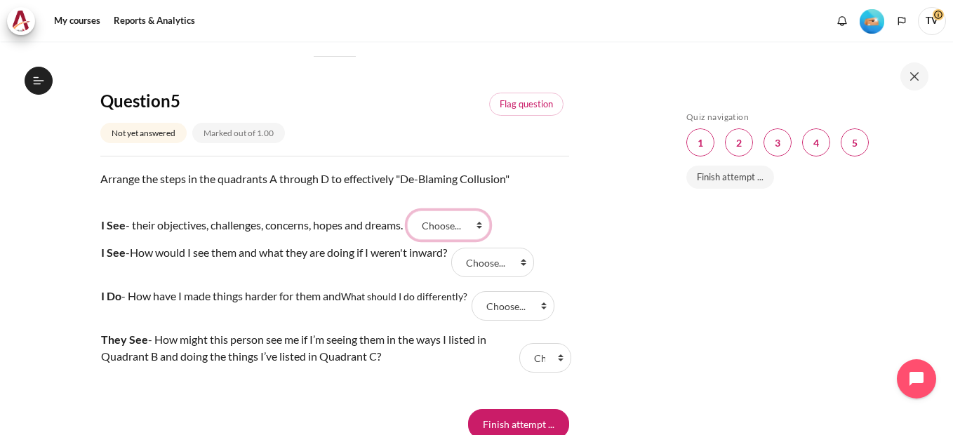
click at [488, 223] on select "Choose... C A B D" at bounding box center [448, 225] width 83 height 29
click at [487, 224] on select "Choose... C A B D" at bounding box center [448, 225] width 83 height 29
select select "2"
click at [415, 211] on select "Choose... C A B D" at bounding box center [448, 225] width 83 height 29
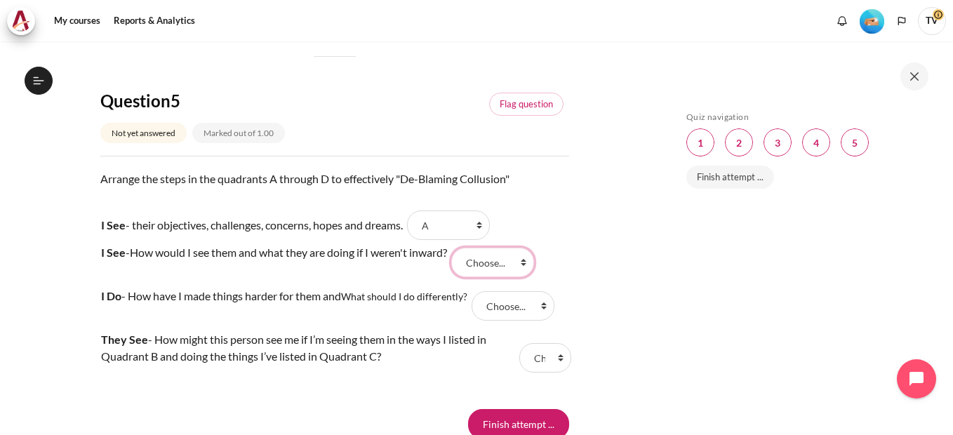
click at [532, 261] on select "Choose... C A B D" at bounding box center [492, 262] width 83 height 29
select select "3"
click at [461, 248] on select "Choose... C A B D" at bounding box center [492, 262] width 83 height 29
click at [549, 305] on select "Choose... C A B D" at bounding box center [513, 305] width 83 height 29
select select "1"
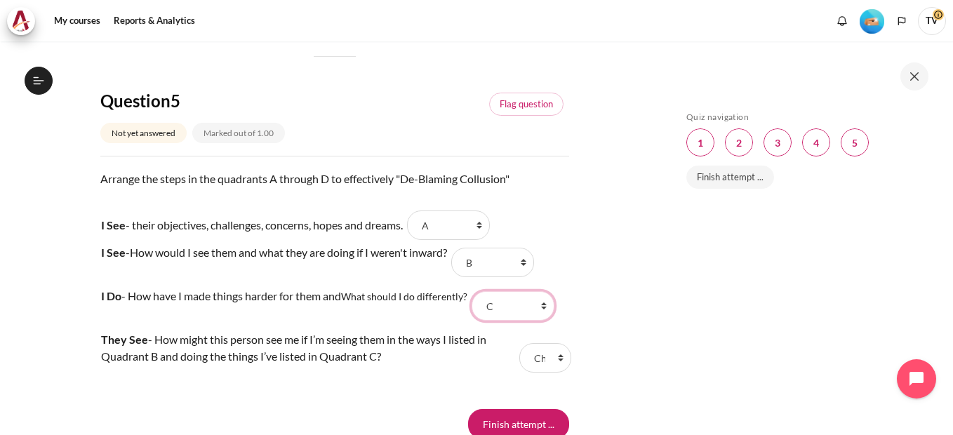
click at [475, 291] on select "Choose... C A B D" at bounding box center [513, 305] width 83 height 29
click at [553, 357] on select "Choose... C A B D" at bounding box center [545, 357] width 51 height 29
select select "4"
click at [520, 343] on select "Choose... C A B D" at bounding box center [545, 357] width 51 height 29
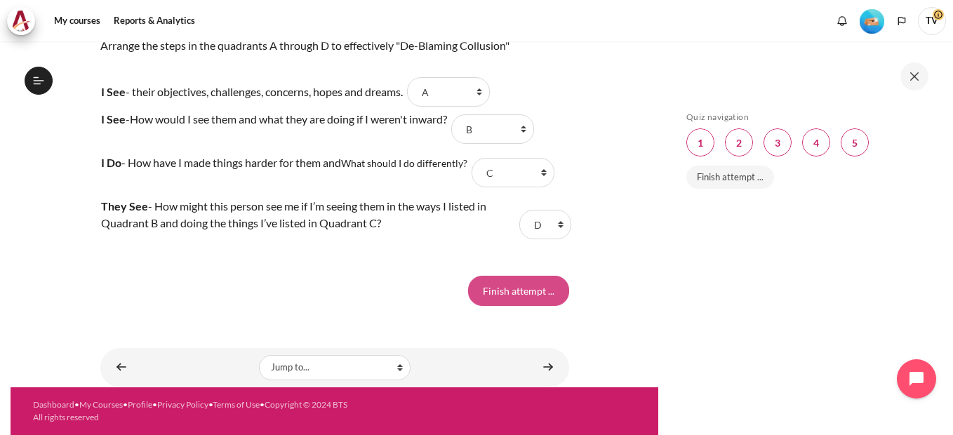
drag, startPoint x: 494, startPoint y: 294, endPoint x: 510, endPoint y: 290, distance: 16.7
click at [499, 293] on input "Finish attempt ..." at bounding box center [518, 290] width 101 height 29
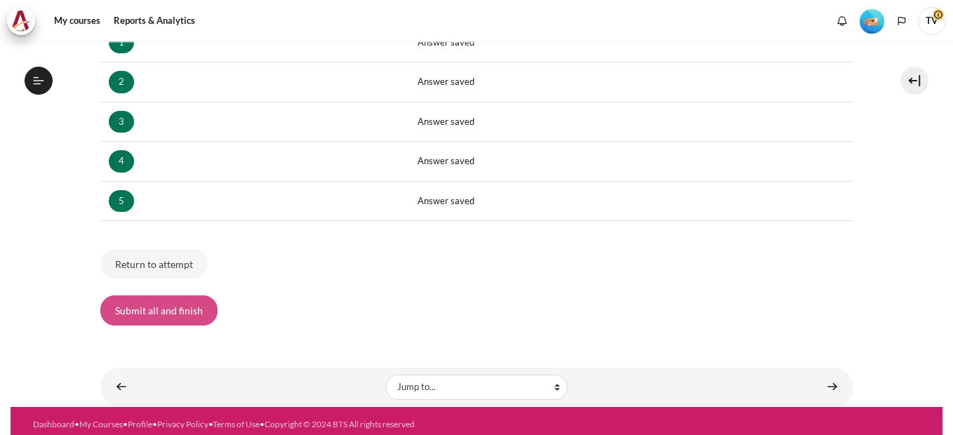
scroll to position [498, 0]
drag, startPoint x: 140, startPoint y: 313, endPoint x: 471, endPoint y: 311, distance: 330.7
click at [144, 312] on button "Submit all and finish" at bounding box center [158, 310] width 117 height 29
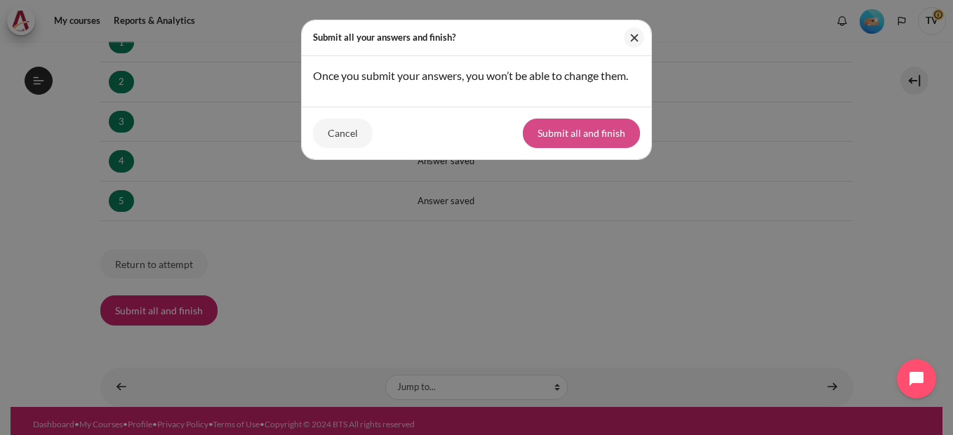
click at [607, 136] on button "Submit all and finish" at bounding box center [581, 133] width 117 height 29
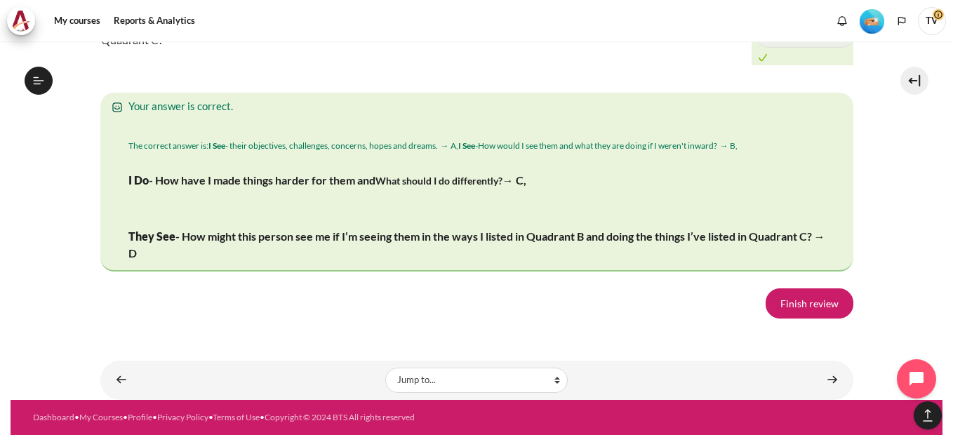
scroll to position [2525, 0]
click at [811, 308] on link "Finish review" at bounding box center [810, 303] width 88 height 29
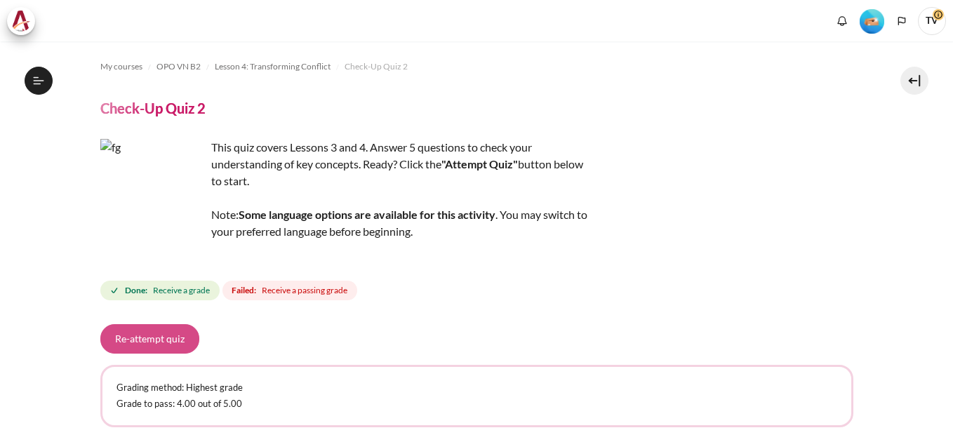
scroll to position [498, 0]
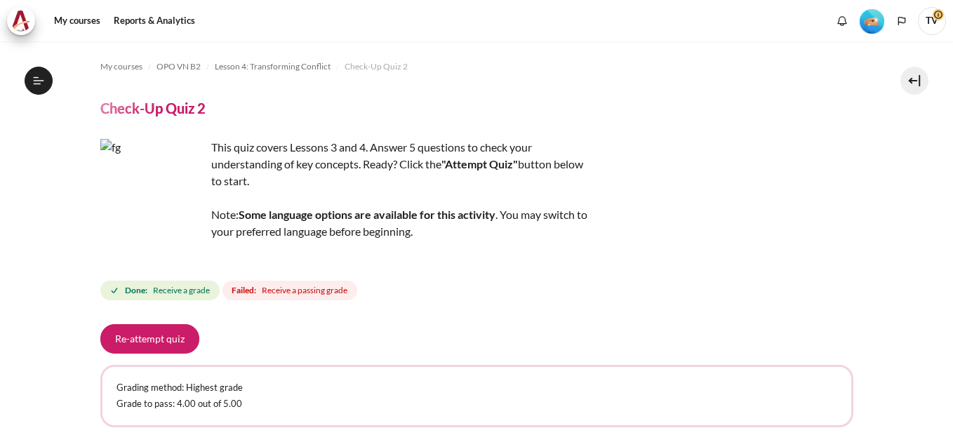
drag, startPoint x: 154, startPoint y: 341, endPoint x: 303, endPoint y: 305, distance: 153.3
click at [159, 338] on button "Re-attempt quiz" at bounding box center [149, 338] width 99 height 29
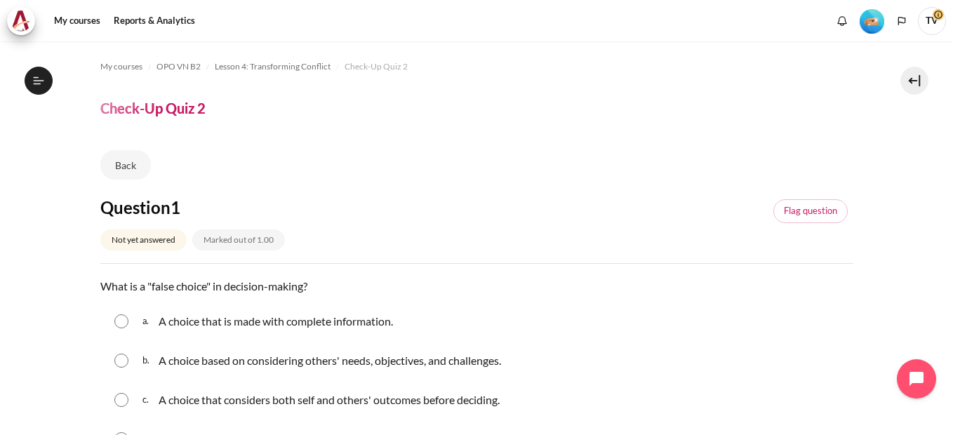
scroll to position [70, 0]
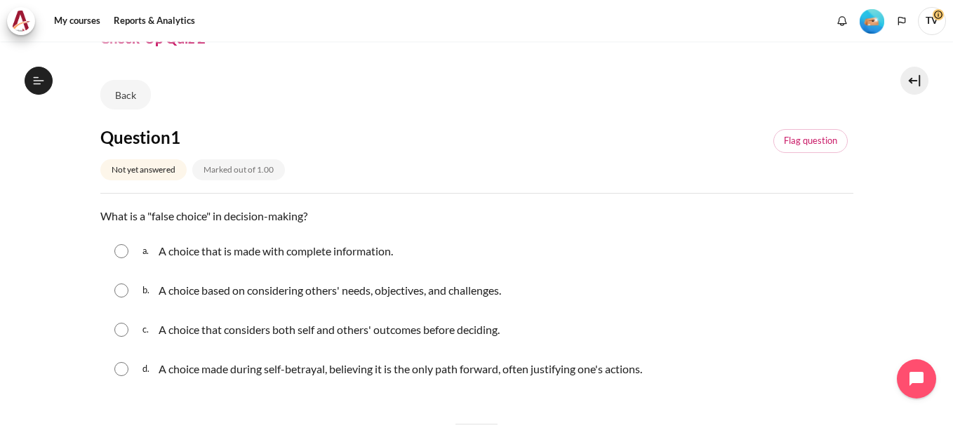
click at [119, 371] on input "Content" at bounding box center [121, 369] width 14 height 14
radio input "true"
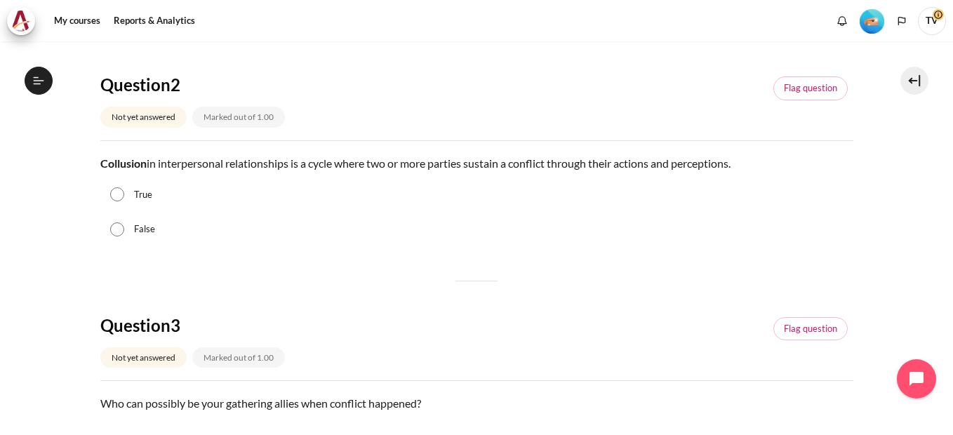
scroll to position [491, 0]
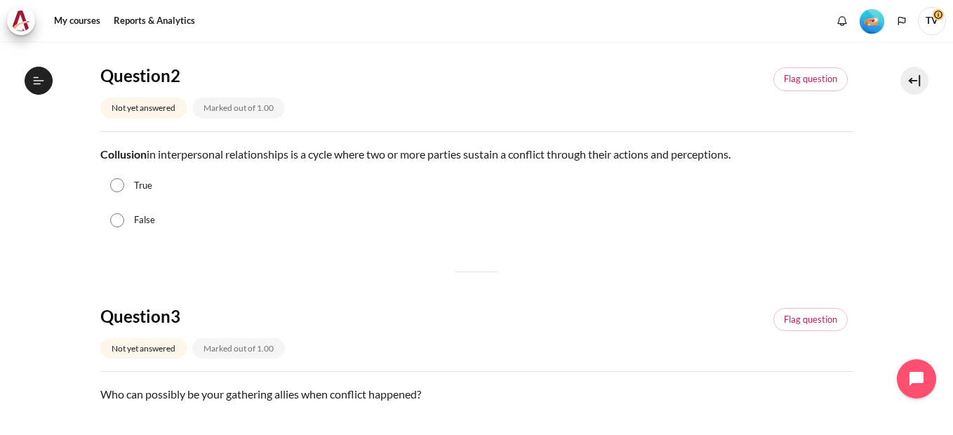
click at [117, 189] on input "True" at bounding box center [117, 185] width 14 height 14
radio input "true"
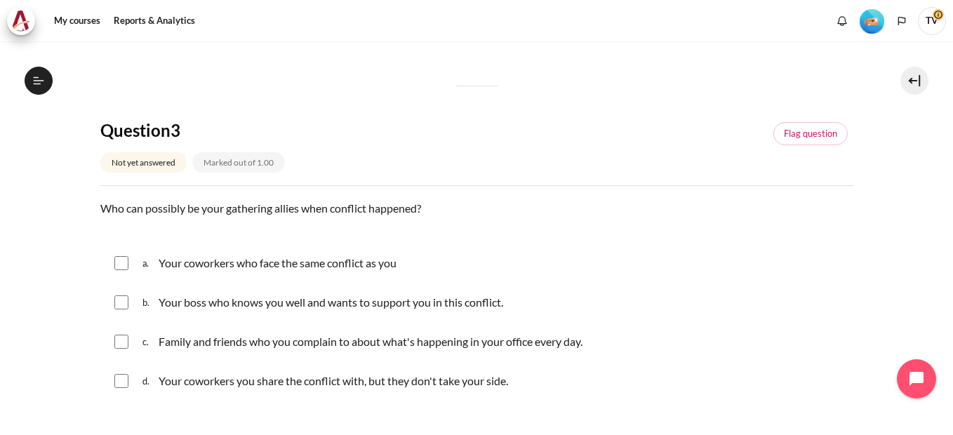
scroll to position [702, 0]
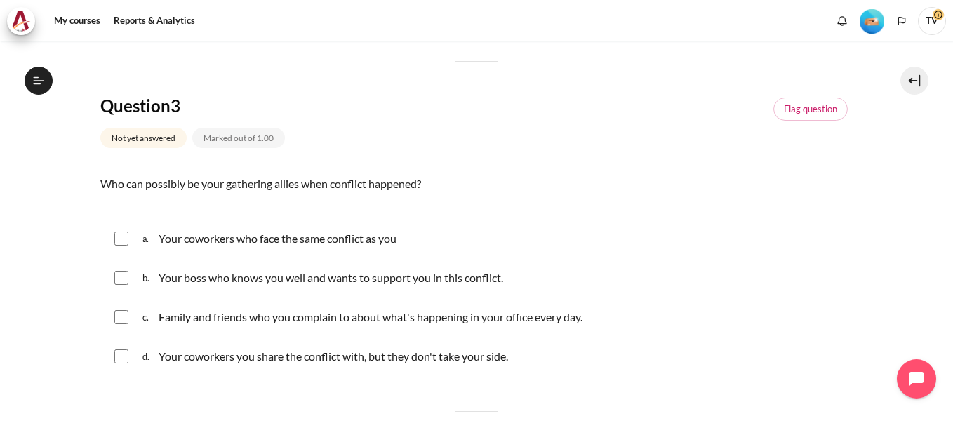
click at [119, 275] on input "Content" at bounding box center [121, 278] width 14 height 14
checkbox input "true"
click at [124, 319] on input "Content" at bounding box center [121, 317] width 14 height 14
checkbox input "true"
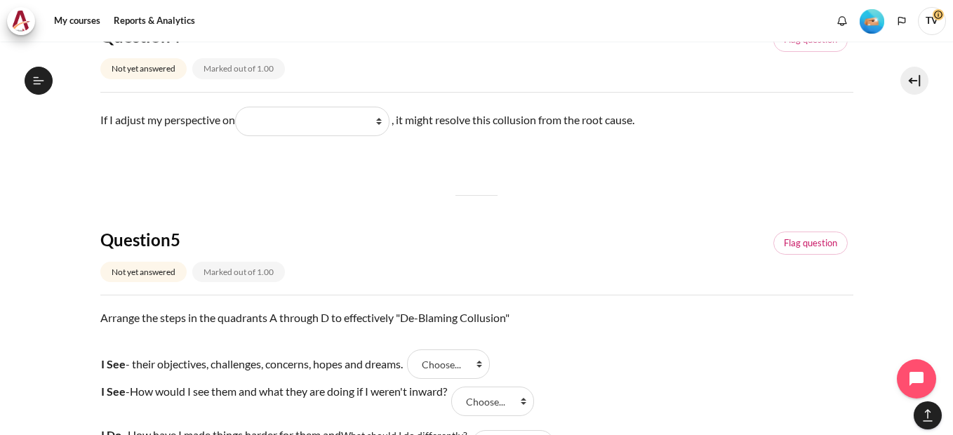
scroll to position [1123, 0]
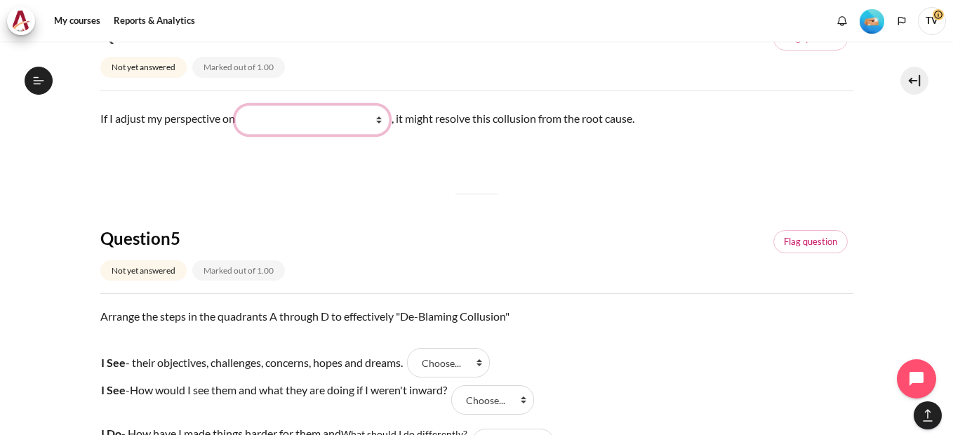
click at [386, 121] on select "What they do What I see and feel about what they do What I do What they see and…" at bounding box center [312, 119] width 154 height 29
select select "2"
click at [240, 105] on select "What they do What I see and feel about what they do What I do What they see and…" at bounding box center [312, 119] width 154 height 29
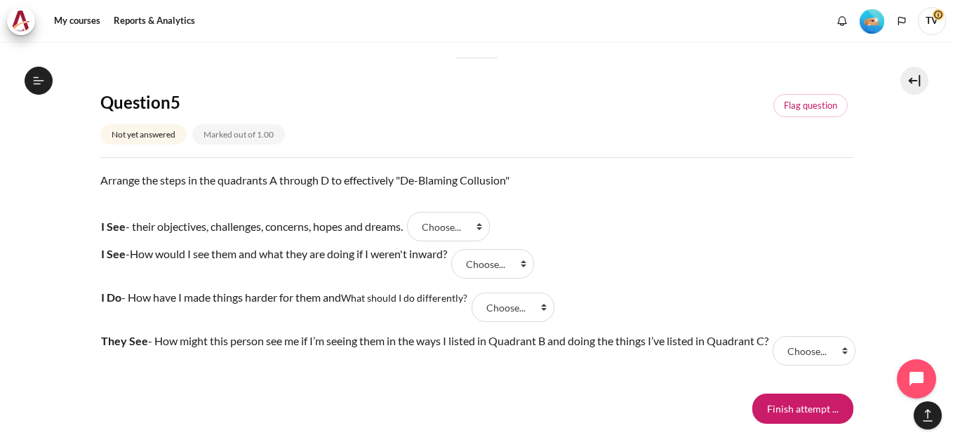
scroll to position [1264, 0]
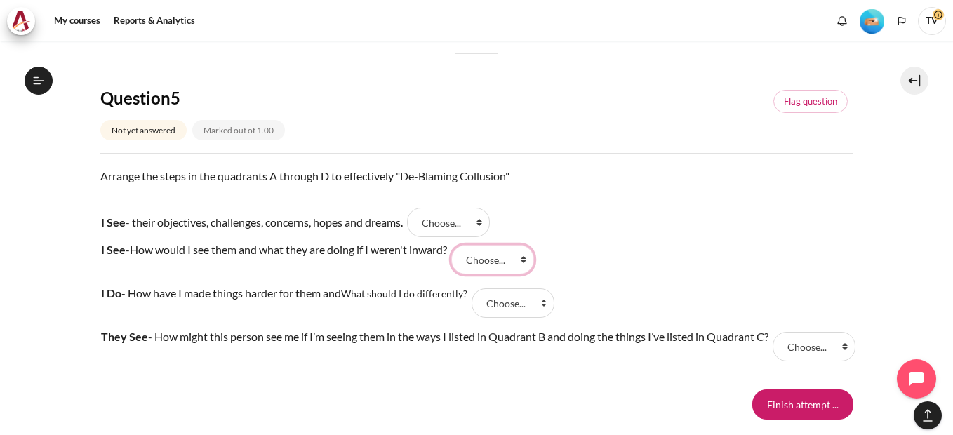
click at [530, 258] on select "Choose... C A B D" at bounding box center [492, 259] width 83 height 29
select select "3"
click at [461, 245] on select "Choose... C A B D" at bounding box center [492, 259] width 83 height 29
click at [584, 242] on tr "I See - How would I see them and what they are doing if I weren't inward? Answe…" at bounding box center [476, 260] width 753 height 44
click at [487, 218] on select "Choose... C A B D" at bounding box center [448, 222] width 83 height 29
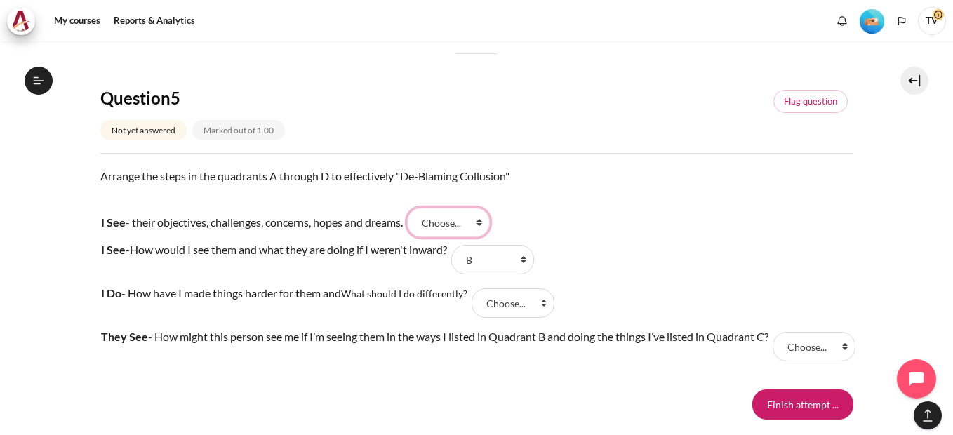
select select "2"
click at [415, 208] on select "Choose... C A B D" at bounding box center [448, 222] width 83 height 29
click at [548, 302] on select "Choose... C A B D" at bounding box center [513, 303] width 83 height 29
select select "1"
click at [475, 289] on select "Choose... C A B D" at bounding box center [513, 303] width 83 height 29
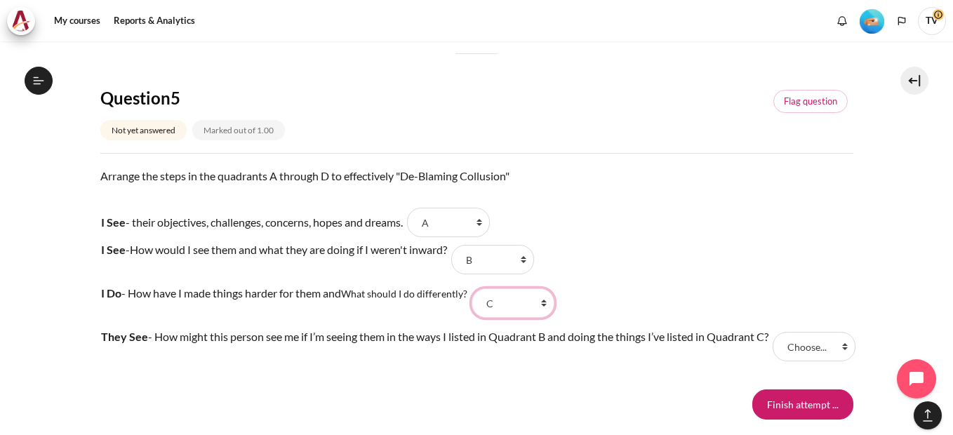
scroll to position [1334, 0]
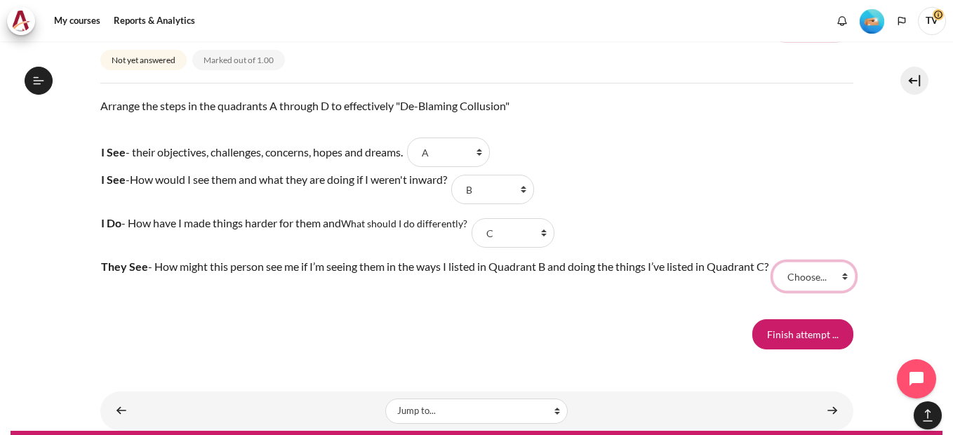
click at [838, 284] on select "Choose... C A B D" at bounding box center [814, 276] width 83 height 29
select select "4"
click at [773, 270] on select "Choose... C A B D" at bounding box center [814, 276] width 83 height 29
click at [767, 250] on tr "I Do - How have I made things harder for them and What should I do differently?…" at bounding box center [476, 233] width 753 height 44
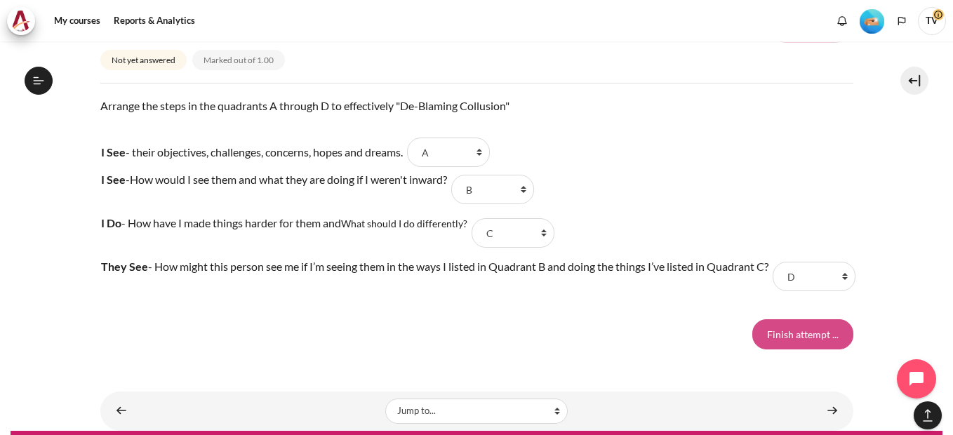
click at [807, 349] on input "Finish attempt ..." at bounding box center [803, 333] width 101 height 29
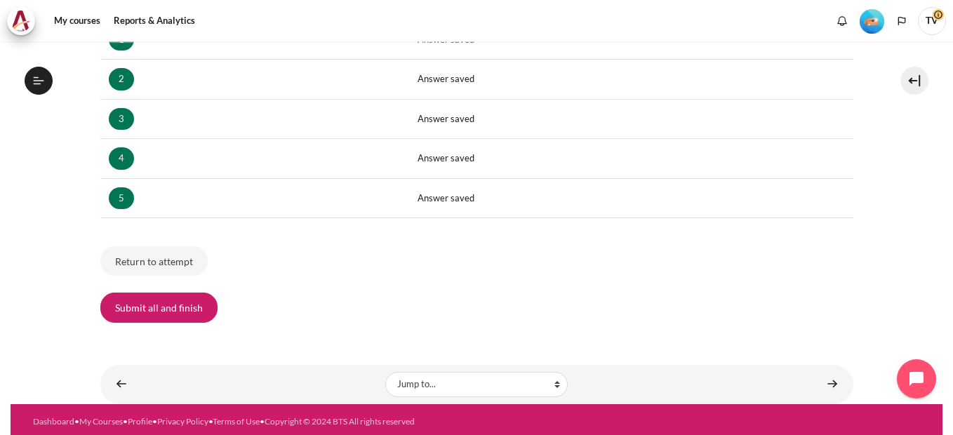
scroll to position [288, 0]
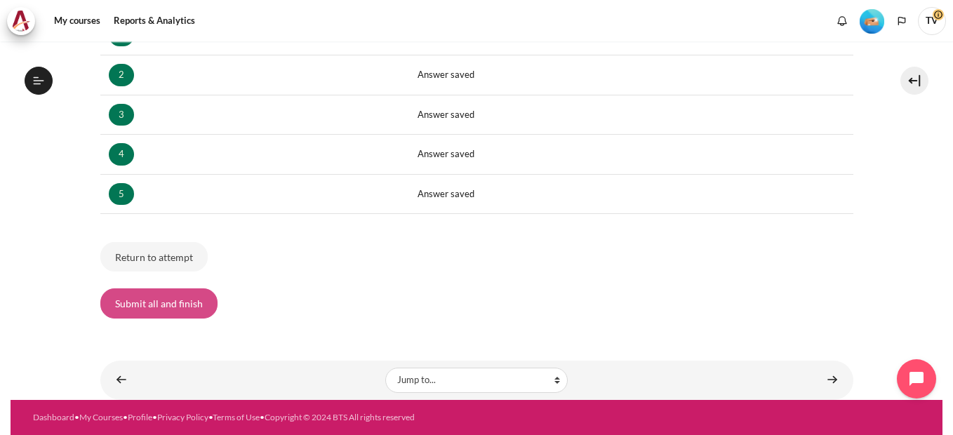
drag, startPoint x: 173, startPoint y: 303, endPoint x: 614, endPoint y: 218, distance: 449.0
click at [173, 303] on button "Submit all and finish" at bounding box center [158, 303] width 117 height 29
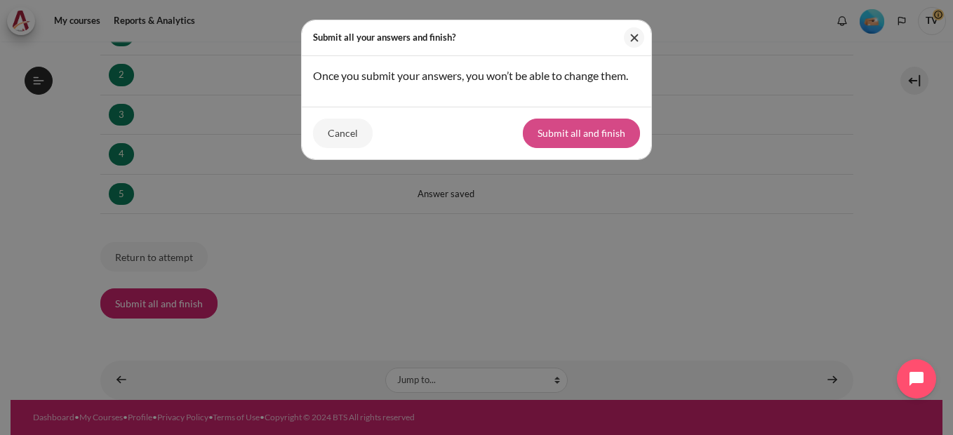
click at [591, 133] on button "Submit all and finish" at bounding box center [581, 133] width 117 height 29
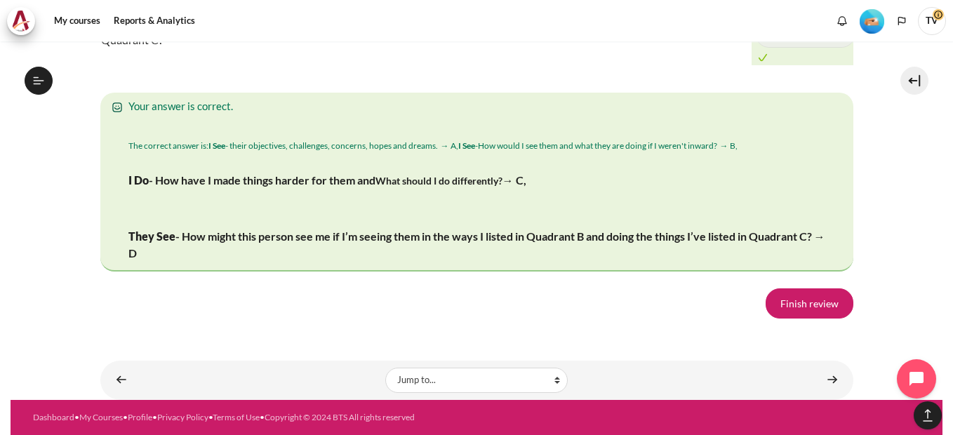
scroll to position [2457, 0]
drag, startPoint x: 810, startPoint y: 367, endPoint x: 818, endPoint y: 350, distance: 17.9
click at [810, 318] on link "Finish review" at bounding box center [810, 303] width 88 height 29
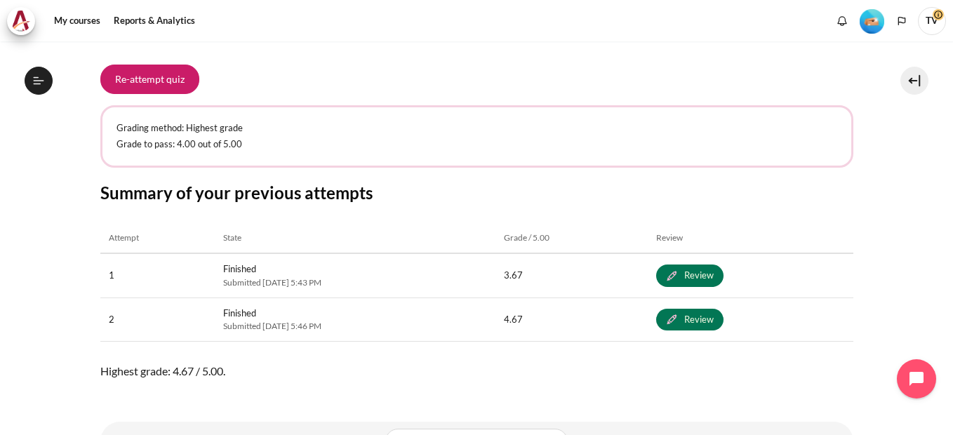
scroll to position [321, 0]
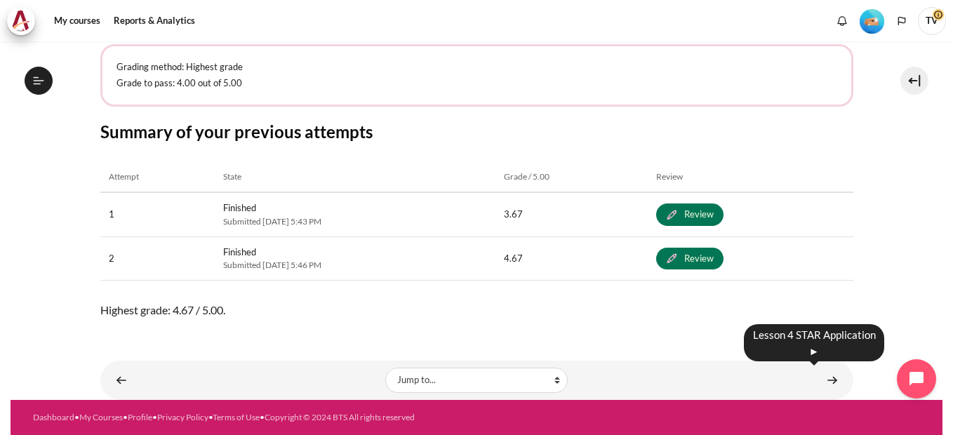
drag, startPoint x: 826, startPoint y: 381, endPoint x: 845, endPoint y: 304, distance: 78.7
click at [826, 381] on link "Content" at bounding box center [833, 380] width 28 height 27
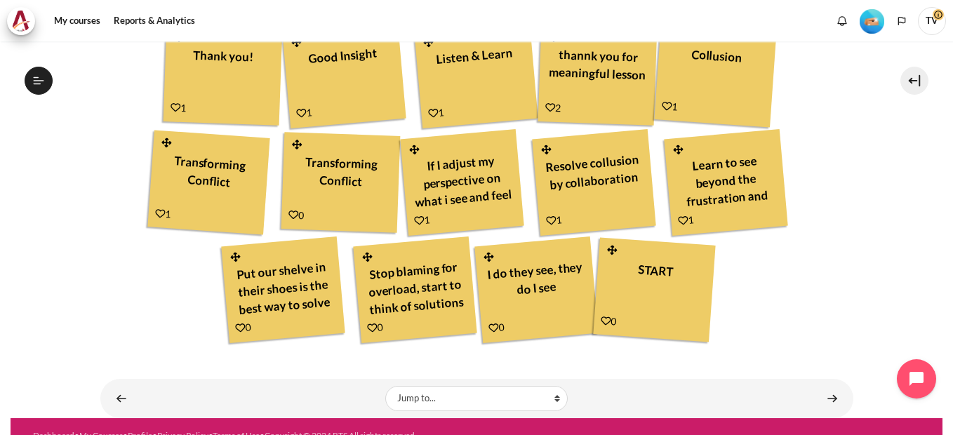
scroll to position [650, 0]
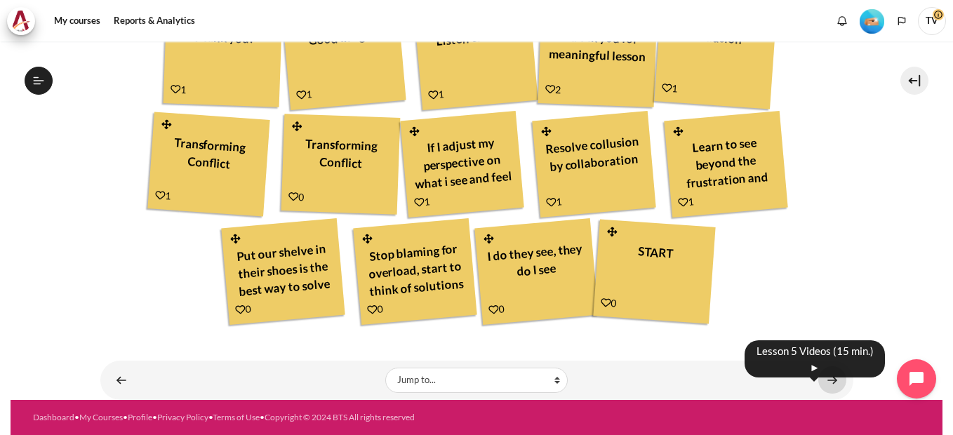
click at [820, 380] on link "Content" at bounding box center [833, 380] width 28 height 27
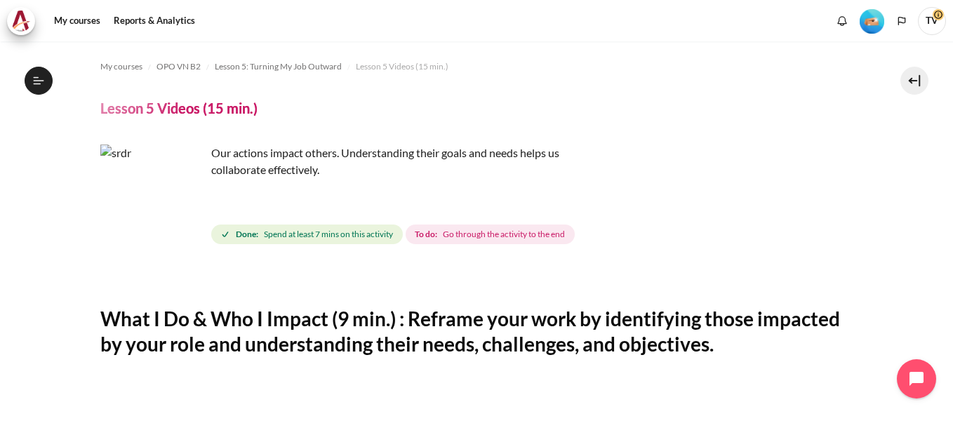
scroll to position [569, 0]
click at [37, 82] on icon at bounding box center [38, 80] width 13 height 13
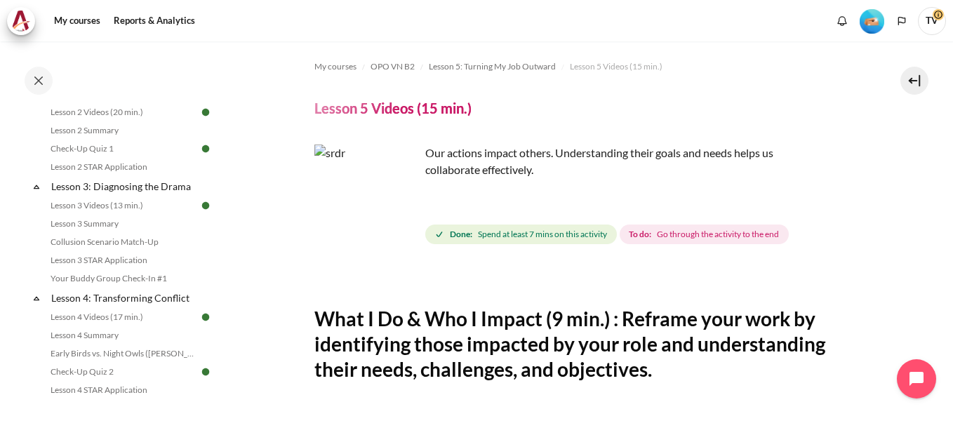
scroll to position [499, 0]
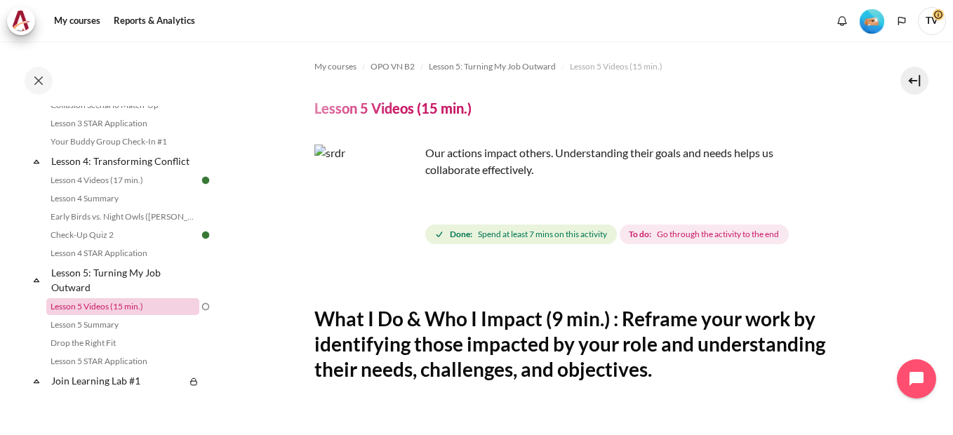
click at [125, 315] on link "Lesson 5 Videos (15 min.)" at bounding box center [122, 306] width 153 height 17
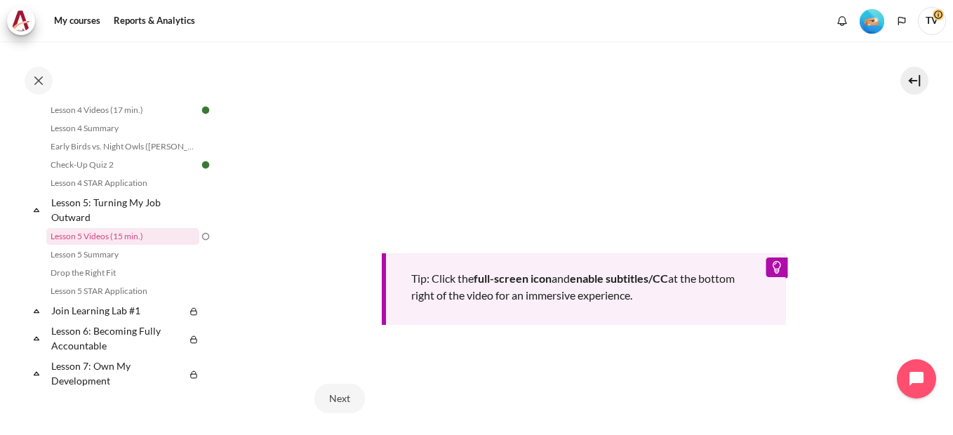
scroll to position [609, 0]
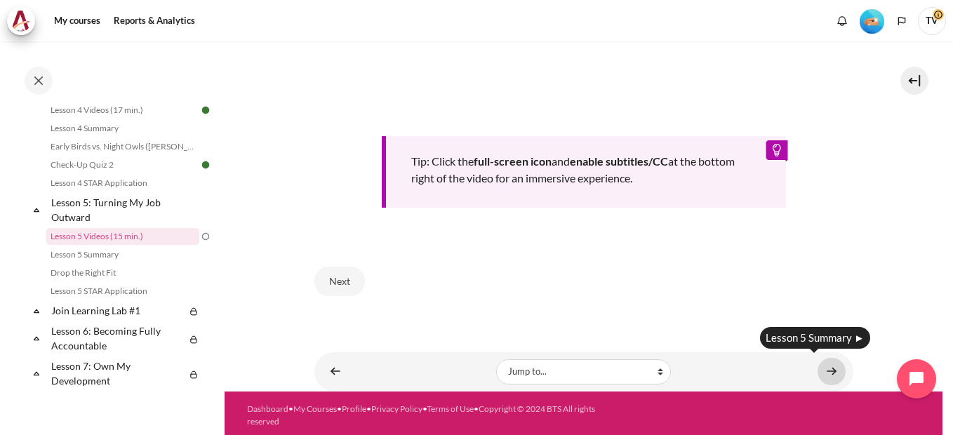
click at [828, 364] on link "Content" at bounding box center [832, 371] width 28 height 27
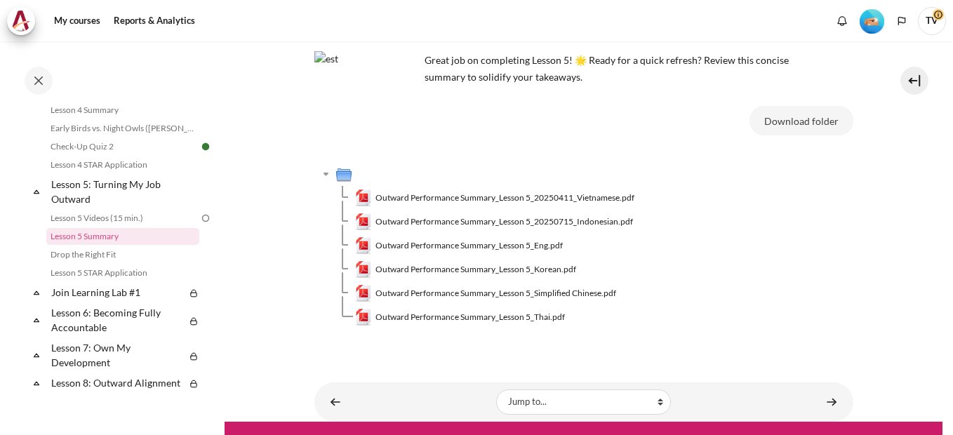
scroll to position [128, 0]
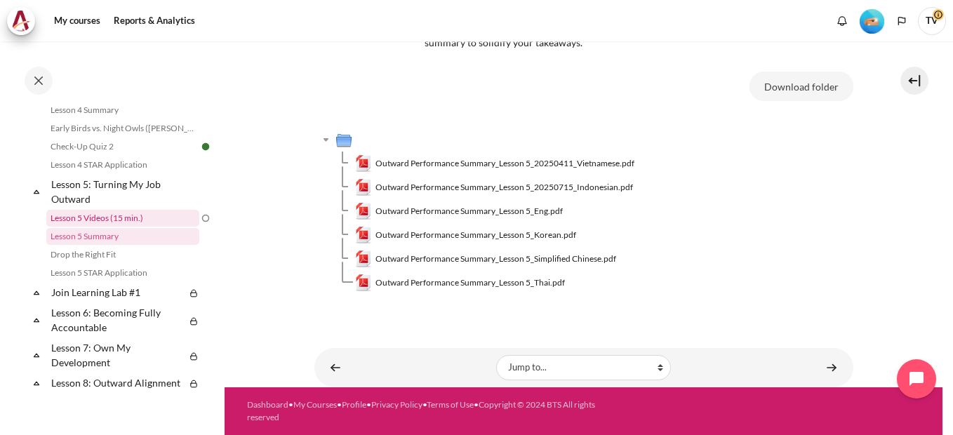
drag, startPoint x: 128, startPoint y: 235, endPoint x: 162, endPoint y: 230, distance: 34.0
click at [128, 227] on link "Lesson 5 Videos (15 min.)" at bounding box center [122, 218] width 153 height 17
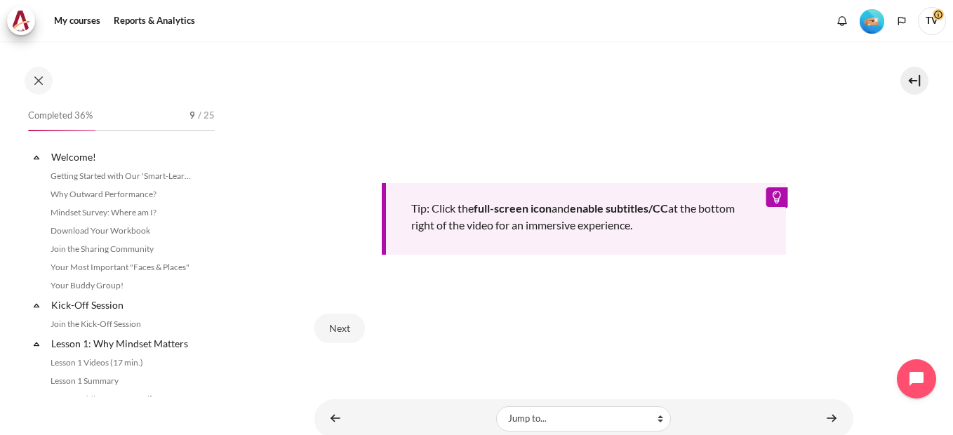
scroll to position [569, 0]
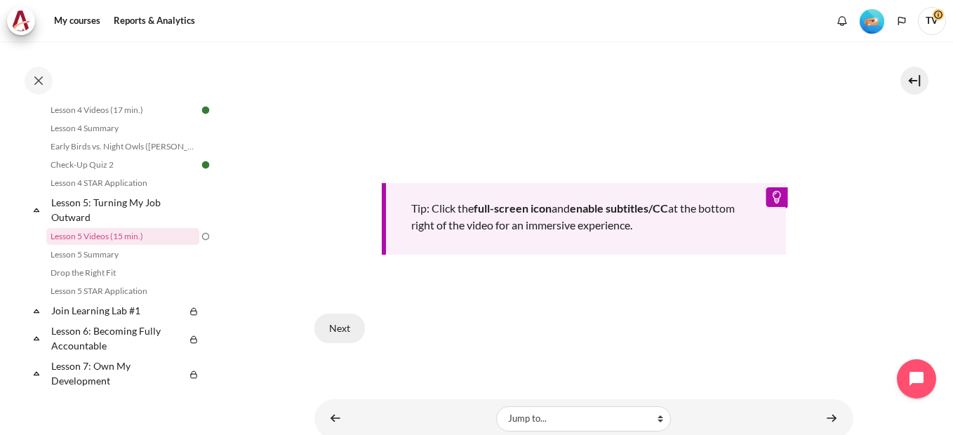
drag, startPoint x: 339, startPoint y: 325, endPoint x: 559, endPoint y: 287, distance: 223.0
click at [340, 325] on button "Next" at bounding box center [340, 328] width 51 height 29
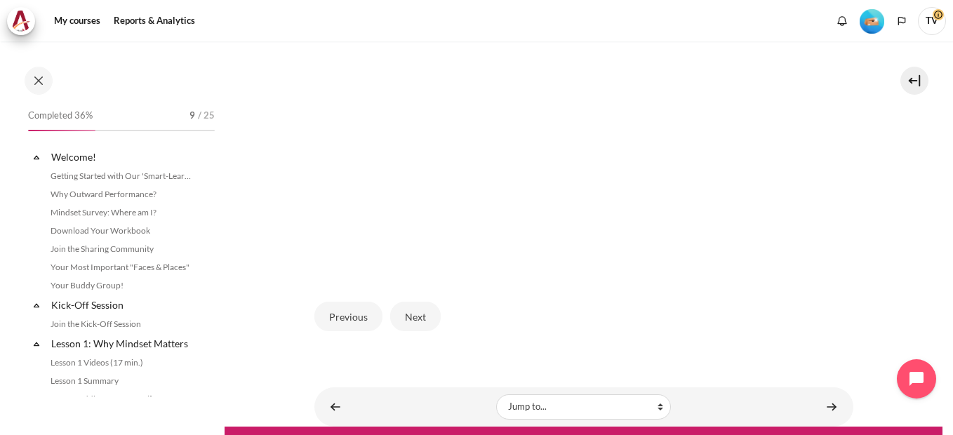
scroll to position [569, 0]
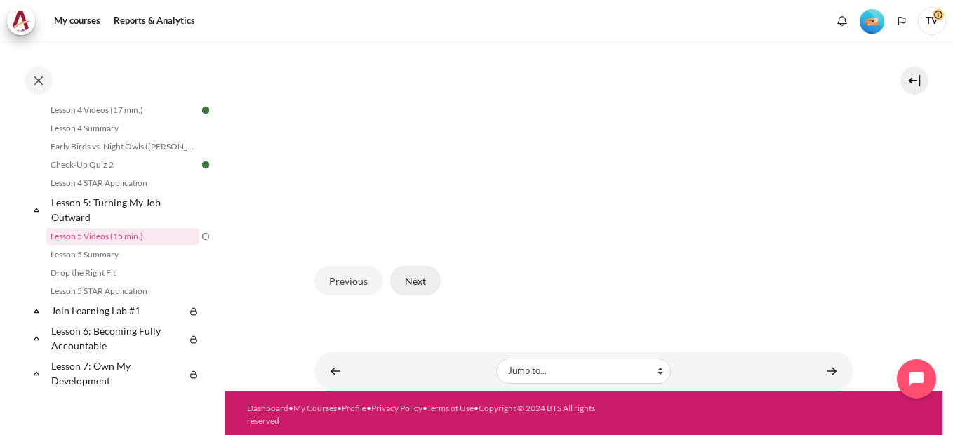
click at [420, 284] on button "Next" at bounding box center [415, 280] width 51 height 29
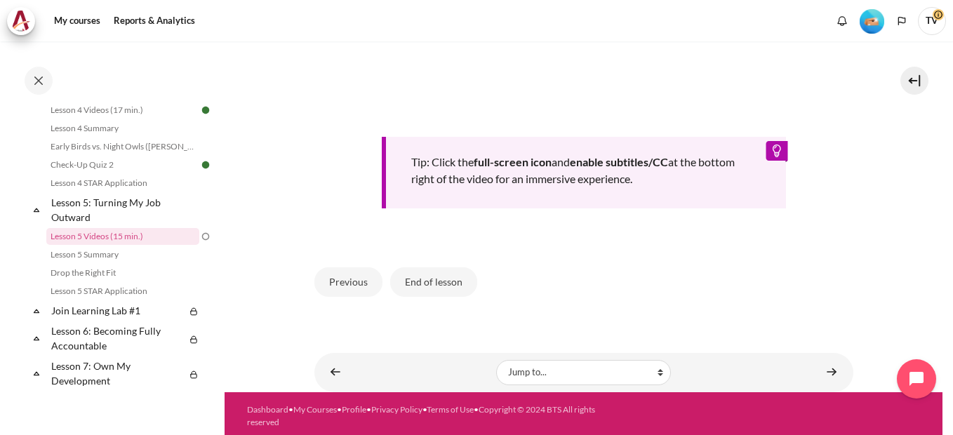
scroll to position [609, 0]
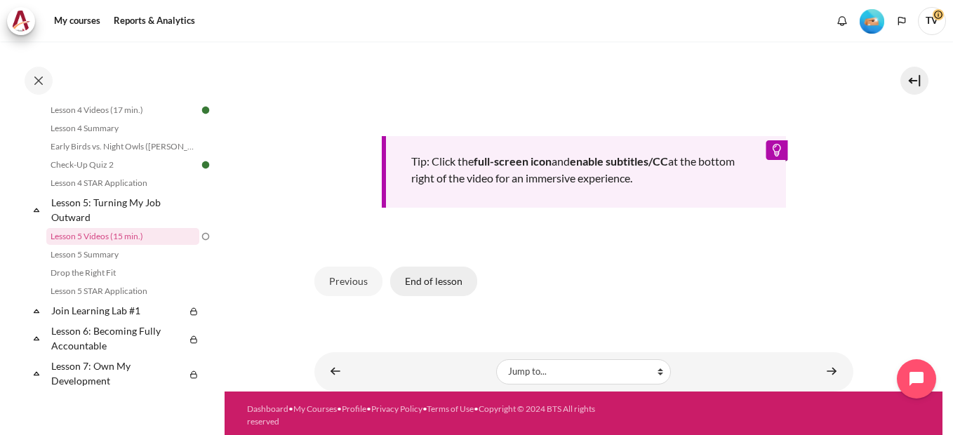
click at [423, 277] on button "End of lesson" at bounding box center [433, 281] width 87 height 29
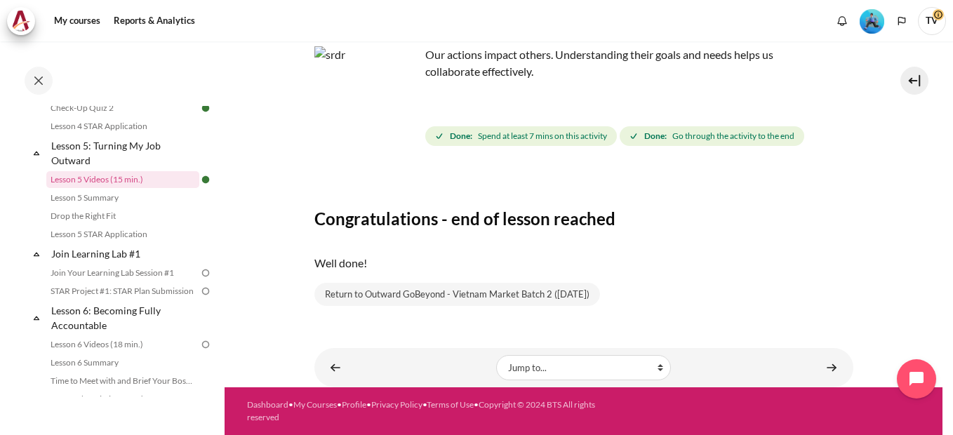
scroll to position [632, 0]
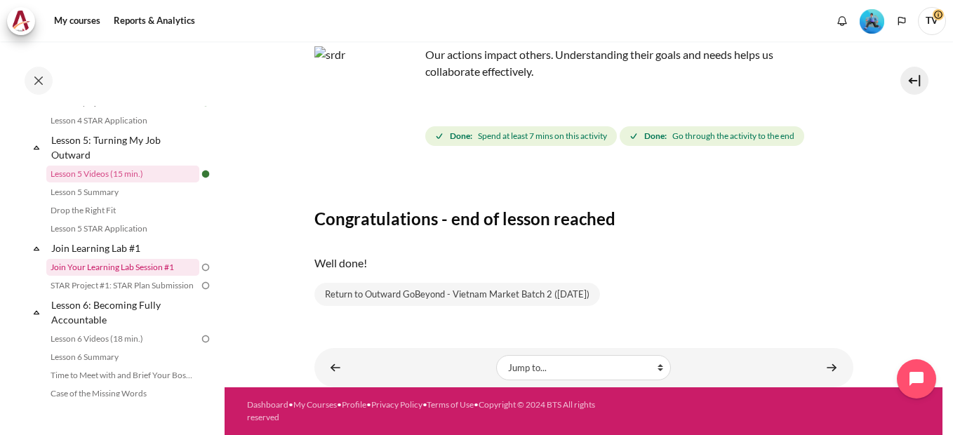
click at [145, 276] on link "Join Your Learning Lab Session #1" at bounding box center [122, 267] width 153 height 17
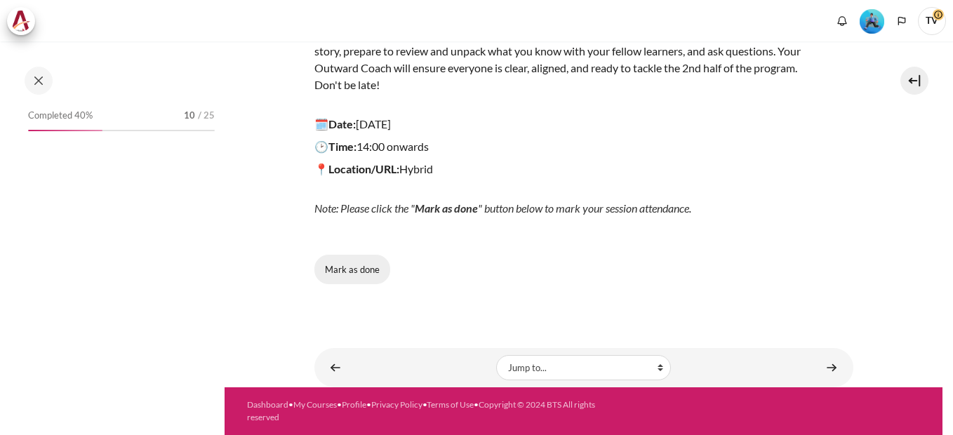
scroll to position [663, 0]
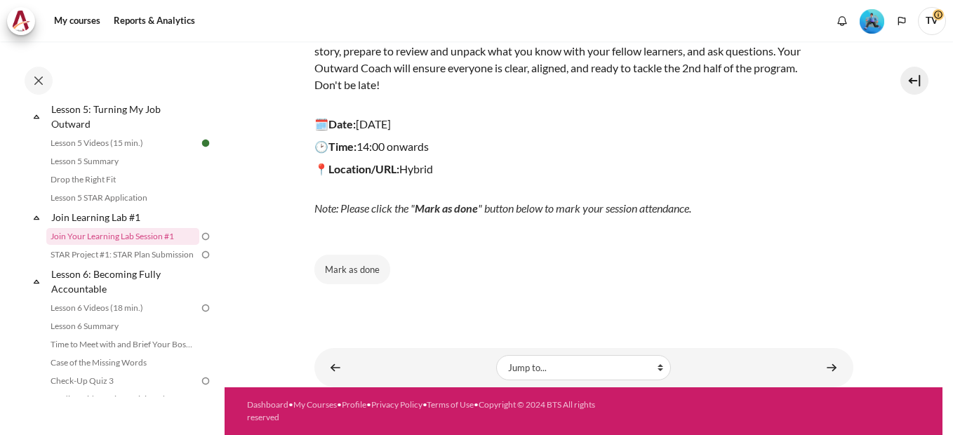
drag, startPoint x: 357, startPoint y: 275, endPoint x: 461, endPoint y: 258, distance: 105.4
click at [357, 275] on button "Mark as done" at bounding box center [353, 269] width 76 height 29
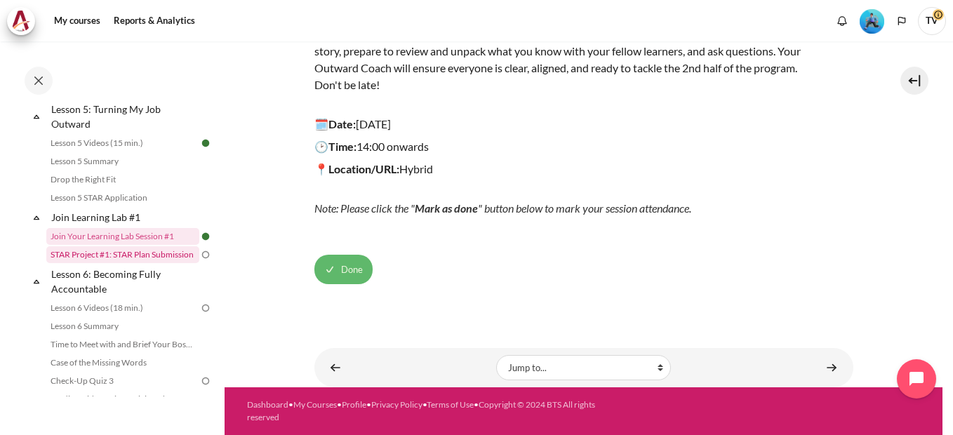
drag, startPoint x: 179, startPoint y: 272, endPoint x: 334, endPoint y: 261, distance: 154.9
click at [179, 263] on link "STAR Project #1: STAR Plan Submission" at bounding box center [122, 254] width 153 height 17
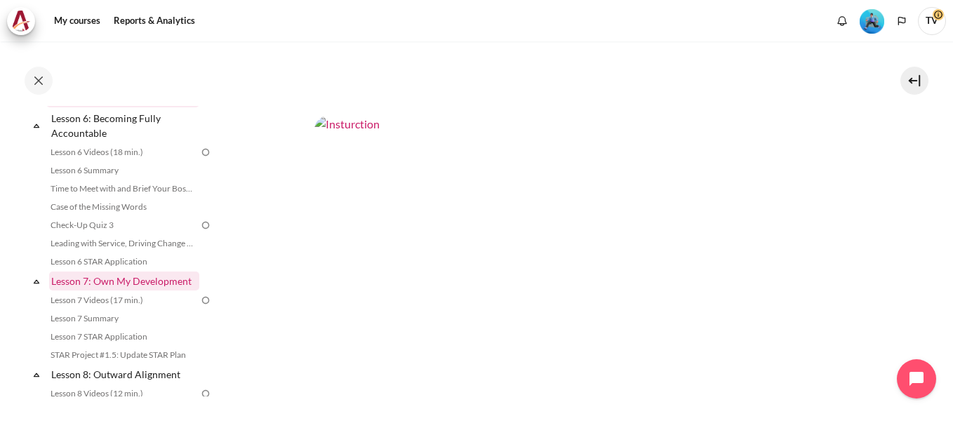
scroll to position [751, 0]
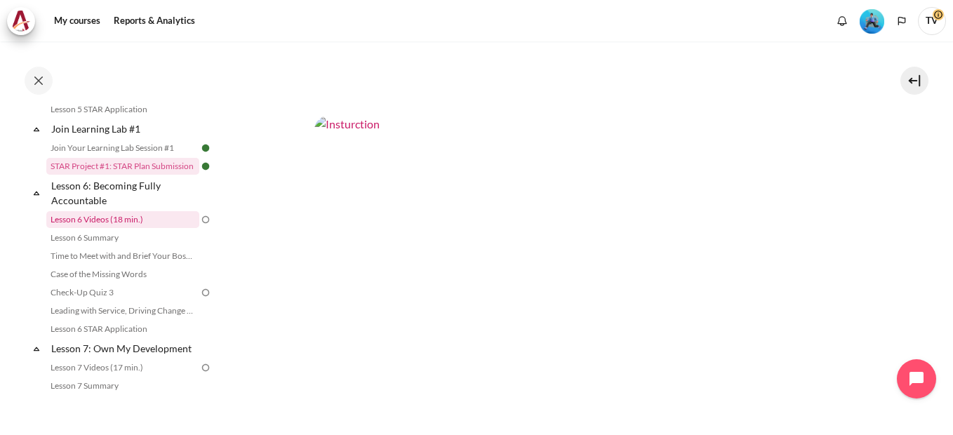
click at [144, 228] on link "Lesson 6 Videos (18 min.)" at bounding box center [122, 219] width 153 height 17
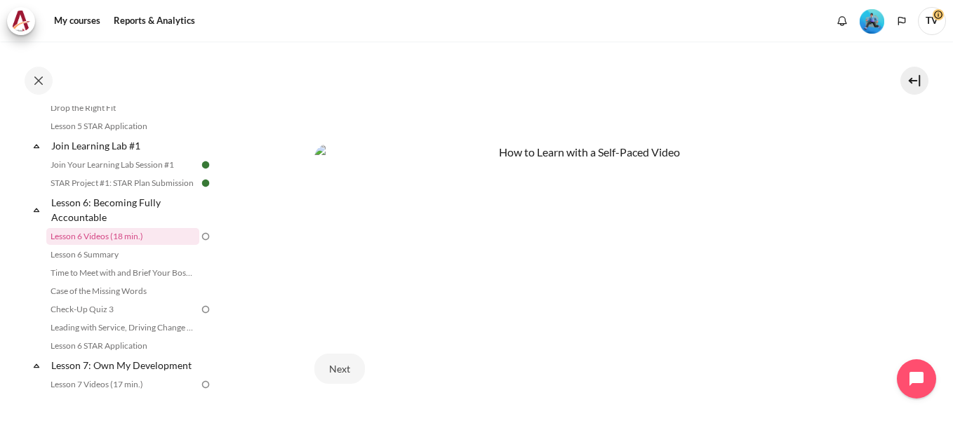
scroll to position [655, 0]
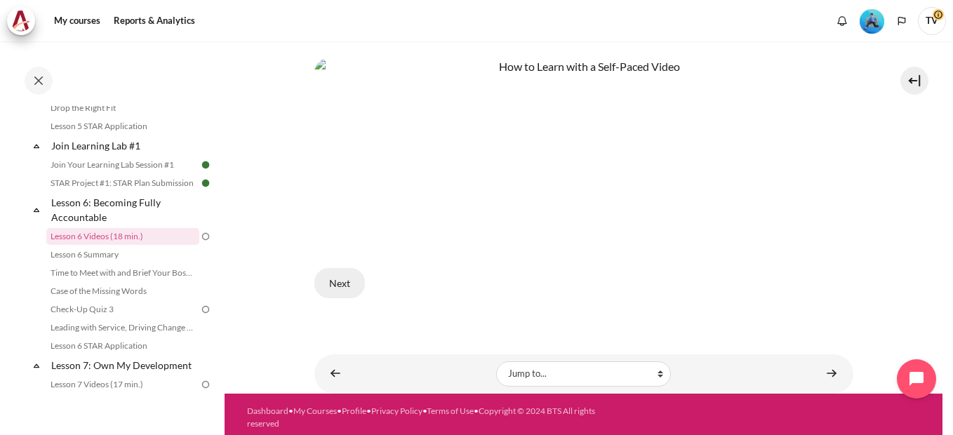
drag, startPoint x: 341, startPoint y: 280, endPoint x: 374, endPoint y: 275, distance: 32.8
click at [342, 279] on button "Next" at bounding box center [340, 282] width 51 height 29
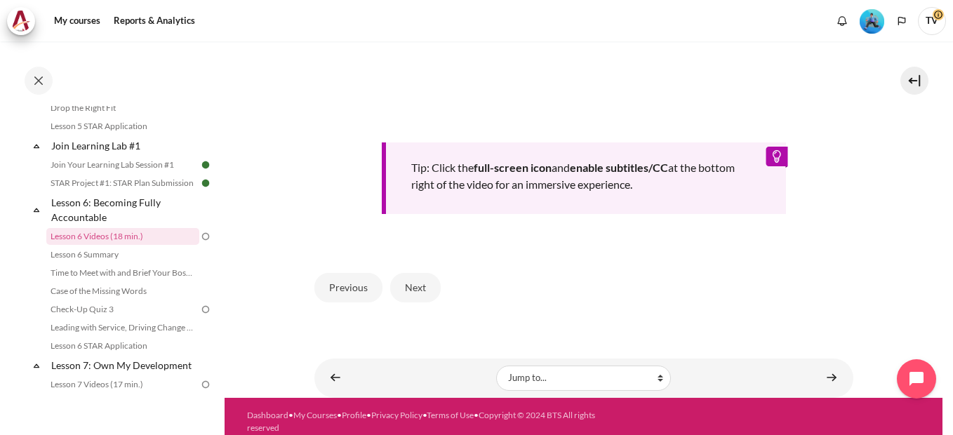
scroll to position [609, 0]
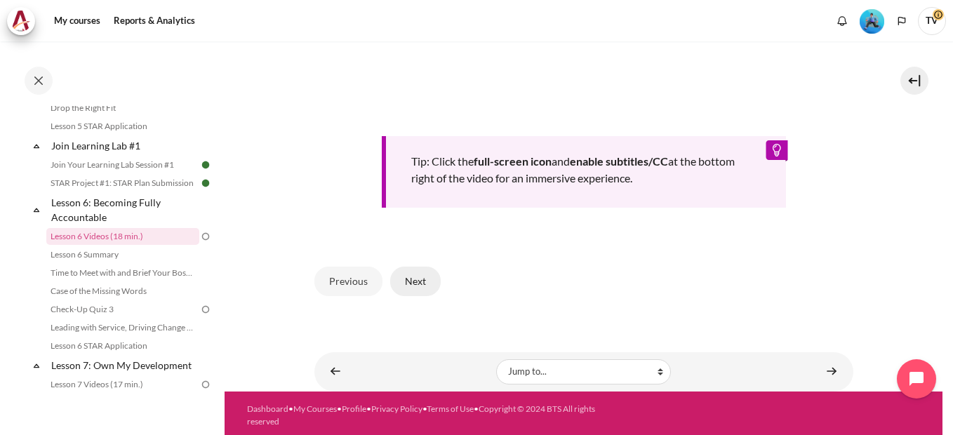
click at [424, 277] on button "Next" at bounding box center [415, 281] width 51 height 29
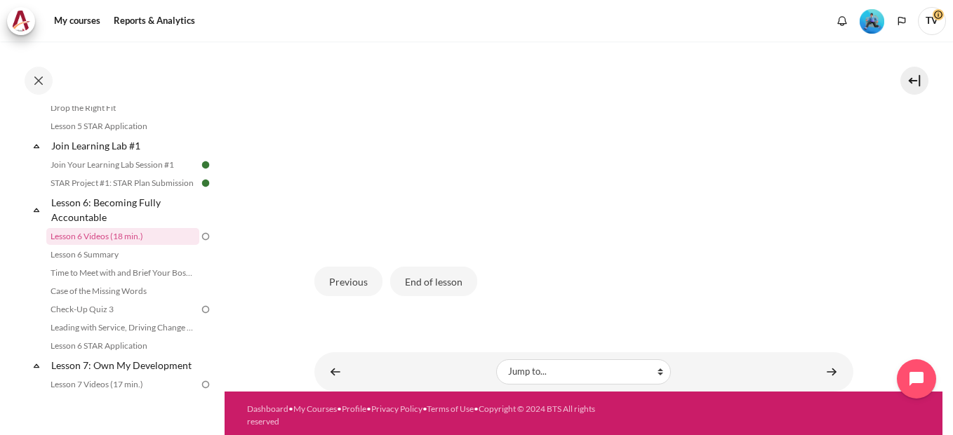
scroll to position [421, 0]
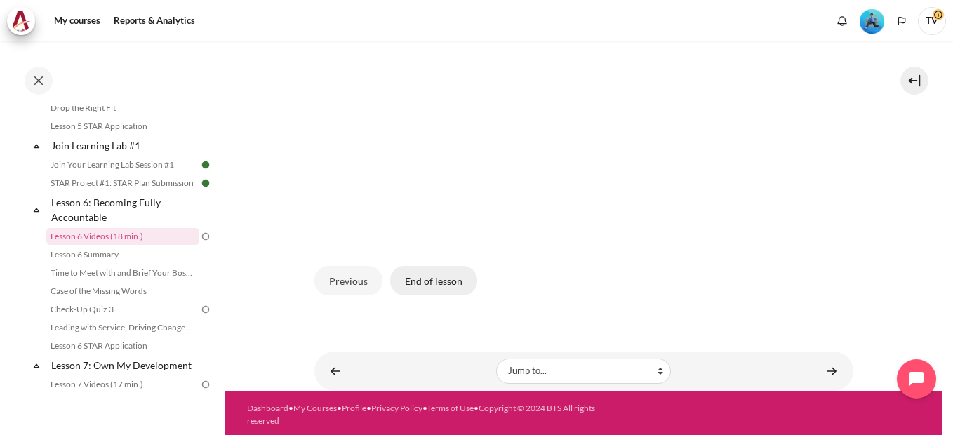
click at [456, 280] on button "End of lesson" at bounding box center [433, 280] width 87 height 29
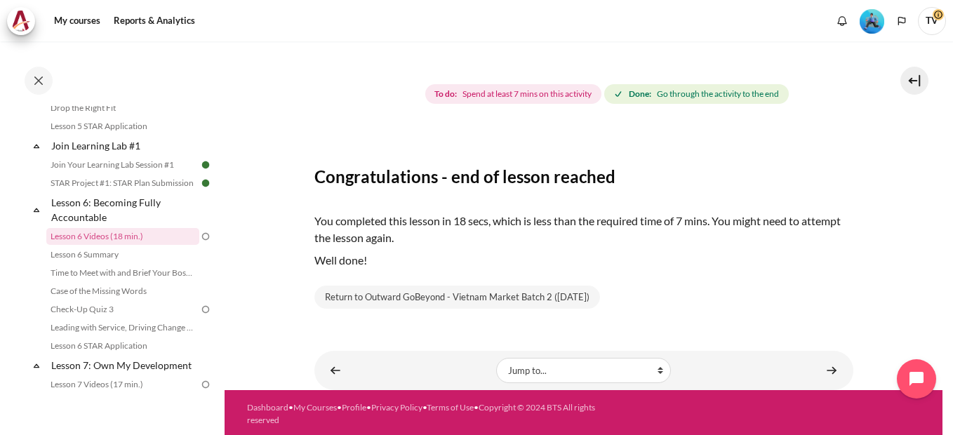
scroll to position [143, 0]
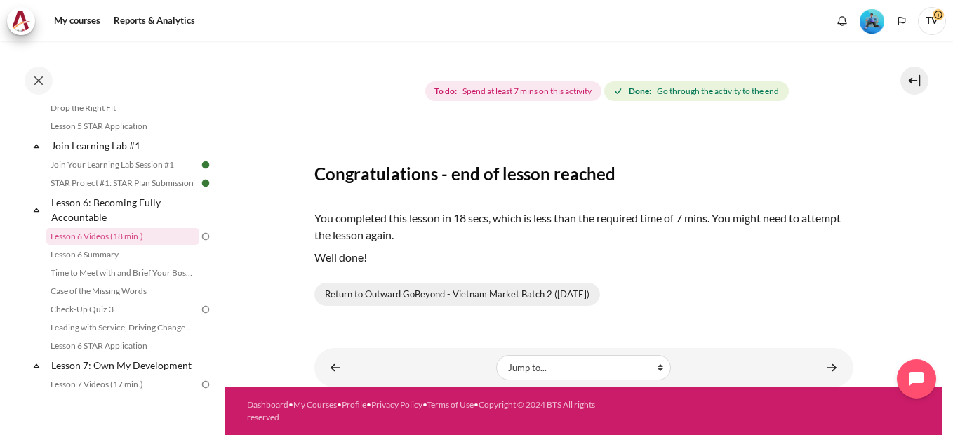
click at [425, 295] on link "Return to Outward GoBeyond - Vietnam Market Batch 2 (Jul 2025)" at bounding box center [458, 295] width 286 height 24
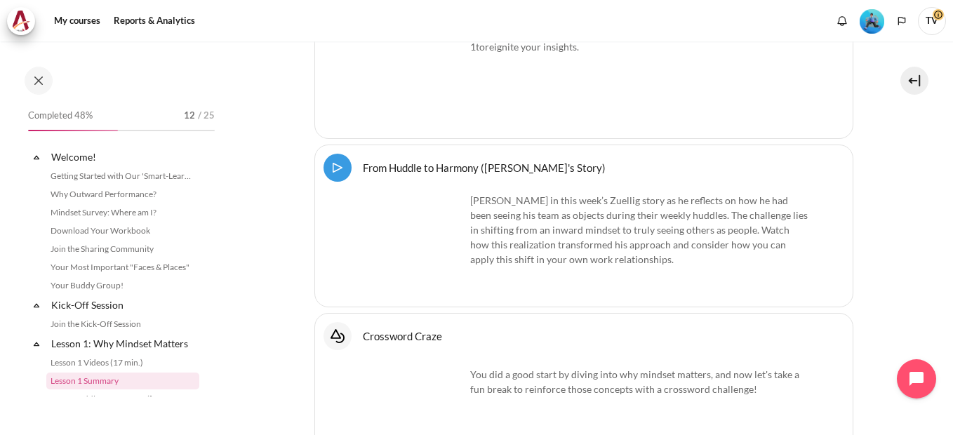
scroll to position [68, 0]
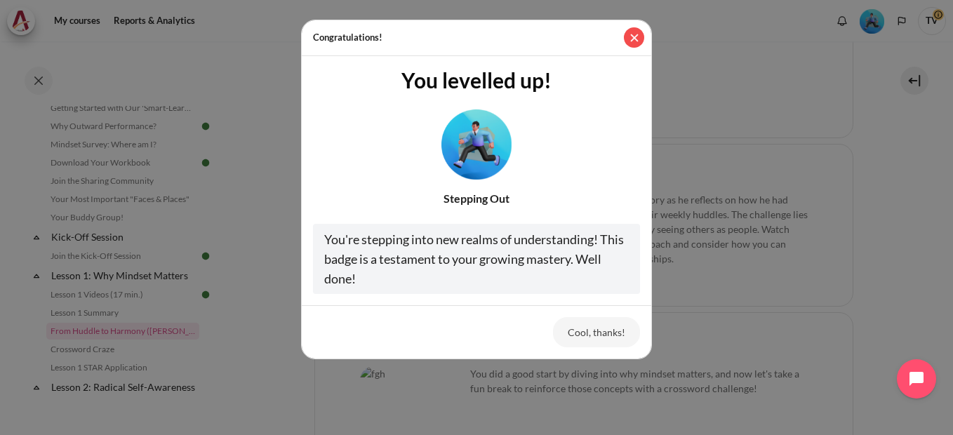
click at [635, 39] on button "Close" at bounding box center [634, 37] width 20 height 20
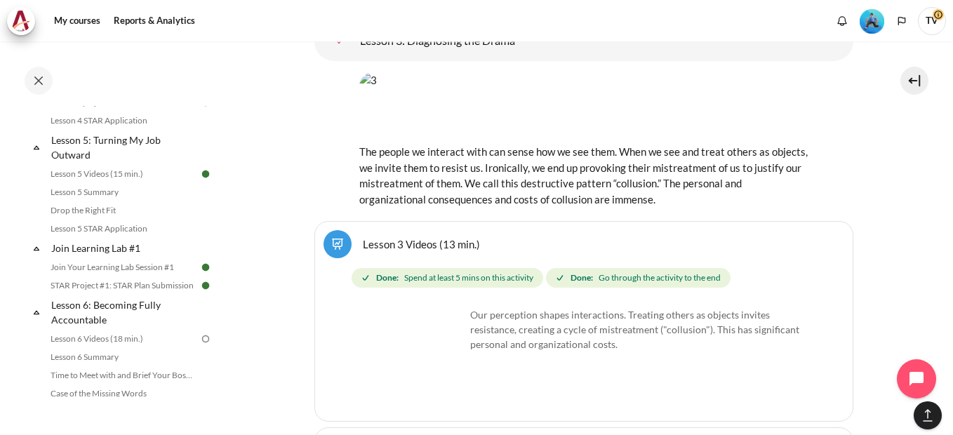
scroll to position [689, 0]
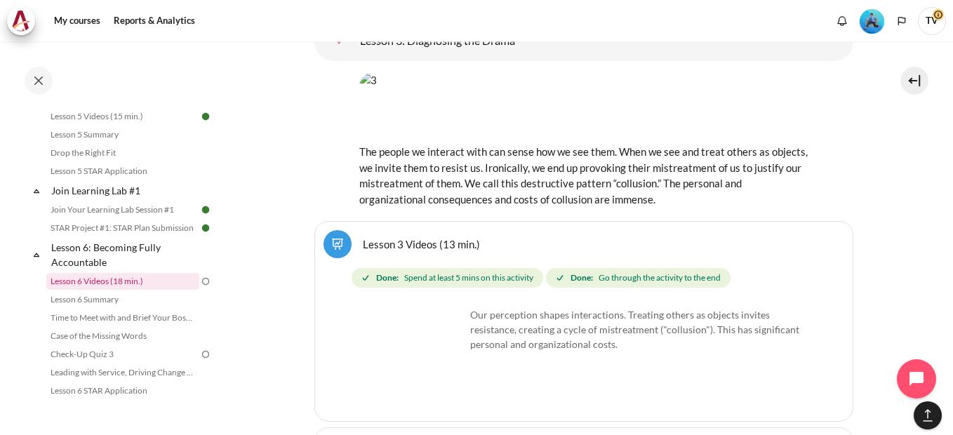
click at [108, 290] on link "Lesson 6 Videos (18 min.)" at bounding box center [122, 281] width 153 height 17
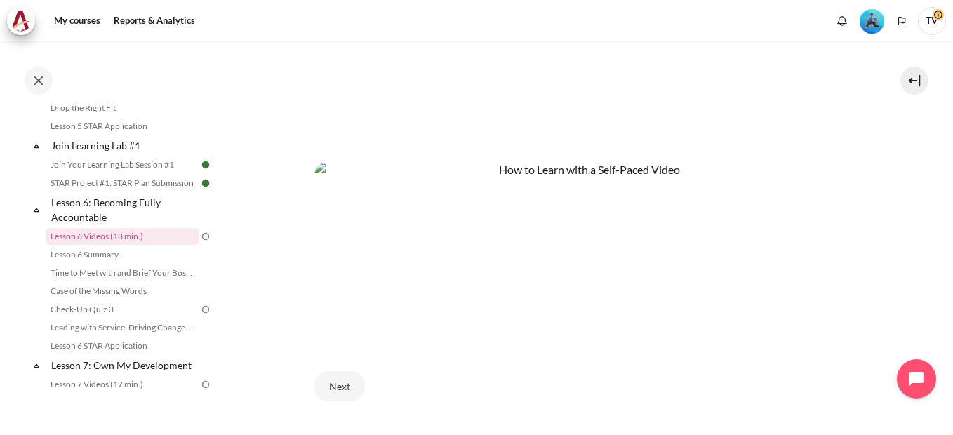
scroll to position [655, 0]
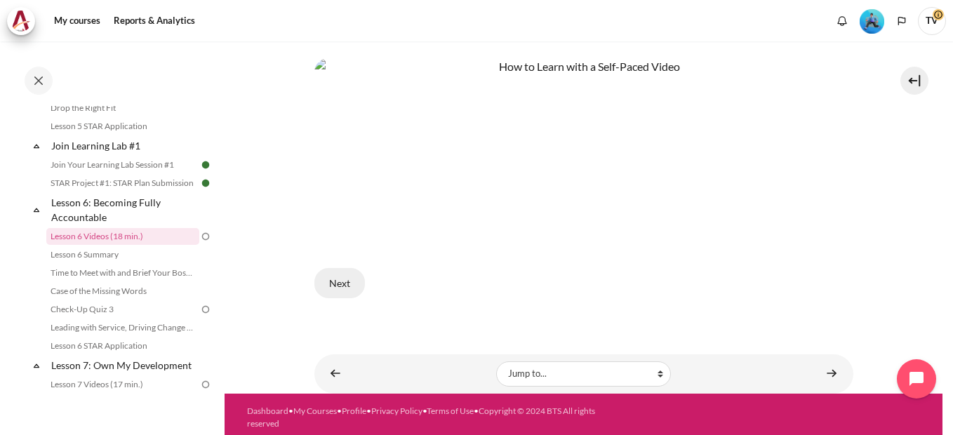
click at [330, 272] on button "Next" at bounding box center [340, 282] width 51 height 29
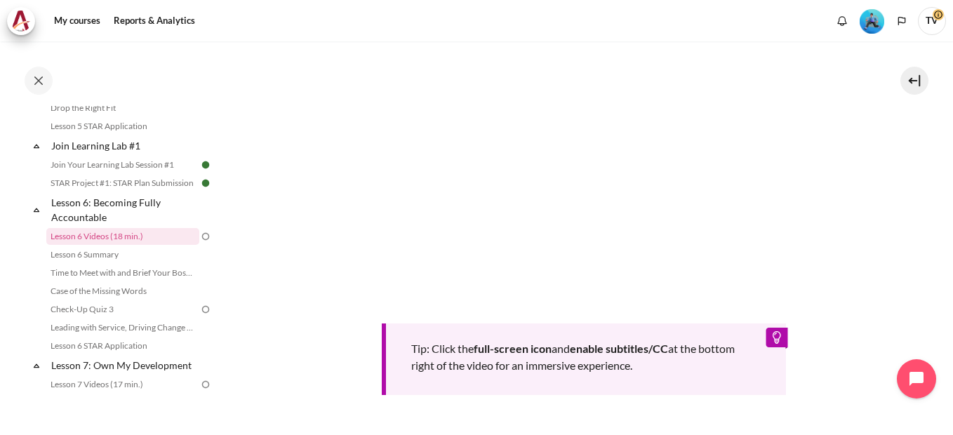
scroll to position [609, 0]
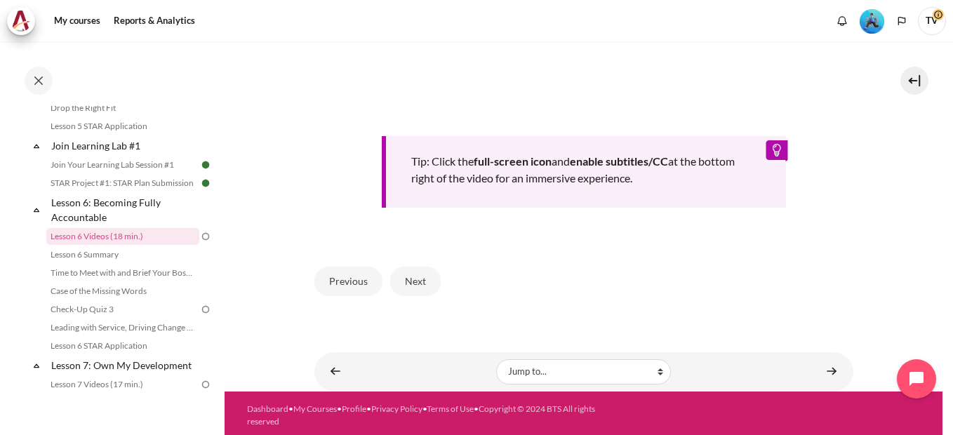
drag, startPoint x: 427, startPoint y: 282, endPoint x: 452, endPoint y: 278, distance: 25.5
click at [427, 281] on button "Next" at bounding box center [415, 281] width 51 height 29
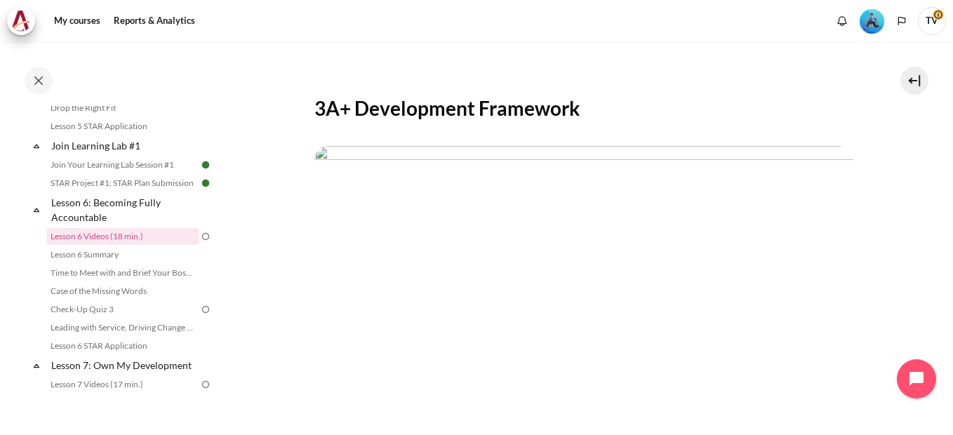
scroll to position [421, 0]
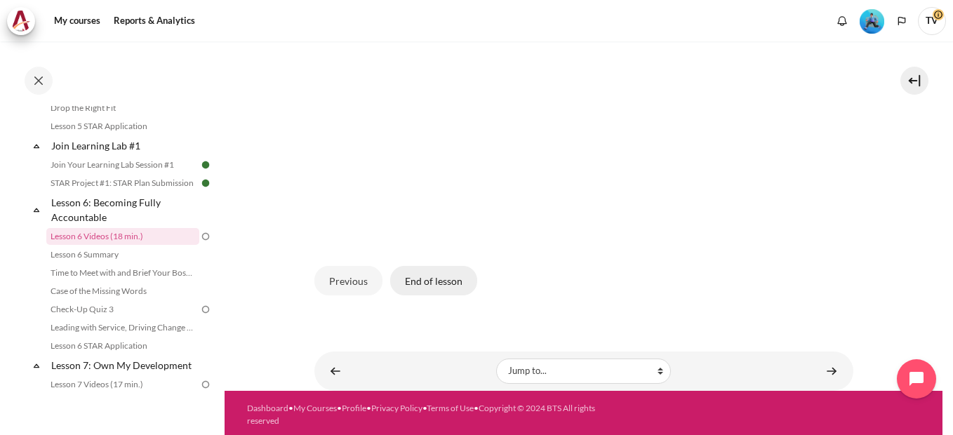
drag, startPoint x: 453, startPoint y: 284, endPoint x: 562, endPoint y: 271, distance: 109.6
click at [454, 284] on button "End of lesson" at bounding box center [433, 280] width 87 height 29
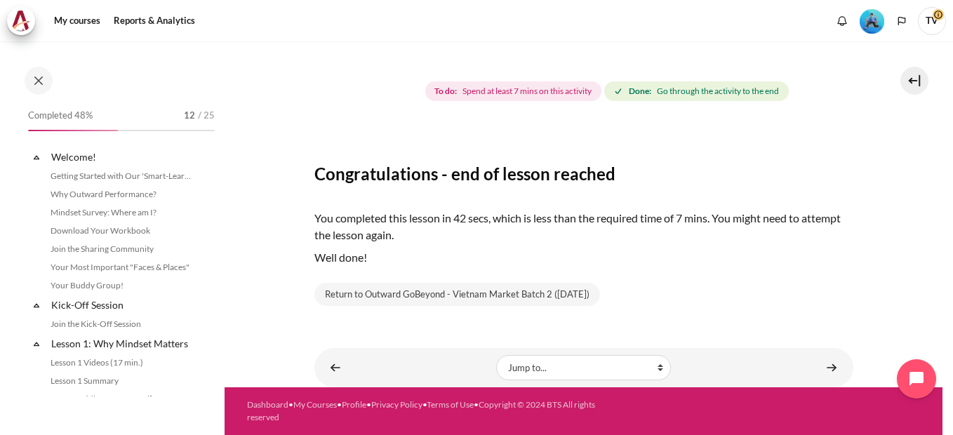
scroll to position [734, 0]
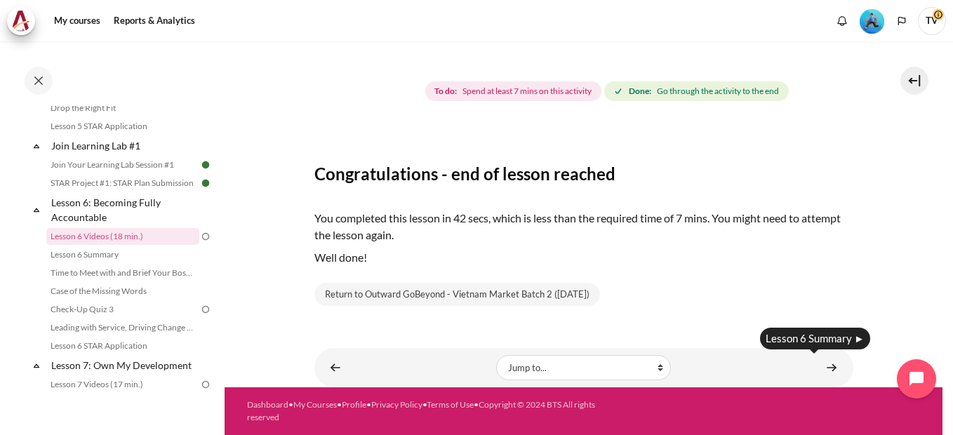
drag, startPoint x: 824, startPoint y: 371, endPoint x: 823, endPoint y: 308, distance: 63.9
click at [824, 371] on link "Content" at bounding box center [832, 367] width 28 height 27
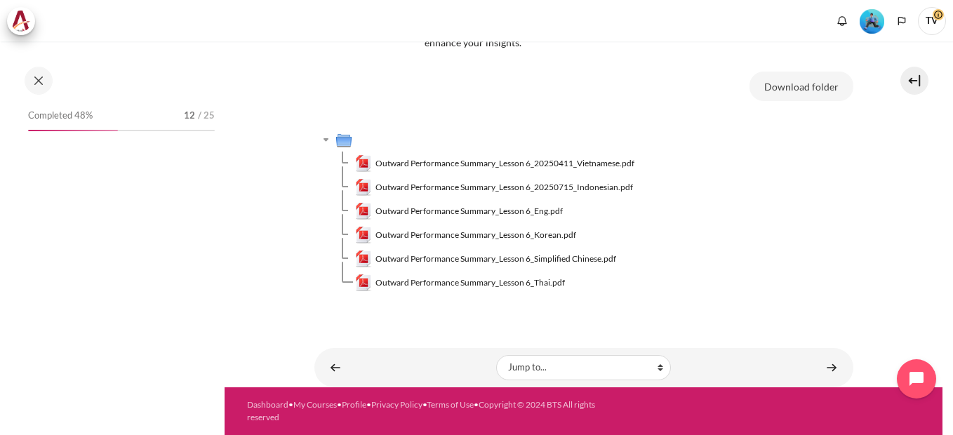
scroll to position [753, 0]
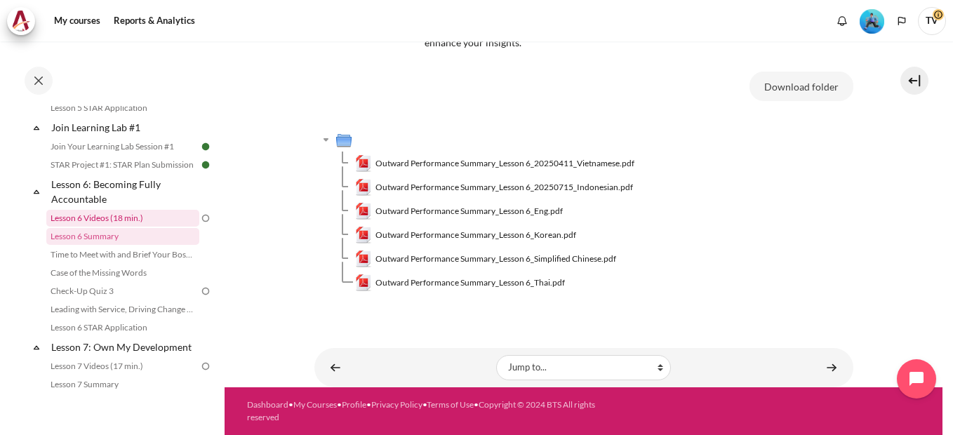
click at [176, 227] on link "Lesson 6 Videos (18 min.)" at bounding box center [122, 218] width 153 height 17
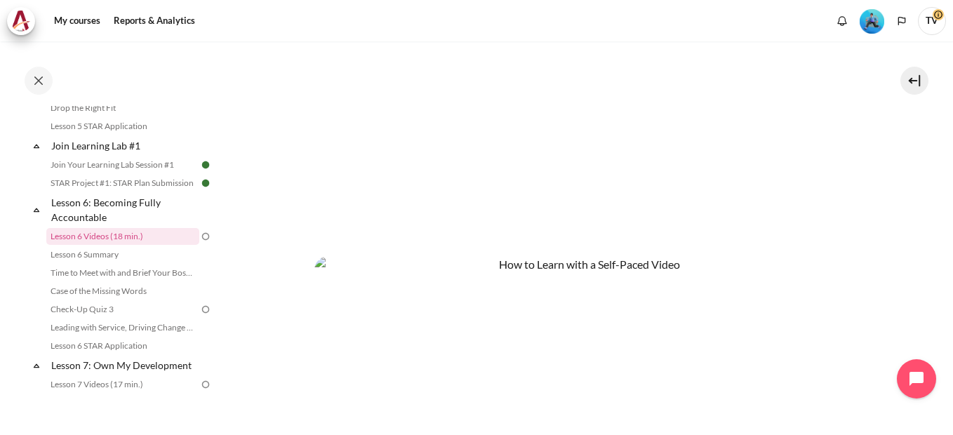
scroll to position [632, 0]
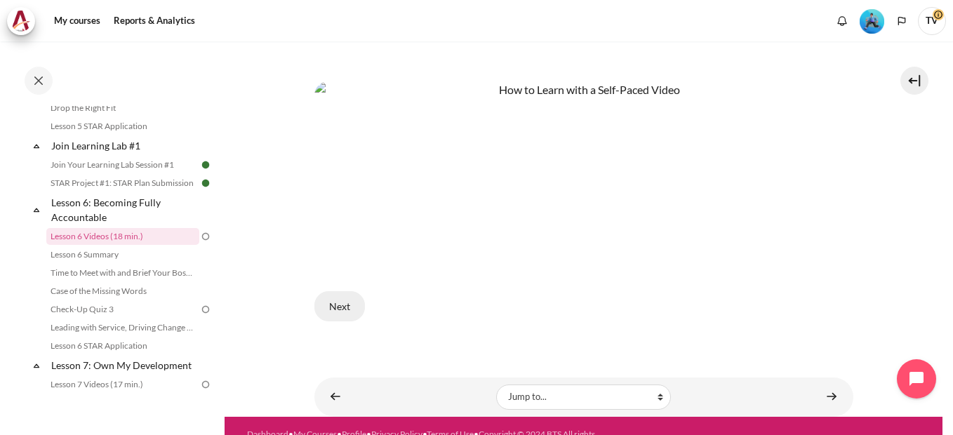
click at [333, 301] on button "Next" at bounding box center [340, 305] width 51 height 29
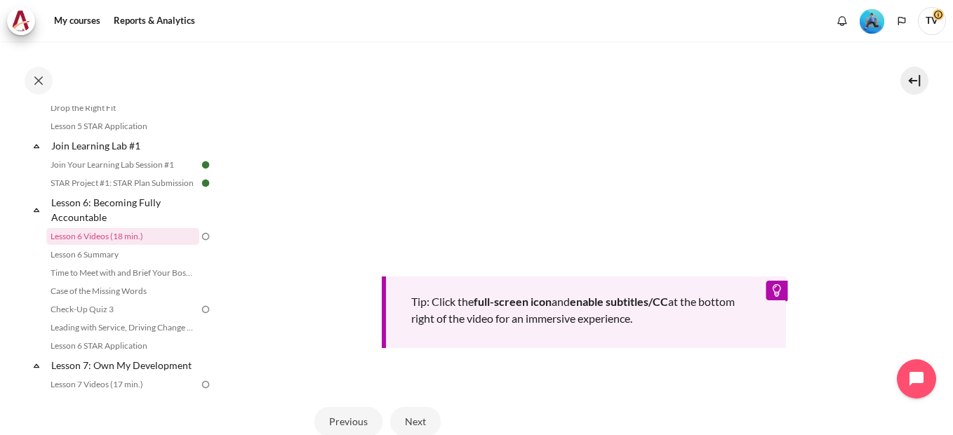
scroll to position [609, 0]
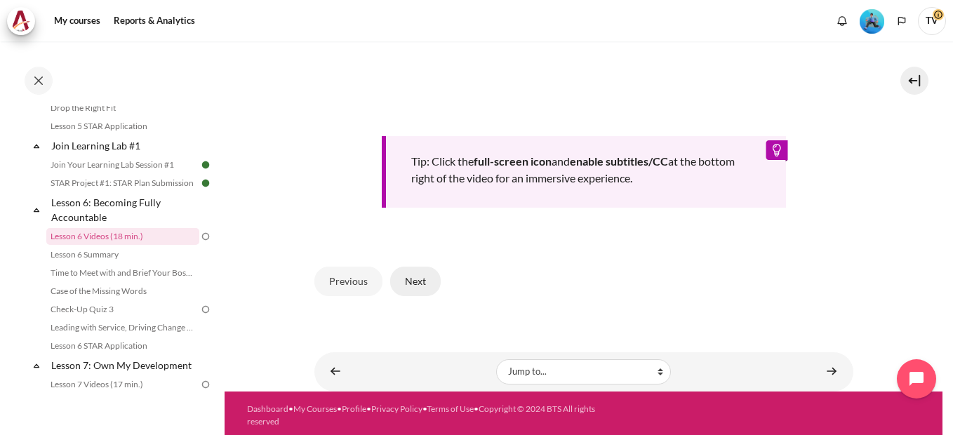
click at [423, 279] on button "Next" at bounding box center [415, 281] width 51 height 29
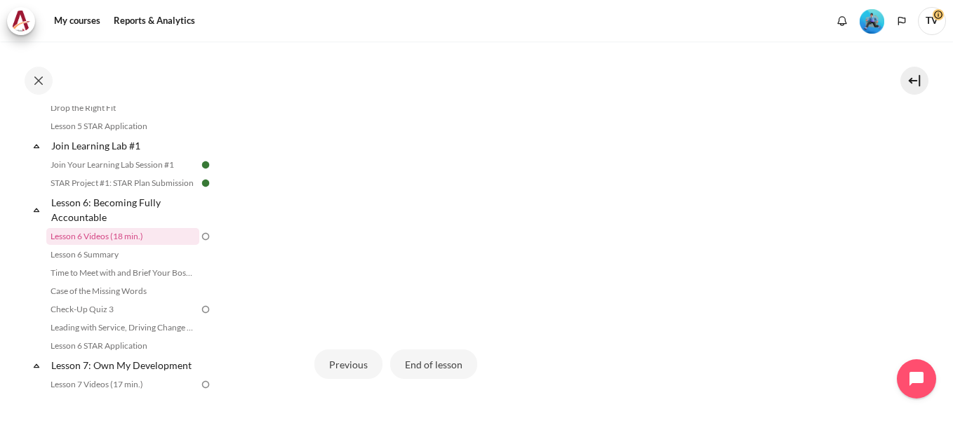
scroll to position [421, 0]
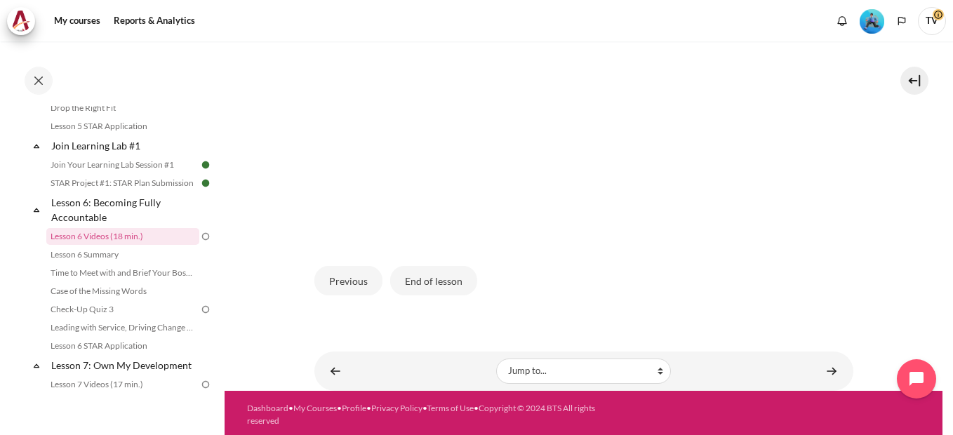
drag, startPoint x: 444, startPoint y: 279, endPoint x: 642, endPoint y: 279, distance: 198.0
click at [448, 279] on button "End of lesson" at bounding box center [433, 280] width 87 height 29
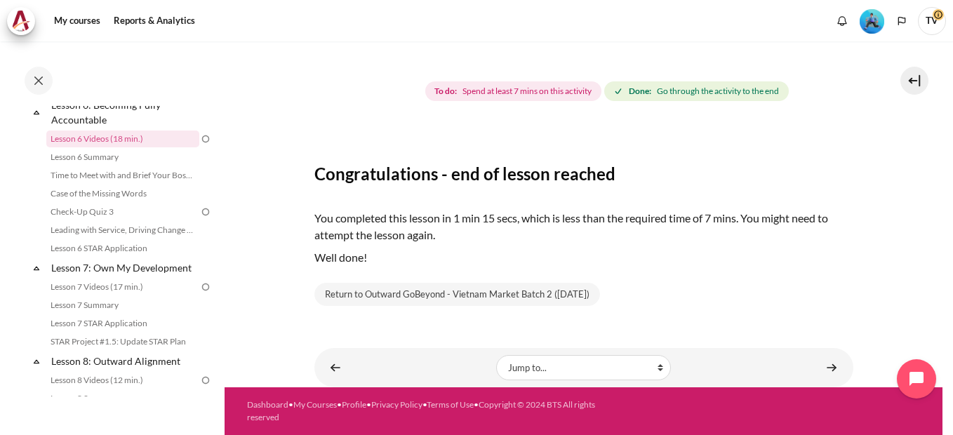
scroll to position [1010, 0]
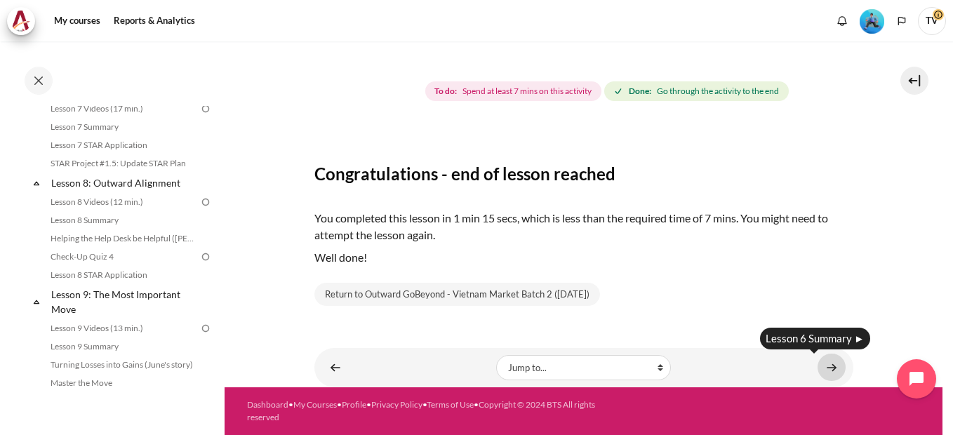
click at [833, 371] on link "Content" at bounding box center [832, 367] width 28 height 27
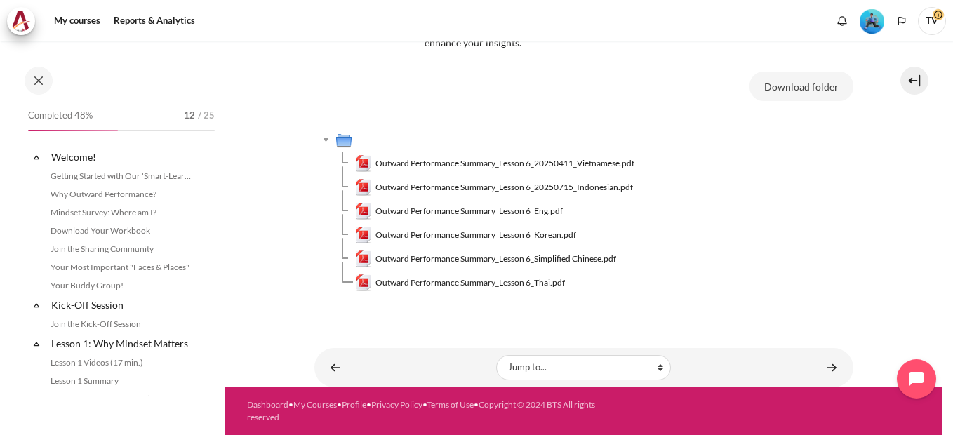
scroll to position [753, 0]
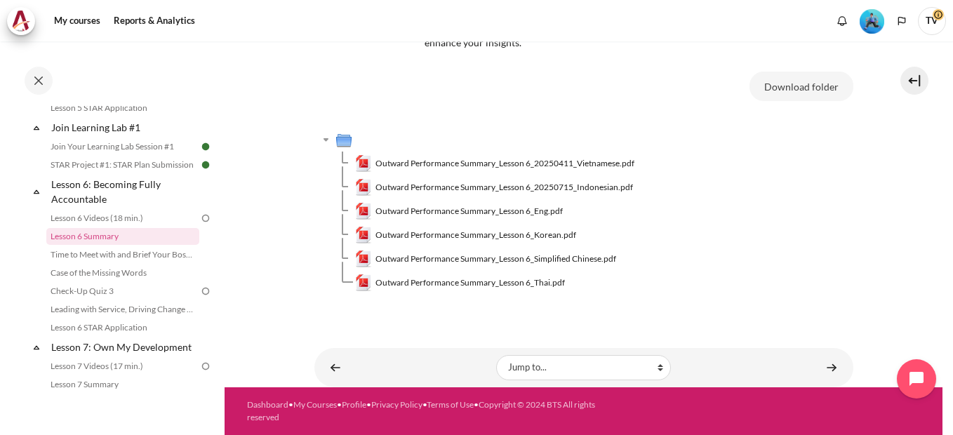
click at [199, 225] on img at bounding box center [205, 218] width 13 height 13
click at [127, 227] on link "Lesson 6 Videos (18 min.)" at bounding box center [122, 218] width 153 height 17
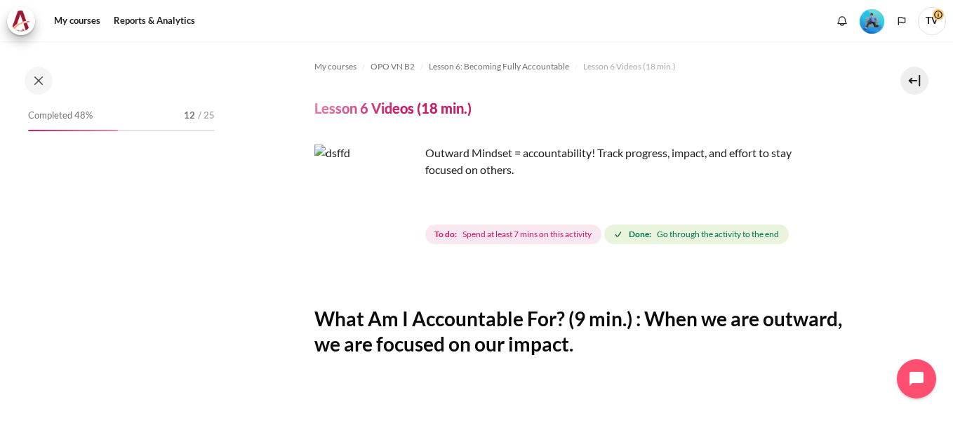
scroll to position [734, 0]
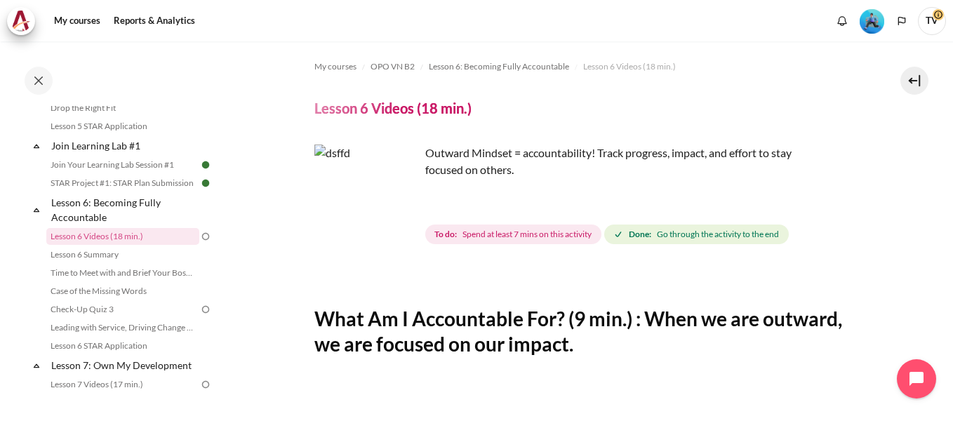
click at [199, 243] on img at bounding box center [205, 236] width 13 height 13
click at [136, 245] on link "Lesson 6 Videos (18 min.)" at bounding box center [122, 236] width 153 height 17
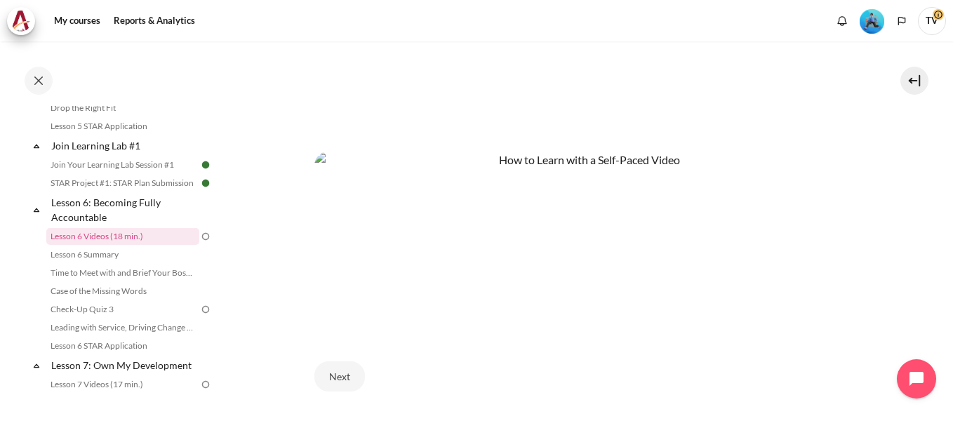
scroll to position [655, 0]
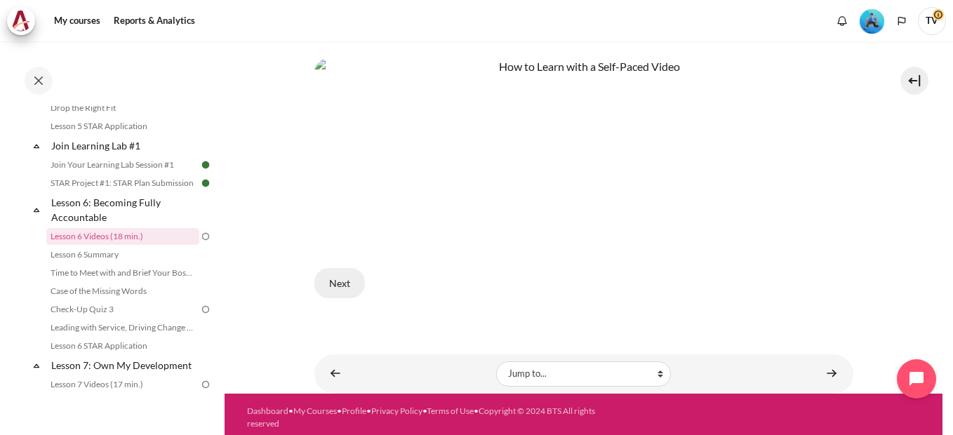
click at [338, 275] on button "Next" at bounding box center [340, 282] width 51 height 29
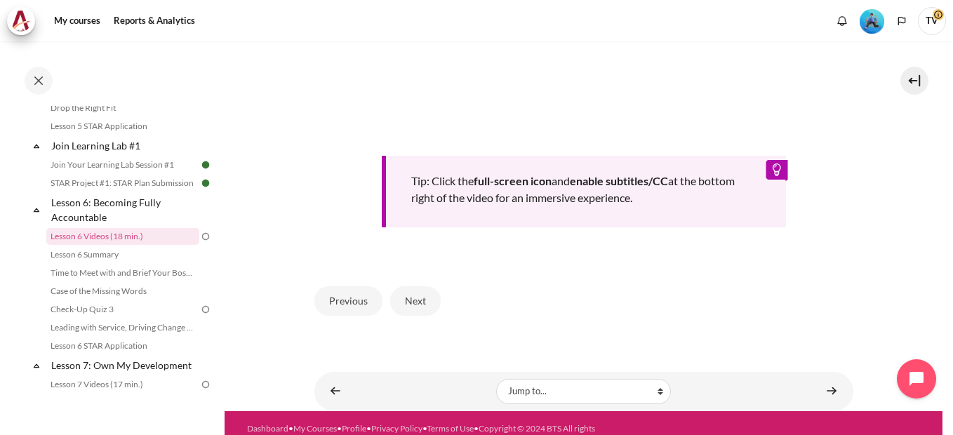
scroll to position [609, 0]
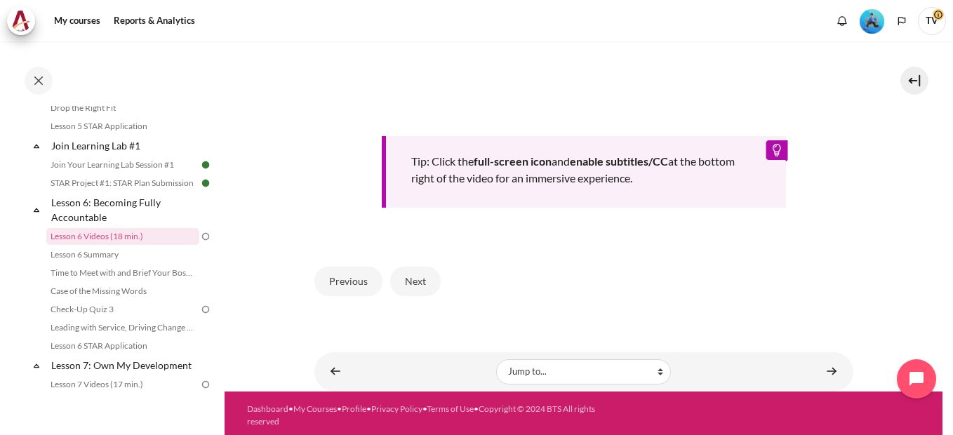
drag, startPoint x: 418, startPoint y: 282, endPoint x: 437, endPoint y: 268, distance: 23.6
click at [418, 281] on button "Next" at bounding box center [415, 281] width 51 height 29
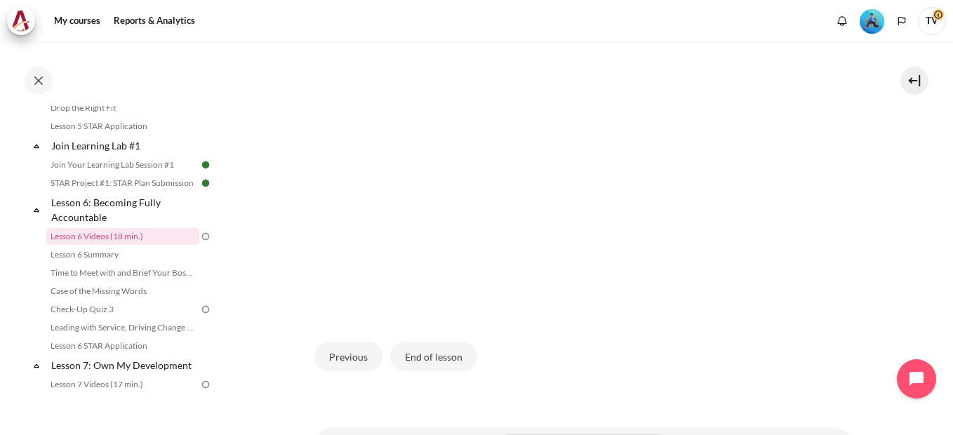
scroll to position [421, 0]
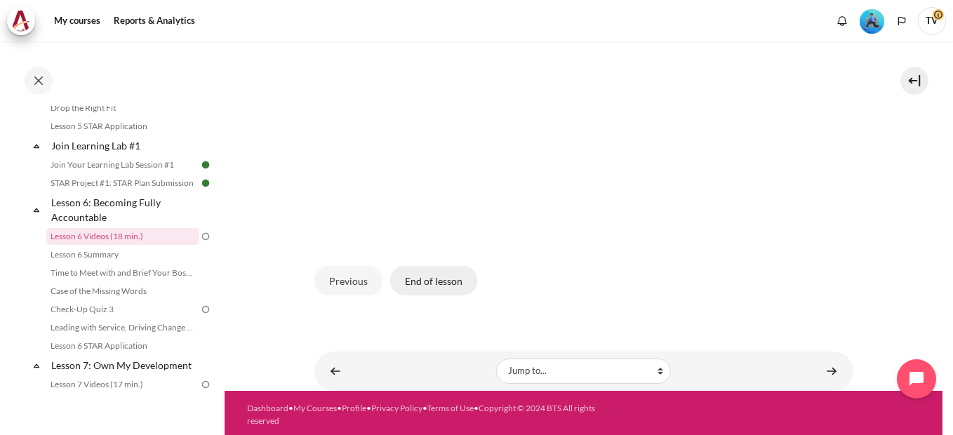
click at [417, 275] on button "End of lesson" at bounding box center [433, 280] width 87 height 29
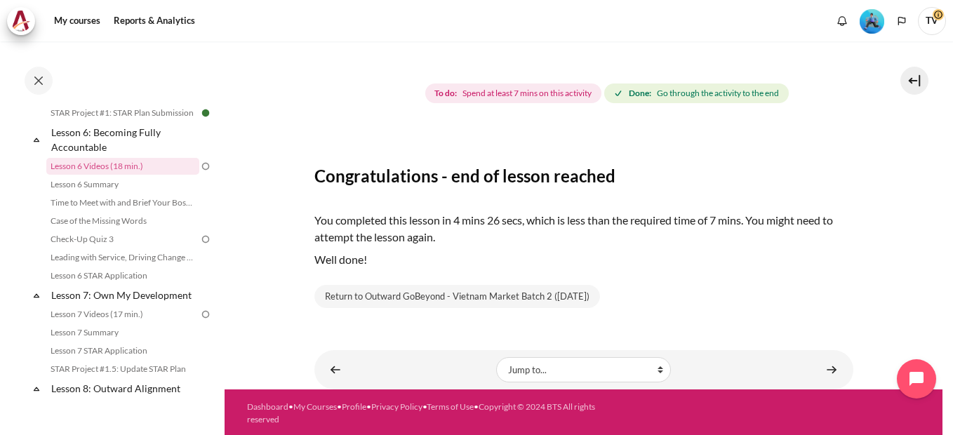
scroll to position [143, 0]
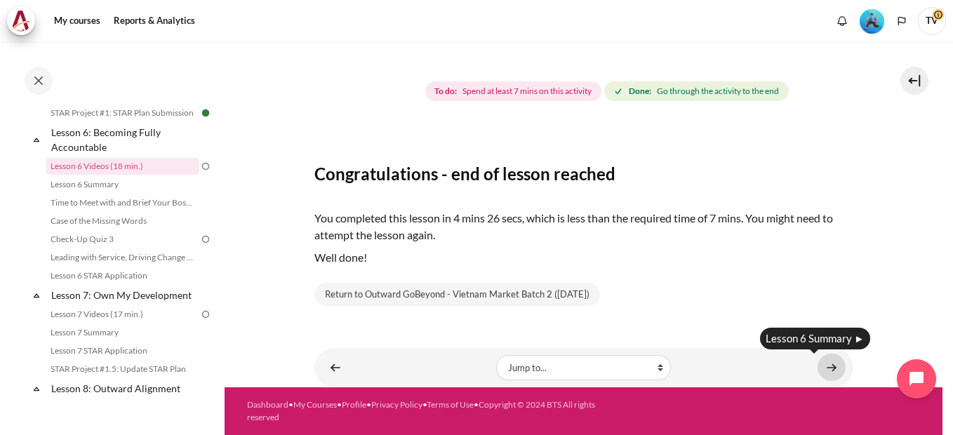
click at [829, 367] on link "Content" at bounding box center [832, 367] width 28 height 27
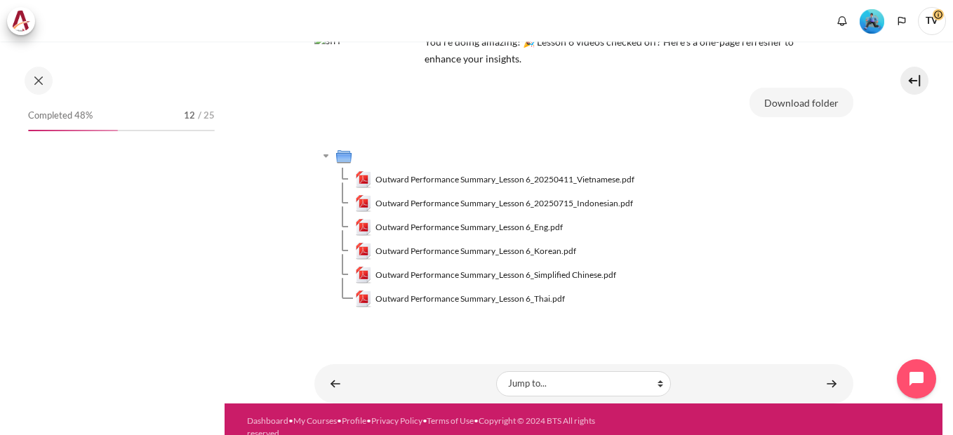
scroll to position [128, 0]
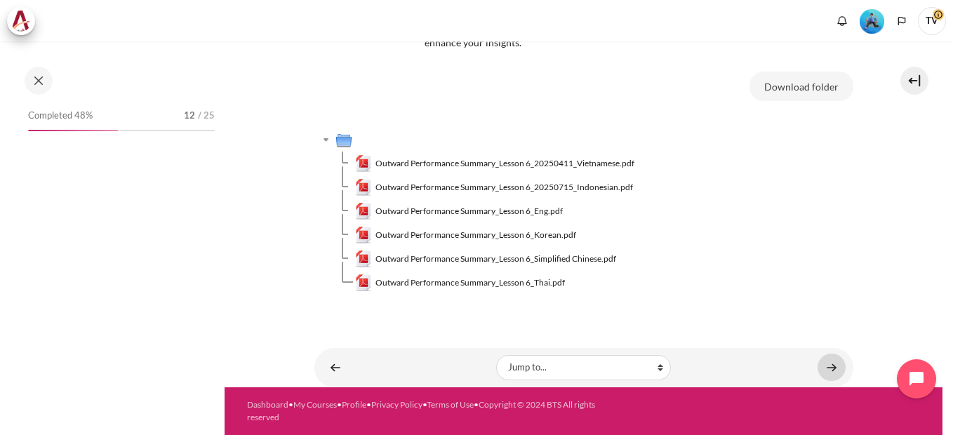
click at [824, 367] on link "Content" at bounding box center [832, 367] width 28 height 27
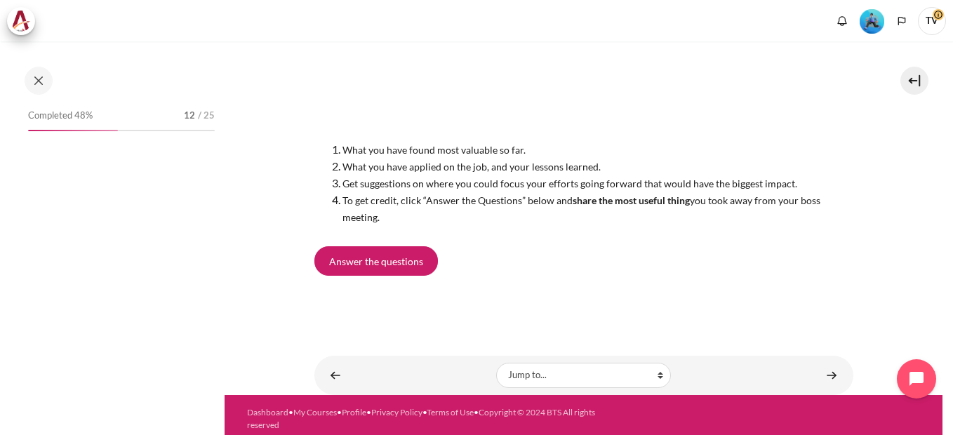
scroll to position [152, 0]
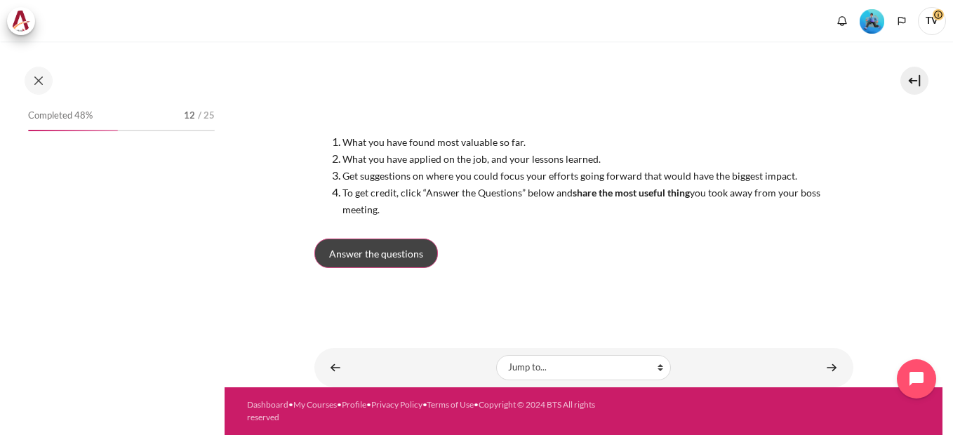
click at [371, 253] on span "Answer the questions" at bounding box center [376, 253] width 94 height 15
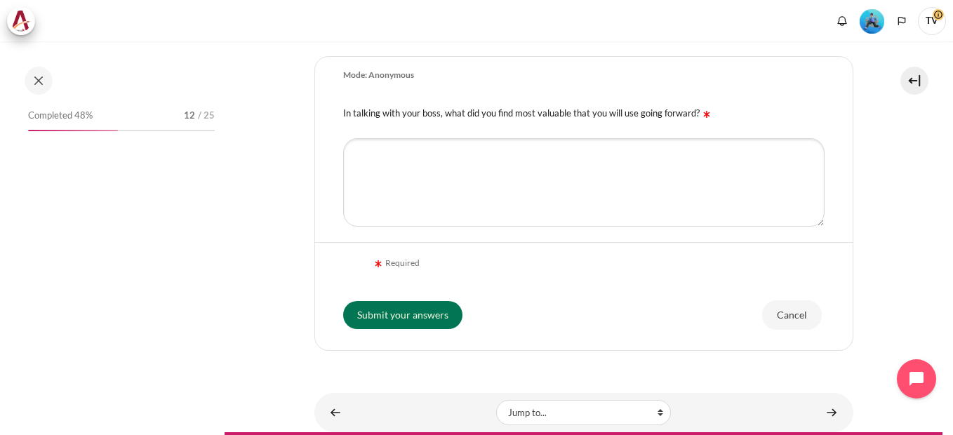
scroll to position [351, 0]
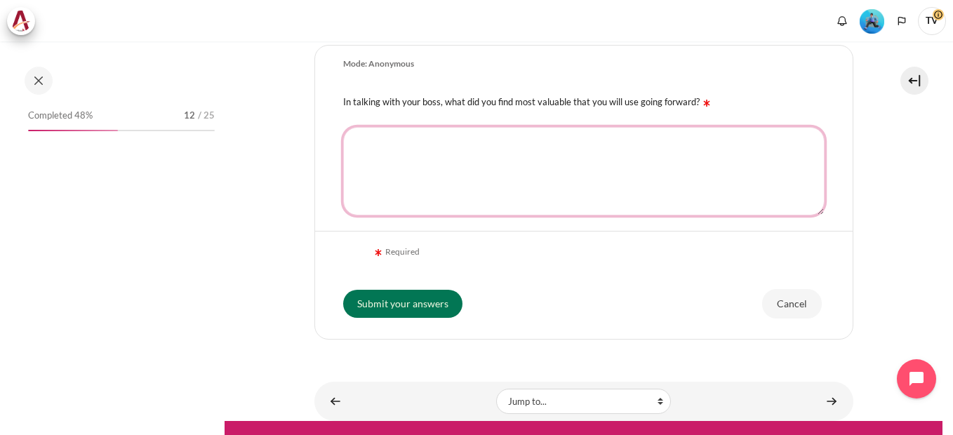
click at [416, 160] on textarea "In talking with your boss, what did you find most valuable that you will use go…" at bounding box center [584, 171] width 482 height 88
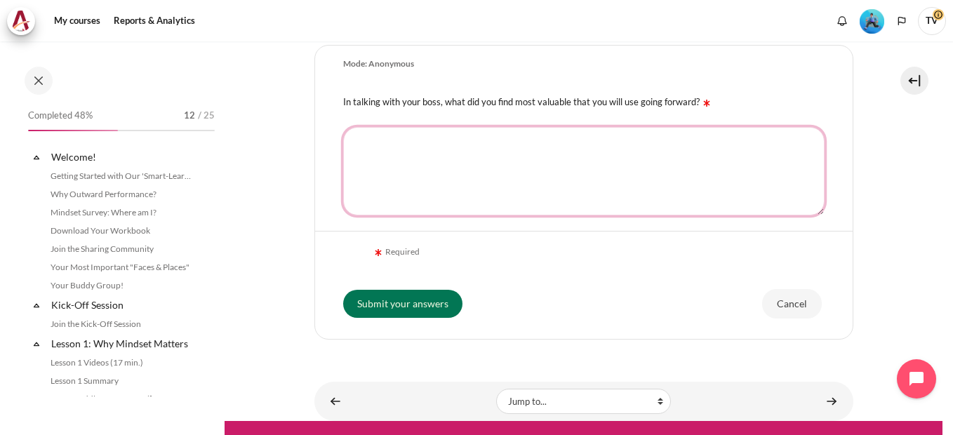
scroll to position [771, 0]
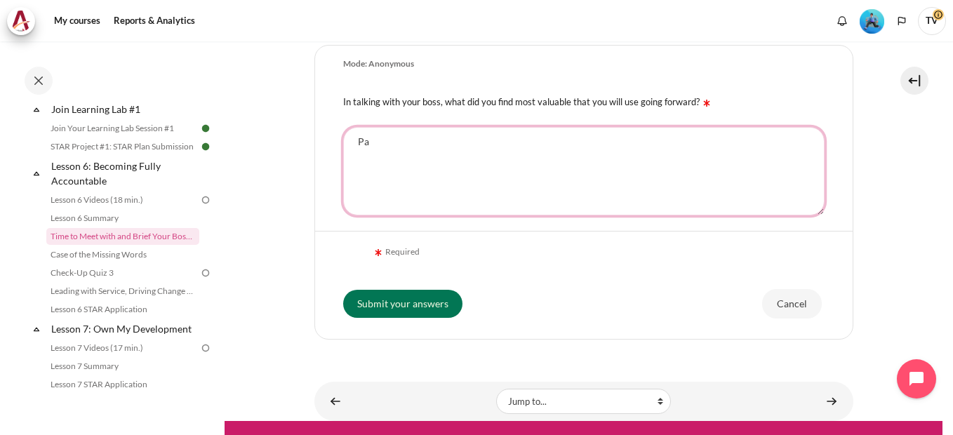
type textarea "P"
type textarea "D"
type textarea "Đ"
type textarea "D"
type textarea "Đ"
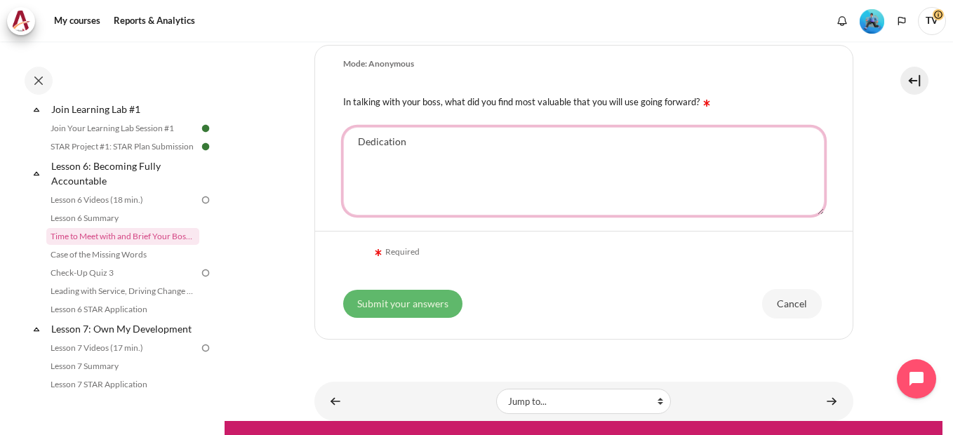
type textarea "Dedication"
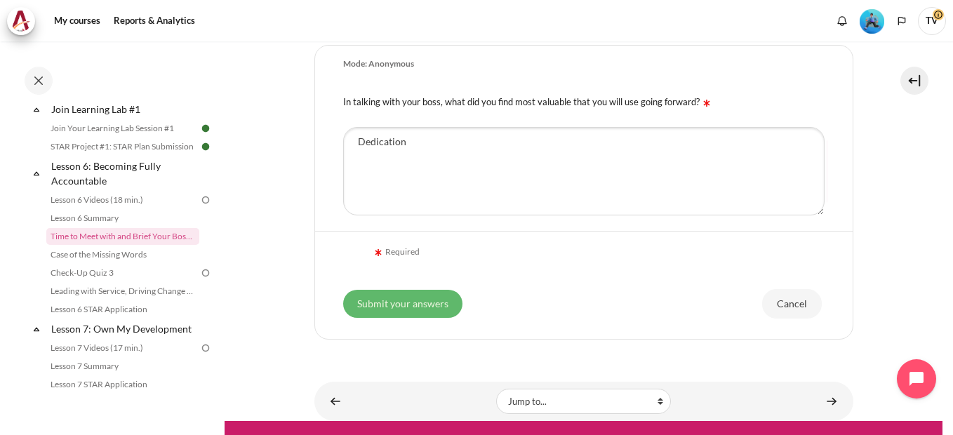
drag, startPoint x: 421, startPoint y: 304, endPoint x: 450, endPoint y: 293, distance: 30.7
click at [421, 303] on input "Submit your answers" at bounding box center [402, 304] width 119 height 28
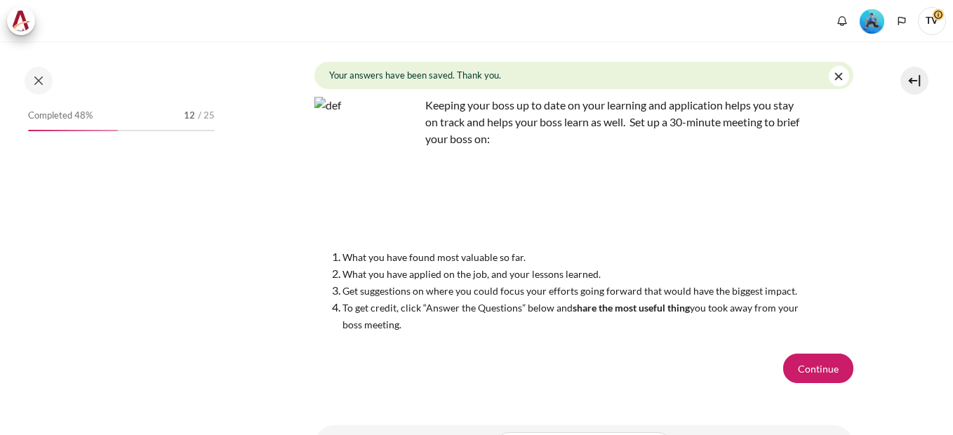
scroll to position [154, 0]
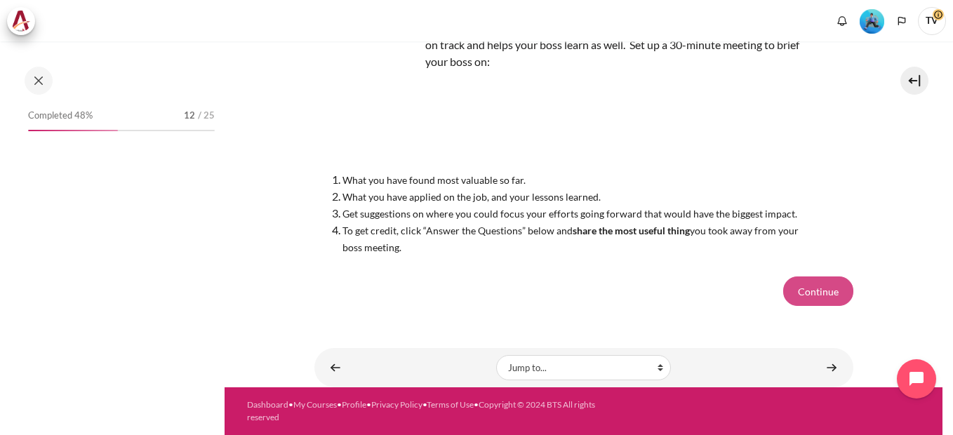
click at [821, 296] on button "Continue" at bounding box center [819, 291] width 70 height 29
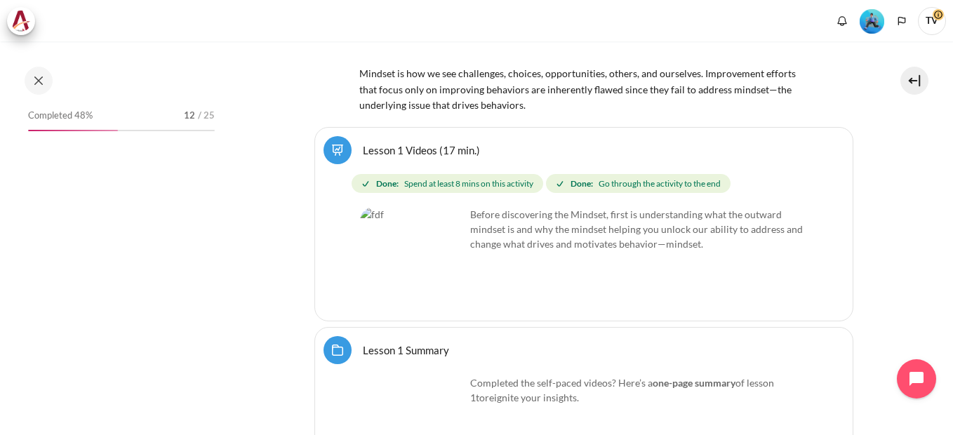
scroll to position [351, 0]
click at [16, 21] on img at bounding box center [21, 21] width 20 height 21
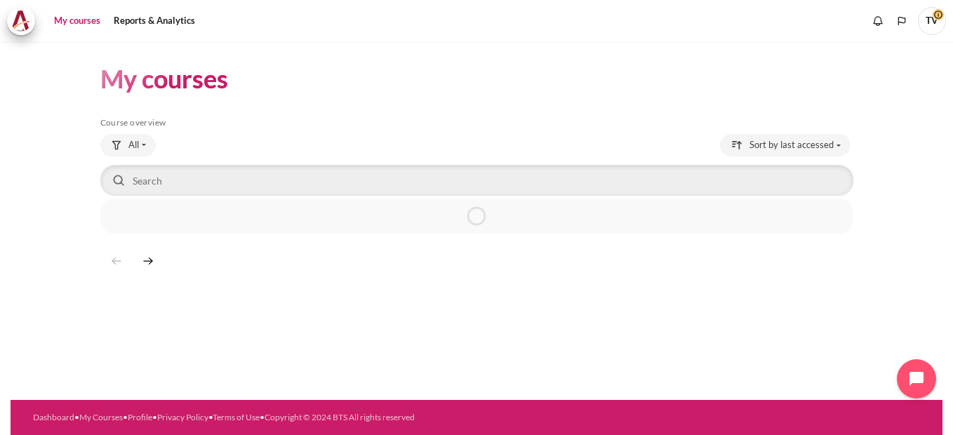
click at [82, 17] on link "My courses" at bounding box center [77, 21] width 56 height 28
drag, startPoint x: 13, startPoint y: 1, endPoint x: 417, endPoint y: 252, distance: 475.6
click at [417, 252] on div "My courses Skip Course overview Course overview All" at bounding box center [477, 220] width 932 height 359
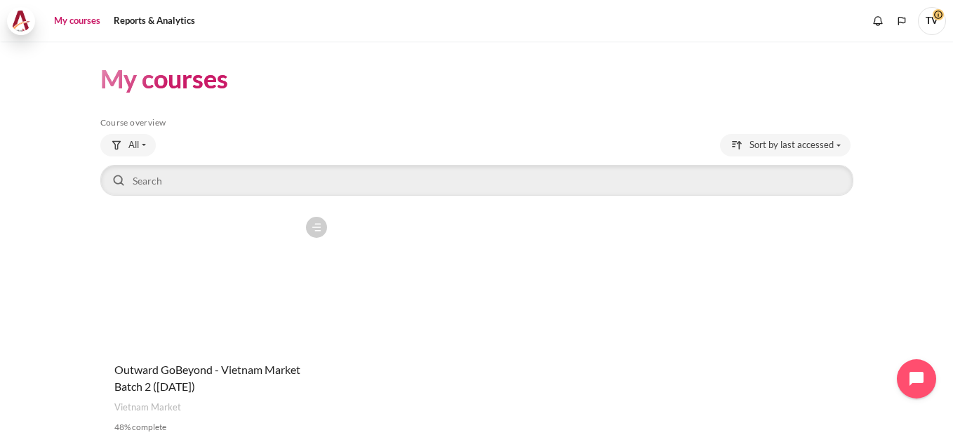
click at [28, 22] on img at bounding box center [21, 21] width 20 height 21
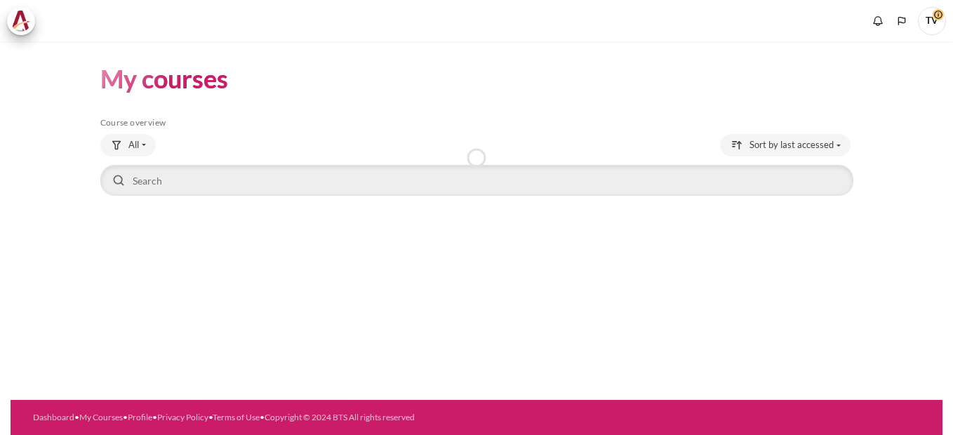
click at [312, 277] on div "My courses Skip Course overview Course overview All" at bounding box center [477, 220] width 932 height 359
